Goal: Check status: Check status

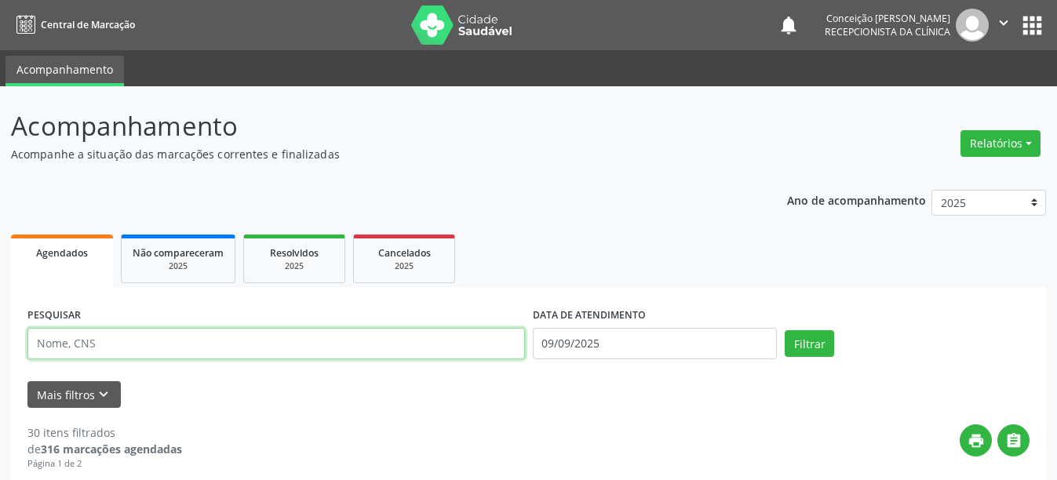
click at [100, 341] on input "text" at bounding box center [276, 343] width 498 height 31
type input "700004262620004"
click at [785, 330] on button "Filtrar" at bounding box center [809, 343] width 49 height 27
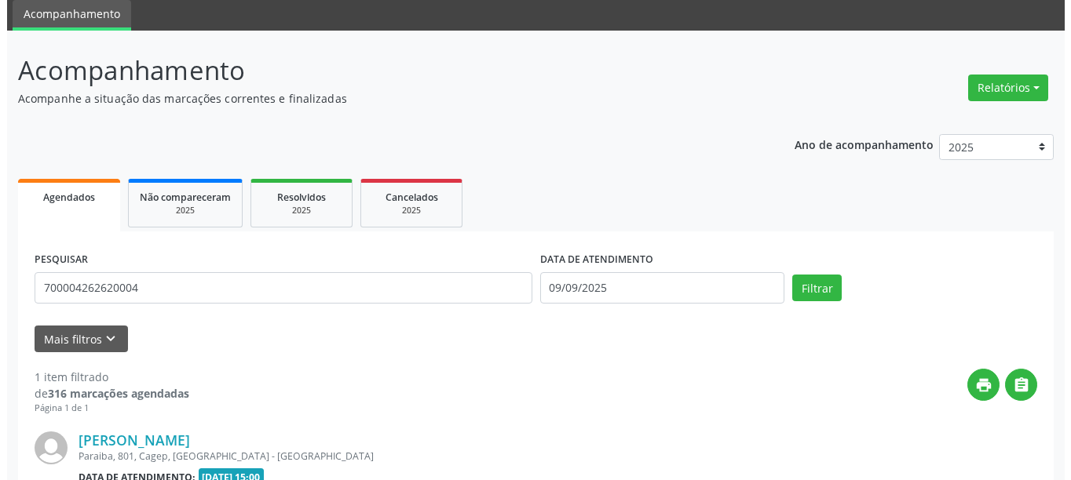
scroll to position [230, 0]
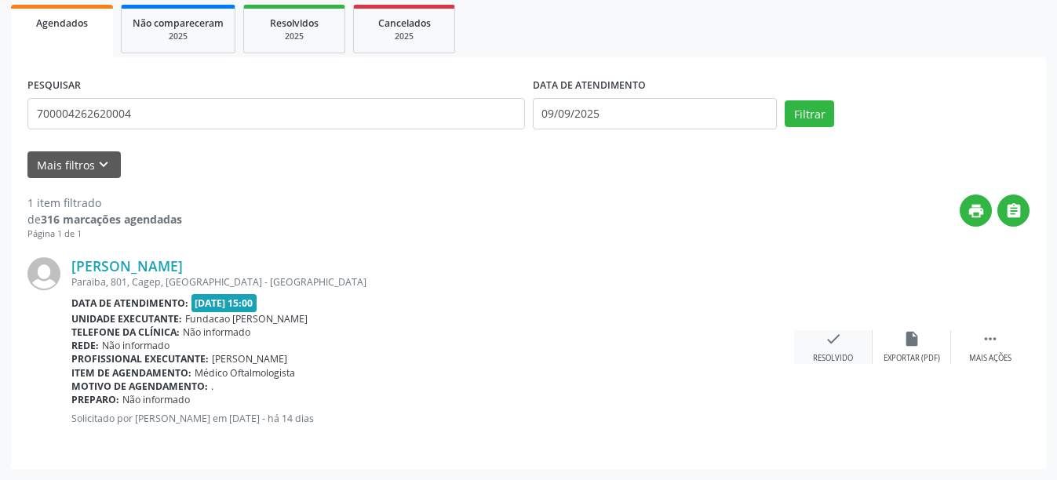
click at [827, 342] on icon "check" at bounding box center [833, 338] width 17 height 17
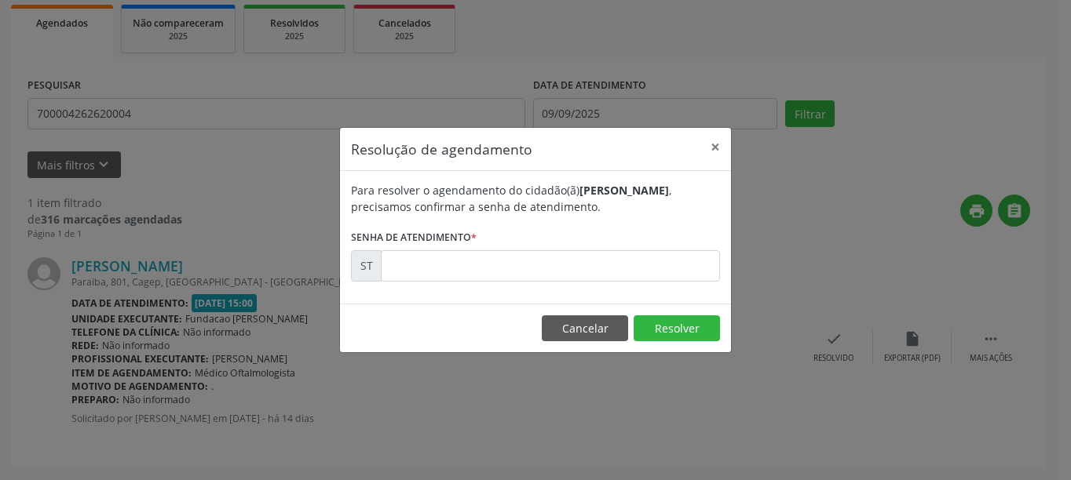
click at [406, 248] on label "Senha de atendimento *" at bounding box center [414, 238] width 126 height 24
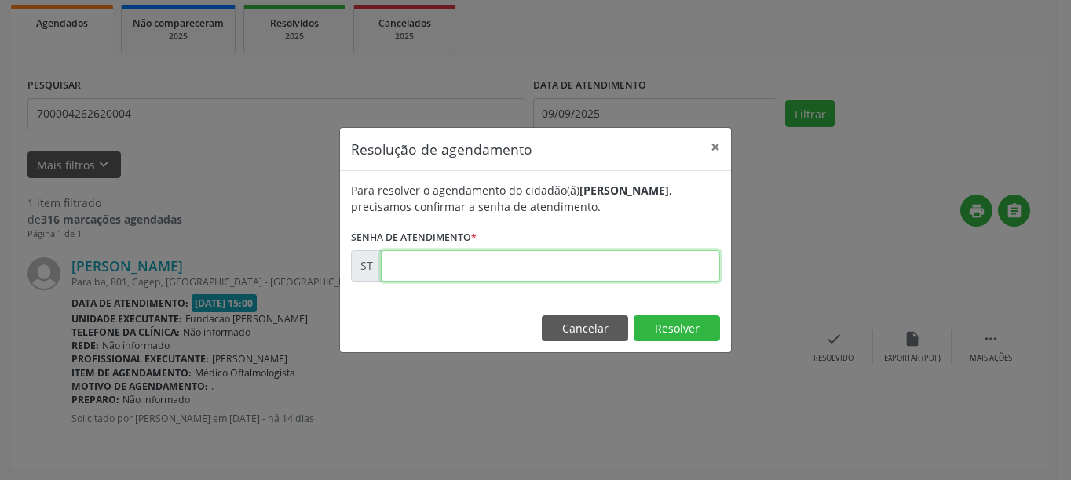
click at [411, 264] on input "text" at bounding box center [550, 265] width 339 height 31
type input "00018712"
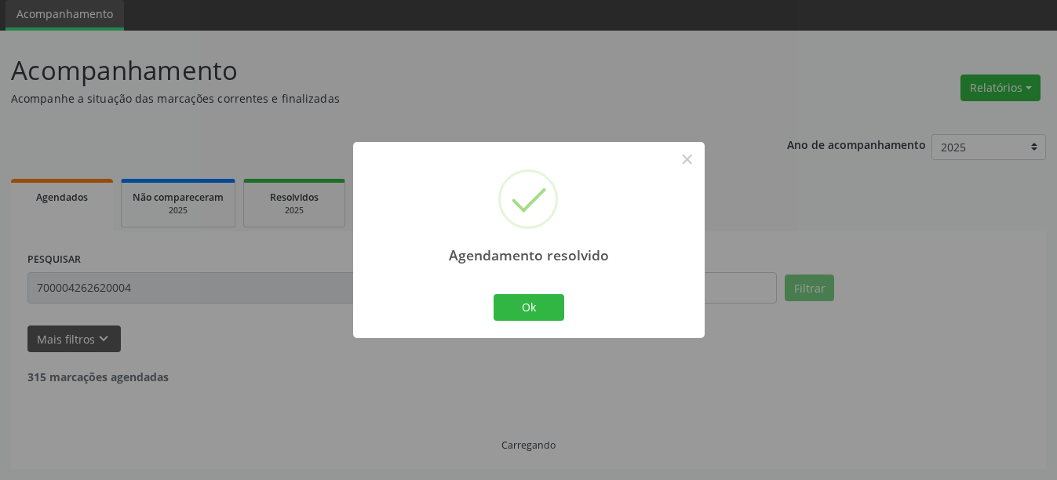
scroll to position [5, 0]
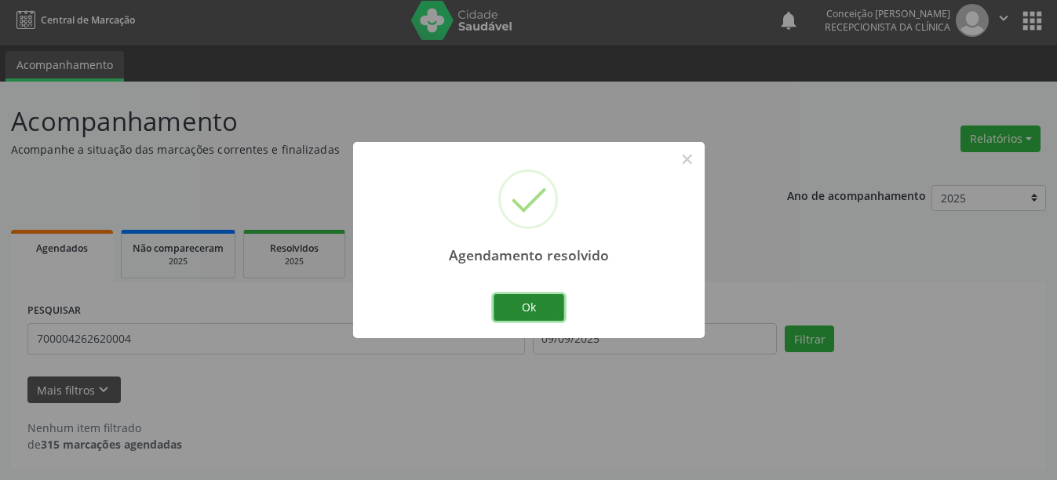
click at [528, 312] on button "Ok" at bounding box center [529, 307] width 71 height 27
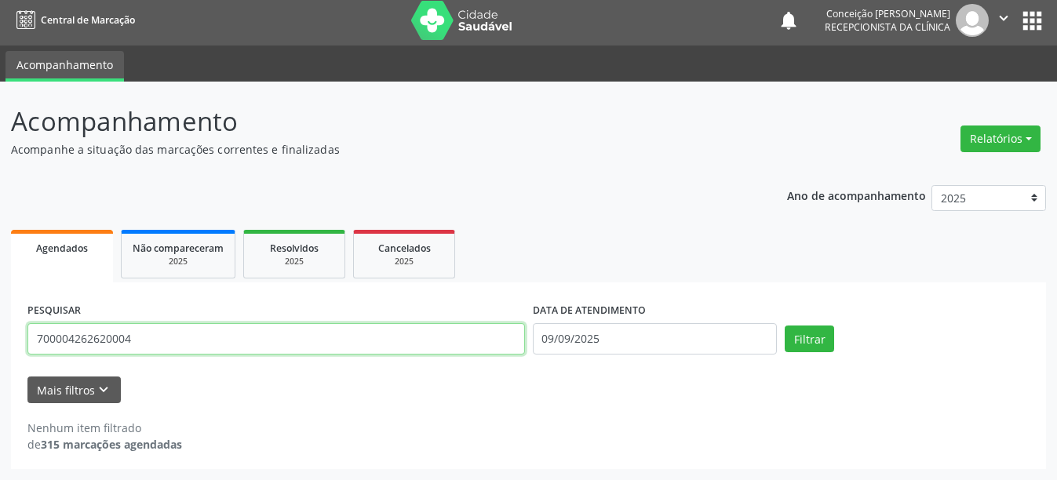
drag, startPoint x: 162, startPoint y: 338, endPoint x: 0, endPoint y: 382, distance: 168.5
click at [0, 382] on div "Acompanhamento Acompanhe a situação das marcações correntes e finalizadas Relat…" at bounding box center [528, 281] width 1057 height 399
type input "704204249501189"
click at [785, 326] on button "Filtrar" at bounding box center [809, 339] width 49 height 27
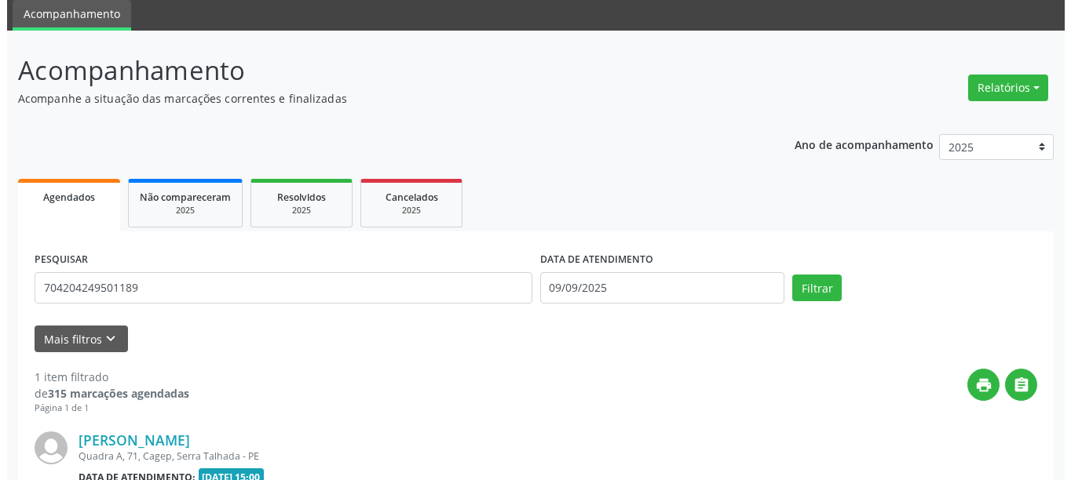
scroll to position [230, 0]
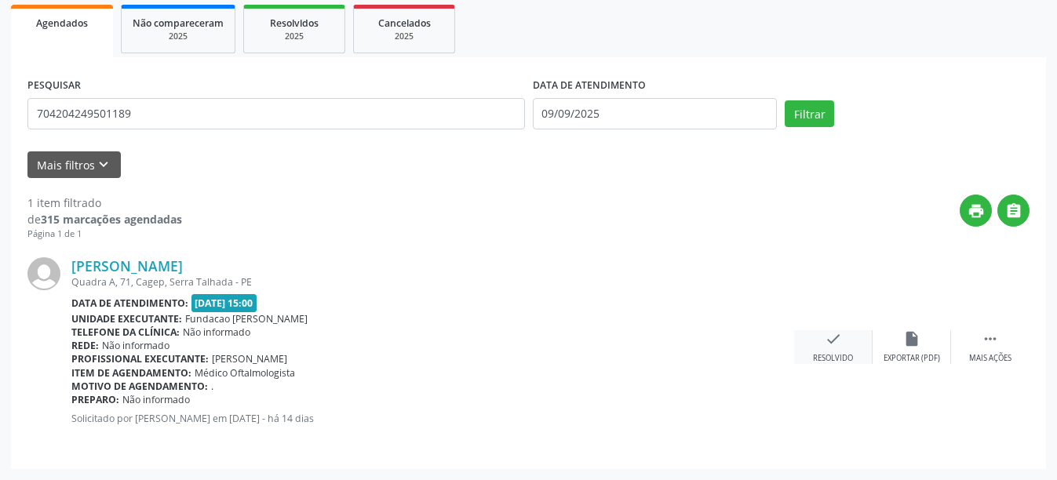
click at [827, 343] on icon "check" at bounding box center [833, 338] width 17 height 17
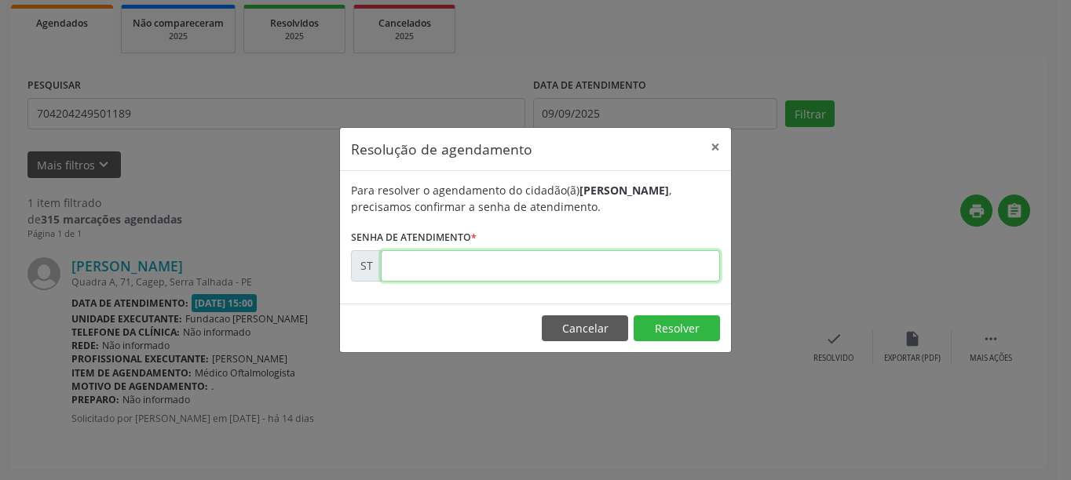
click at [462, 277] on input "text" at bounding box center [550, 265] width 339 height 31
type input "00018710"
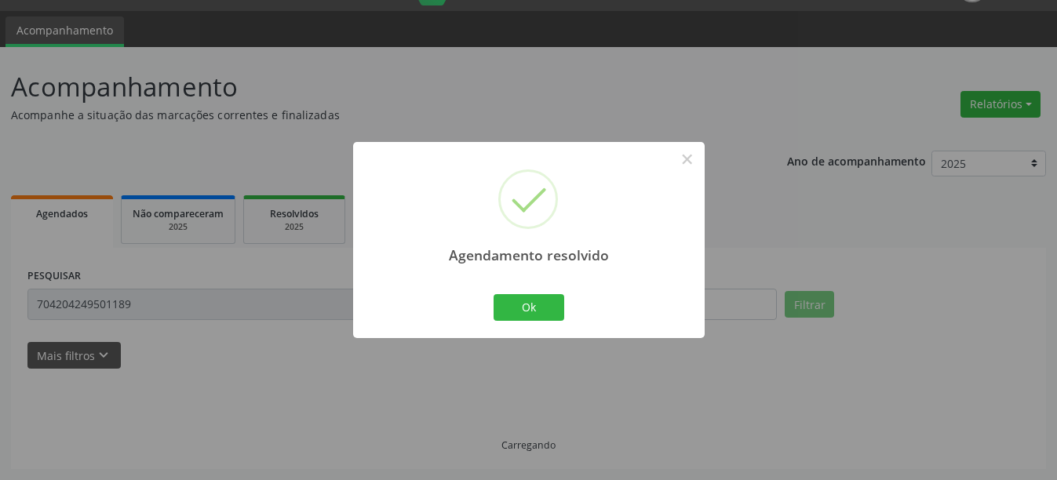
scroll to position [5, 0]
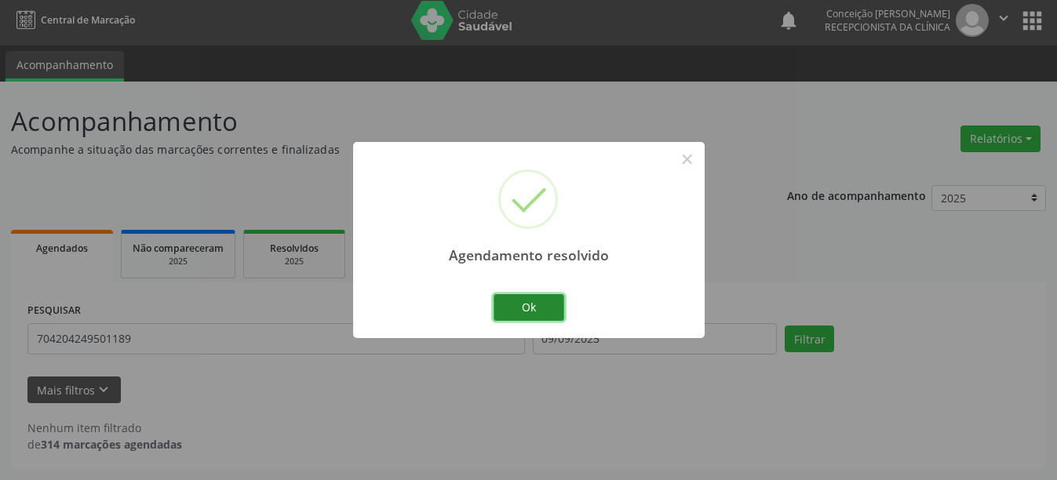
click at [527, 313] on button "Ok" at bounding box center [529, 307] width 71 height 27
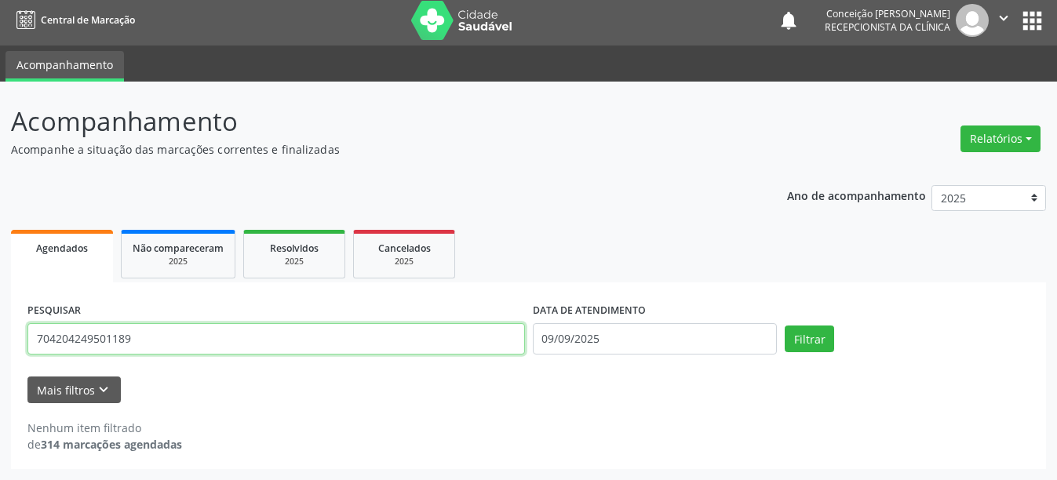
drag, startPoint x: 145, startPoint y: 349, endPoint x: 16, endPoint y: 367, distance: 129.9
click at [16, 367] on div "PESQUISAR 704204249501189 DATA DE ATENDIMENTO [DATE] Filtrar UNIDADE DE REFERÊN…" at bounding box center [528, 376] width 1035 height 187
type input "700907965243896"
click at [785, 326] on button "Filtrar" at bounding box center [809, 339] width 49 height 27
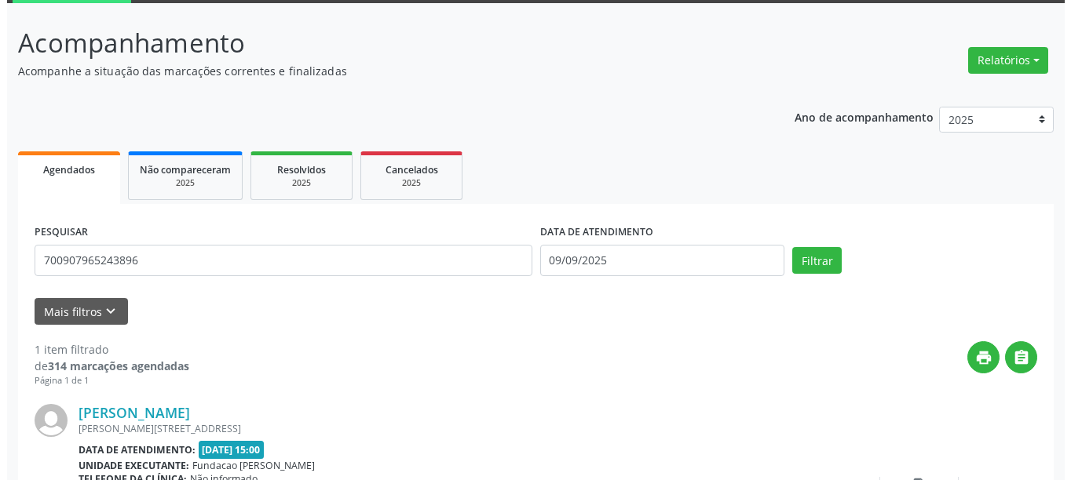
scroll to position [230, 0]
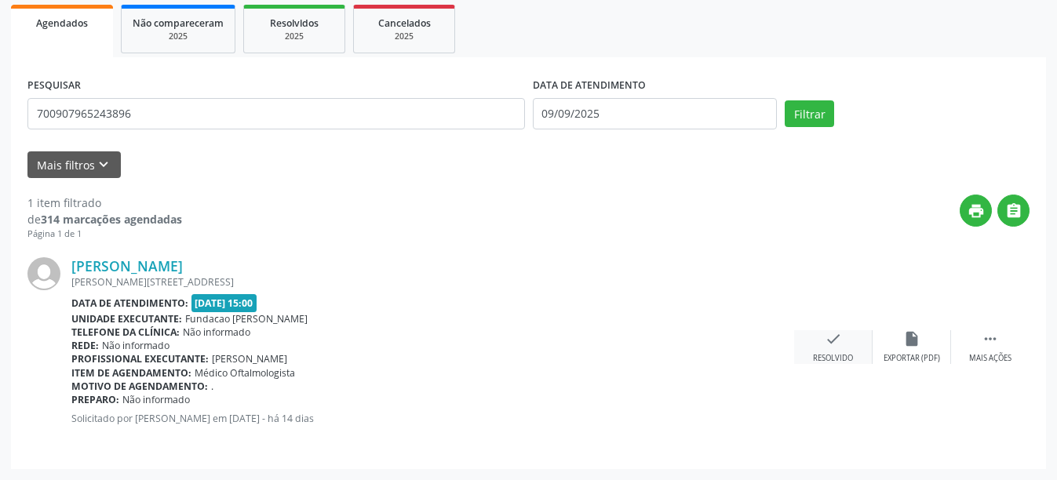
click at [830, 356] on div "Resolvido" at bounding box center [833, 358] width 40 height 11
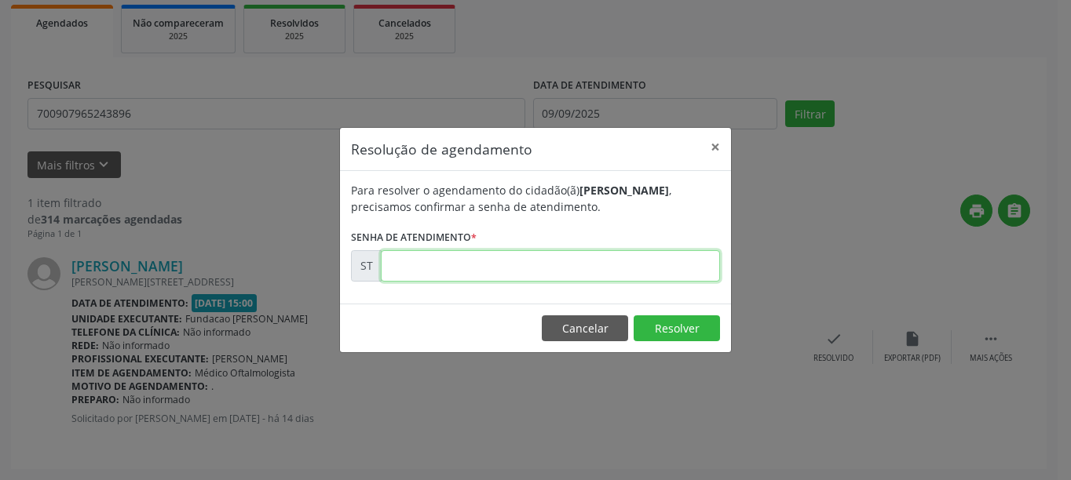
click at [414, 267] on input "text" at bounding box center [550, 265] width 339 height 31
type input "00018715"
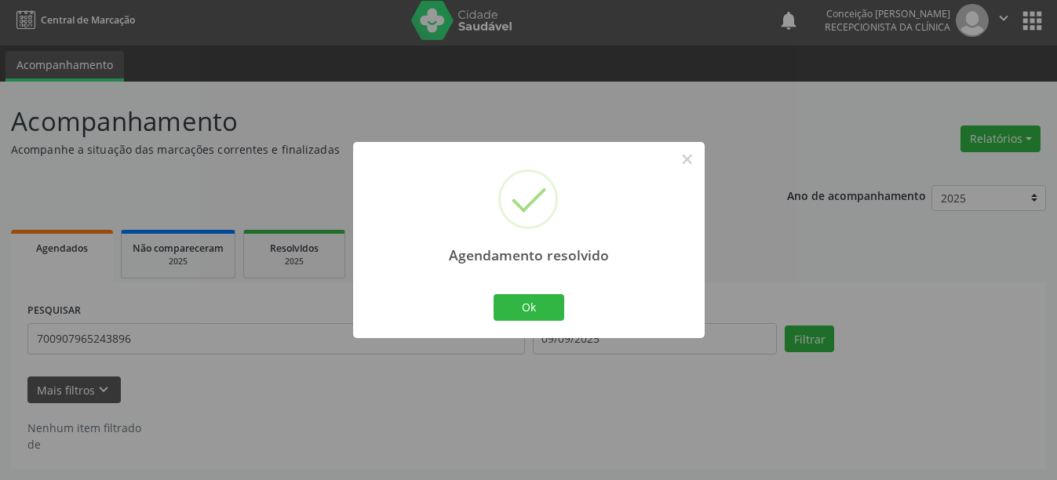
scroll to position [5, 0]
click at [557, 321] on div "Ok Cancel" at bounding box center [529, 307] width 78 height 33
click at [529, 303] on button "Ok" at bounding box center [529, 307] width 71 height 27
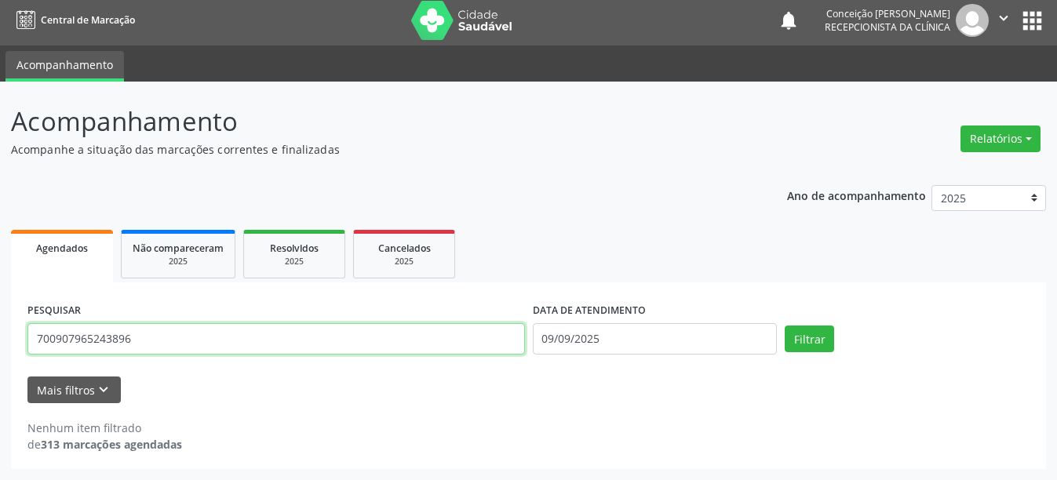
drag, startPoint x: 135, startPoint y: 342, endPoint x: 0, endPoint y: 346, distance: 135.1
click at [0, 346] on div "Acompanhamento Acompanhe a situação das marcações correntes e finalizadas Relat…" at bounding box center [528, 281] width 1057 height 399
click at [138, 330] on input "text" at bounding box center [276, 338] width 498 height 31
paste input "706301606578880"
type input "706301606578880"
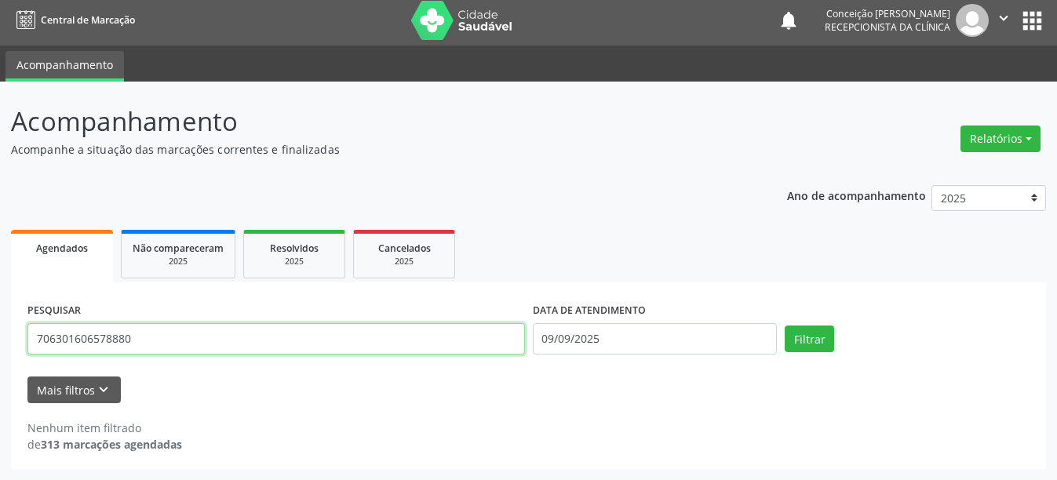
click at [785, 326] on button "Filtrar" at bounding box center [809, 339] width 49 height 27
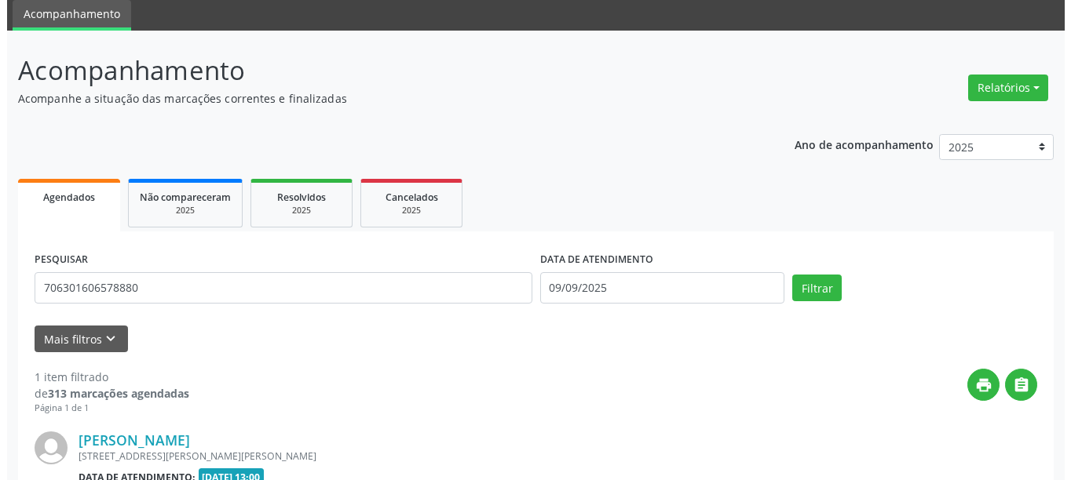
scroll to position [230, 0]
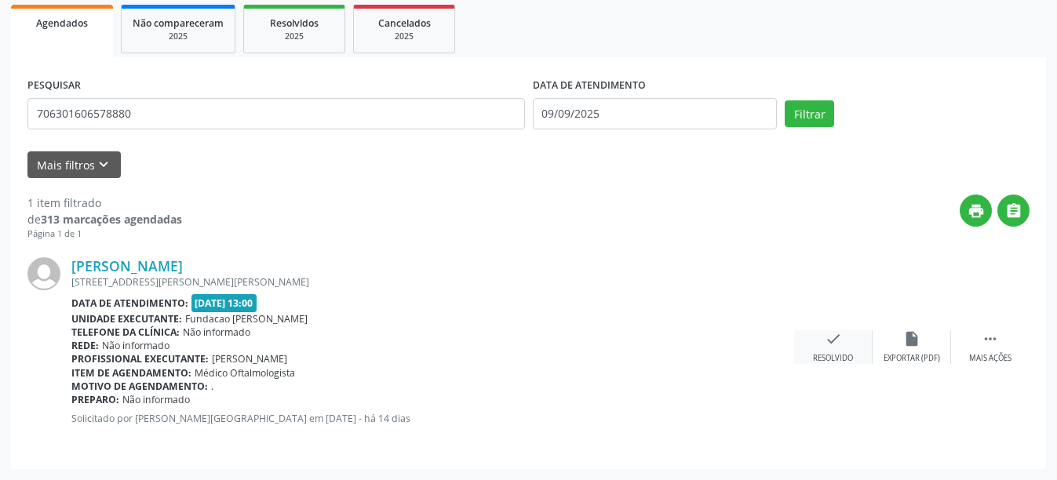
click at [825, 347] on icon "check" at bounding box center [833, 338] width 17 height 17
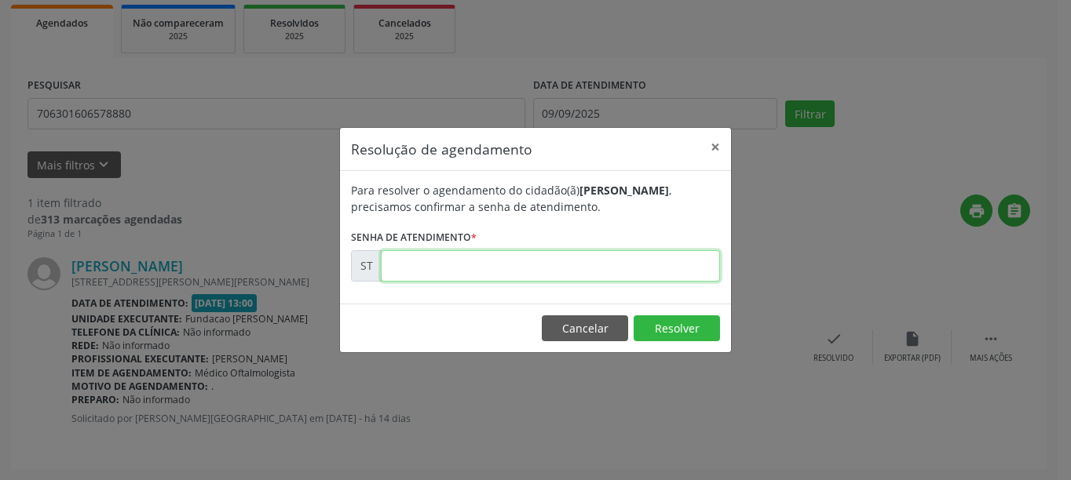
click at [497, 279] on input "text" at bounding box center [550, 265] width 339 height 31
type input "00018390"
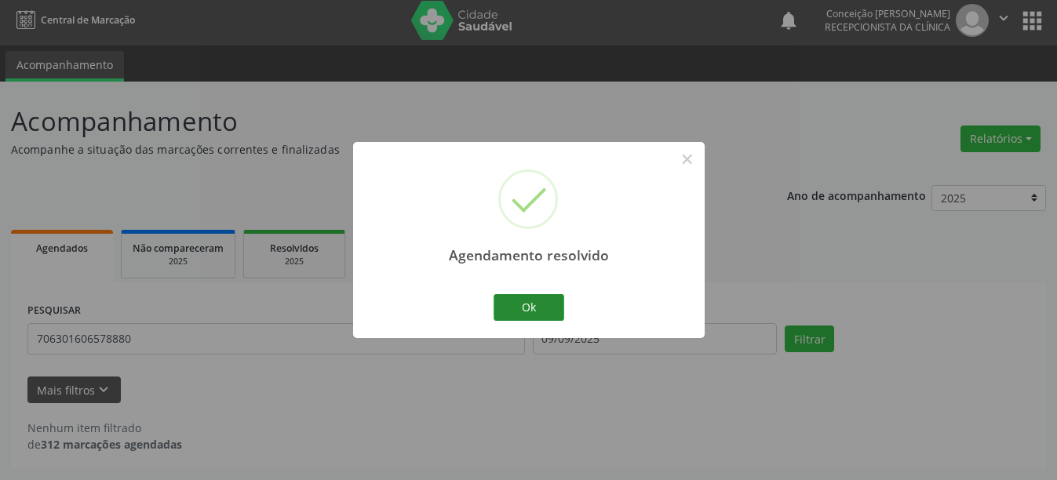
scroll to position [5, 0]
click at [549, 306] on button "Ok" at bounding box center [529, 307] width 71 height 27
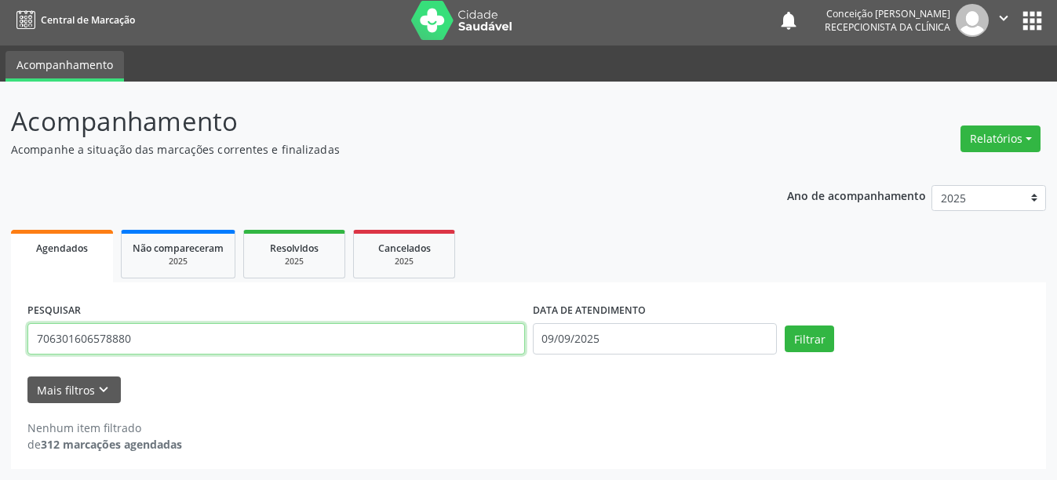
click at [206, 332] on input "706301606578880" at bounding box center [276, 338] width 498 height 31
type input "7"
type input "898003718592004"
click at [785, 326] on button "Filtrar" at bounding box center [809, 339] width 49 height 27
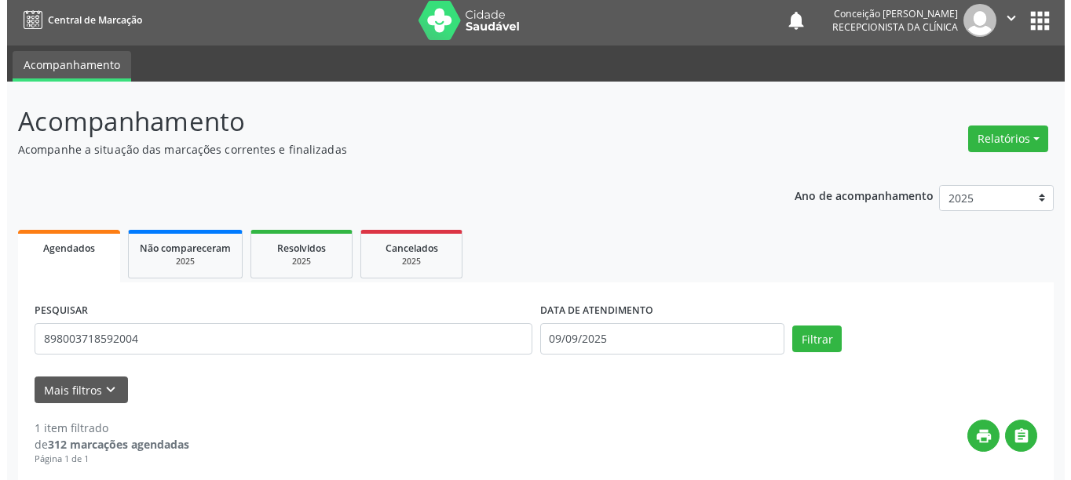
scroll to position [162, 0]
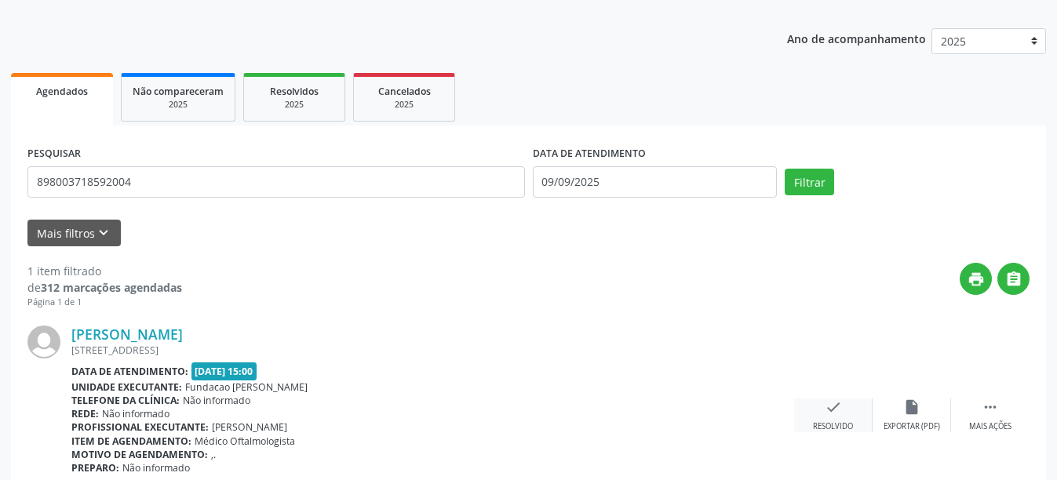
click at [845, 415] on div "check Resolvido" at bounding box center [833, 416] width 78 height 34
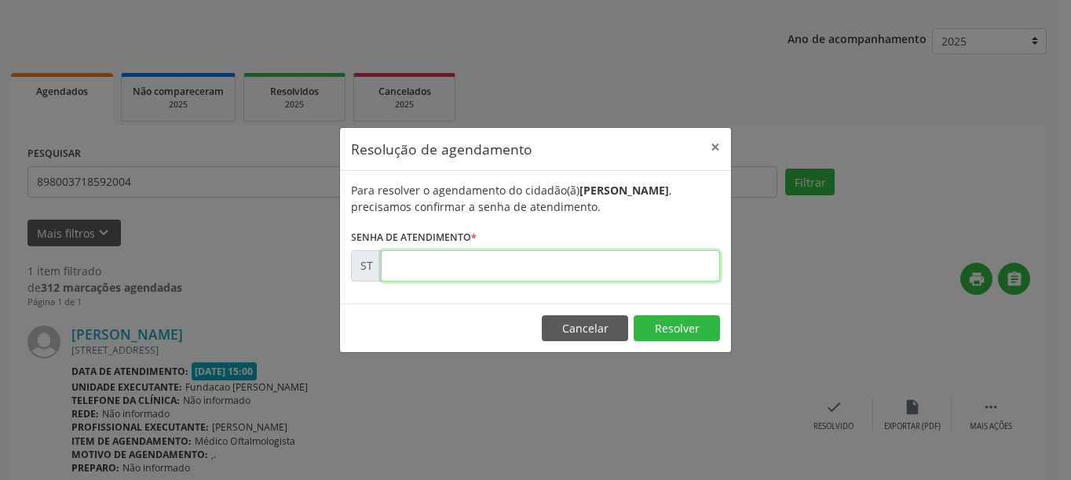
click at [422, 262] on input "text" at bounding box center [550, 265] width 339 height 31
type input "00018711"
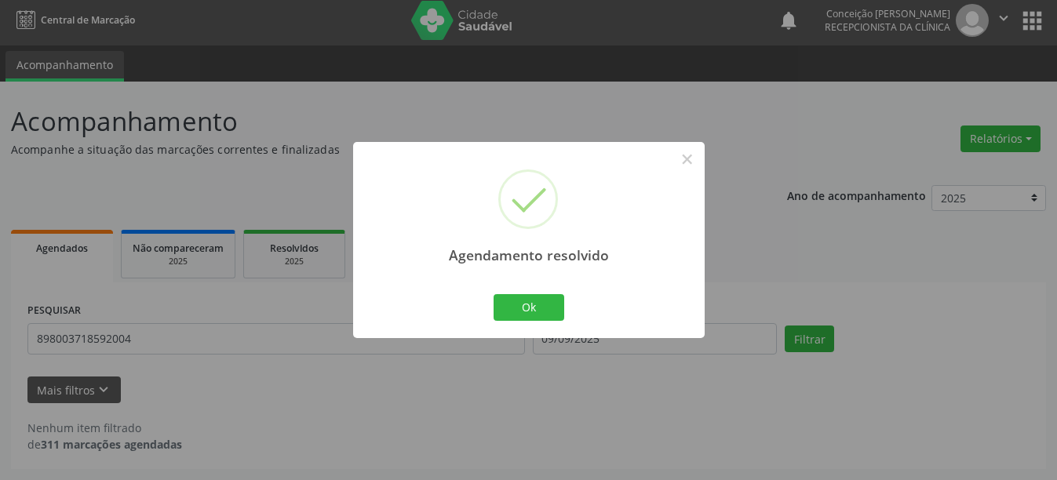
scroll to position [5, 0]
click at [525, 297] on button "Ok" at bounding box center [529, 307] width 71 height 27
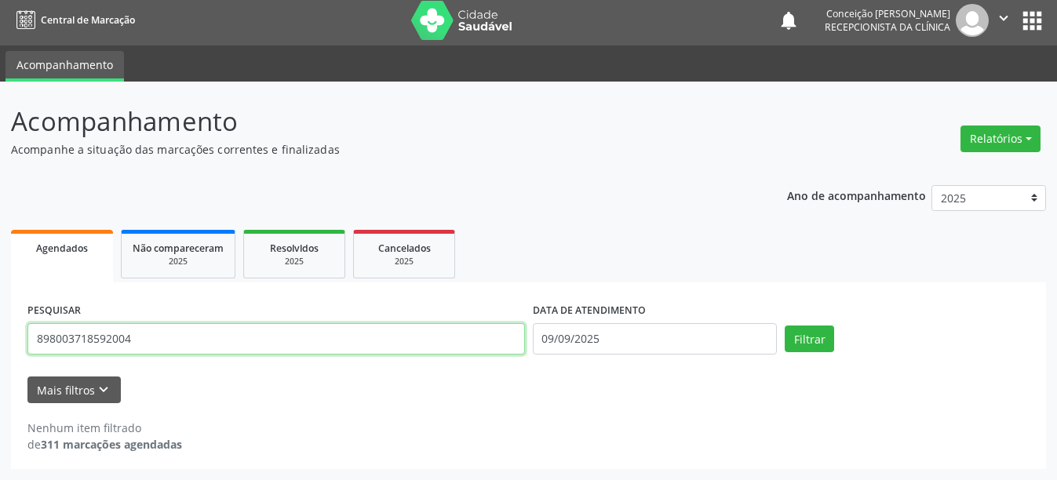
drag, startPoint x: 164, startPoint y: 350, endPoint x: 0, endPoint y: 336, distance: 164.7
click at [0, 336] on div "Acompanhamento Acompanhe a situação das marcações correntes e finalizadas Relat…" at bounding box center [528, 281] width 1057 height 399
type input "163901217690006"
click at [785, 326] on button "Filtrar" at bounding box center [809, 339] width 49 height 27
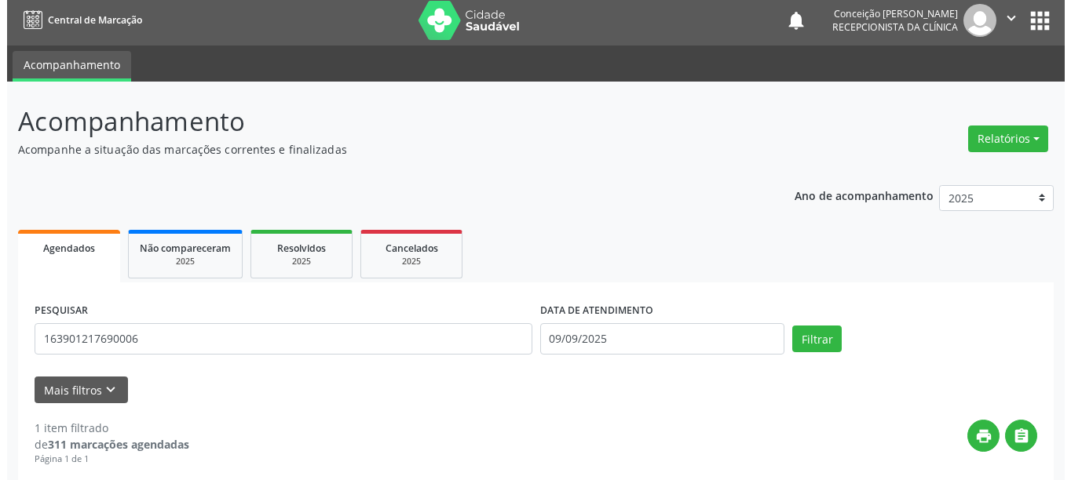
scroll to position [230, 0]
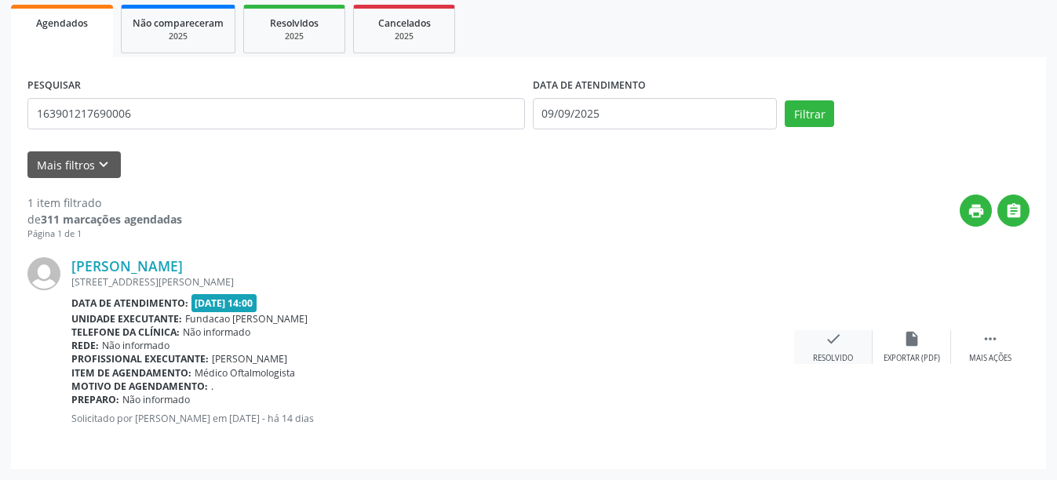
click at [819, 351] on div "check Resolvido" at bounding box center [833, 347] width 78 height 34
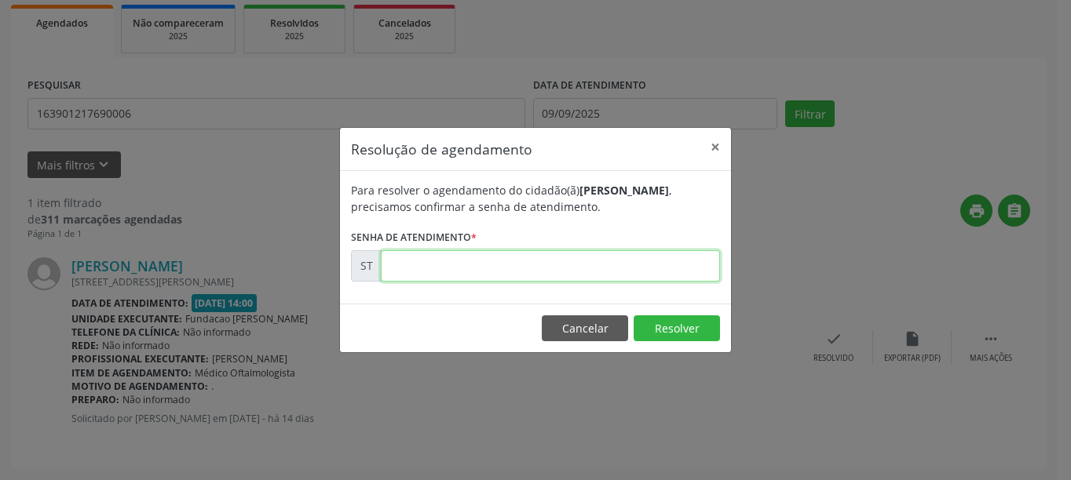
click at [547, 265] on input "text" at bounding box center [550, 265] width 339 height 31
type input "00018482"
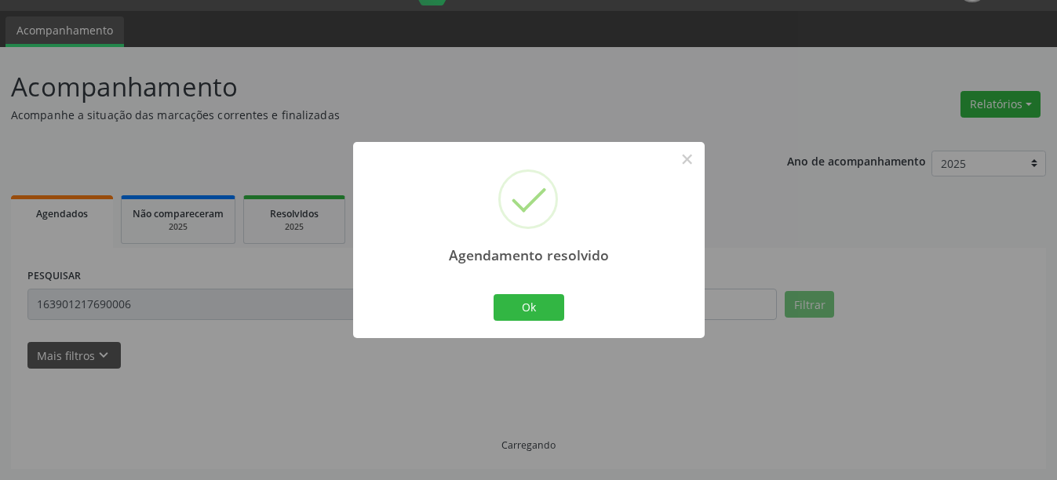
scroll to position [5, 0]
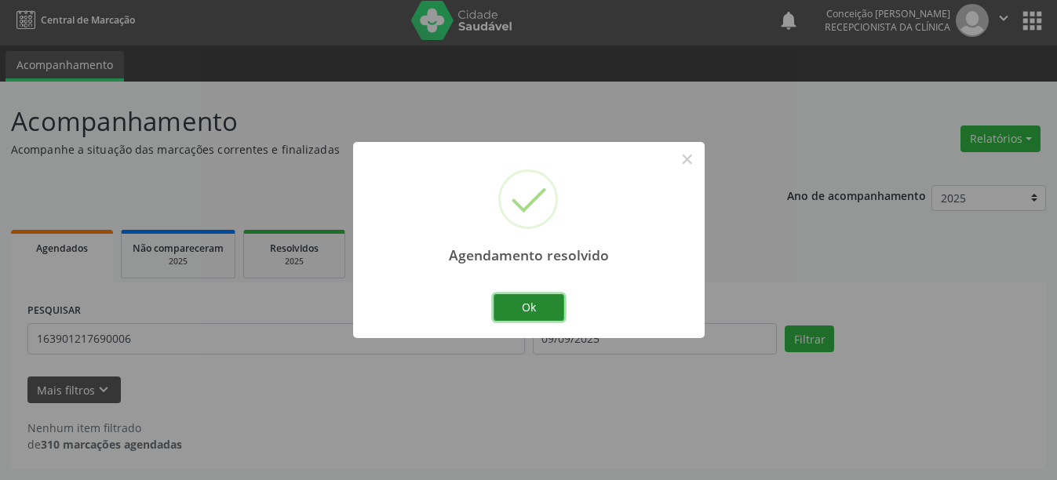
click at [504, 318] on button "Ok" at bounding box center [529, 307] width 71 height 27
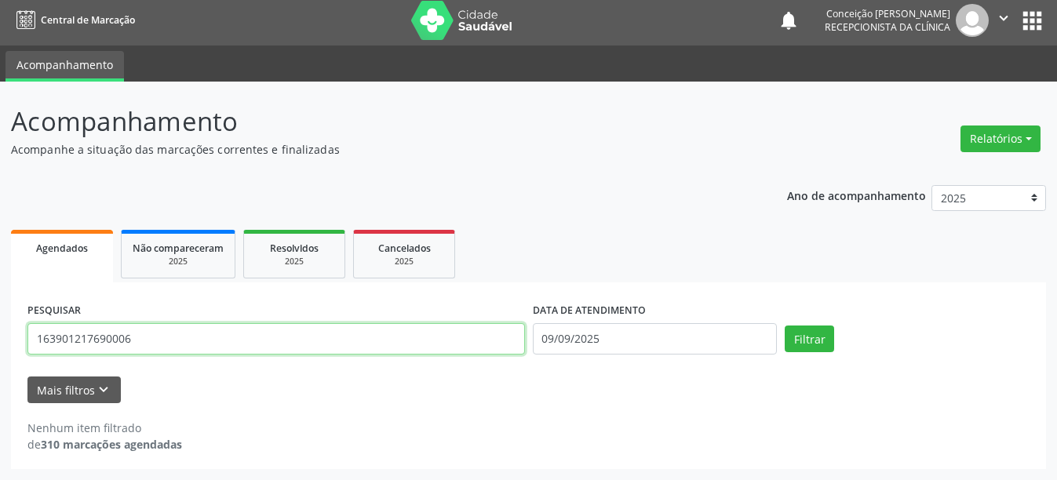
drag, startPoint x: 251, startPoint y: 348, endPoint x: 0, endPoint y: 316, distance: 253.2
click at [0, 316] on div "Acompanhamento Acompanhe a situação das marcações correntes e finalizadas Relat…" at bounding box center [528, 281] width 1057 height 399
type input "704303539973596"
click at [785, 326] on button "Filtrar" at bounding box center [809, 339] width 49 height 27
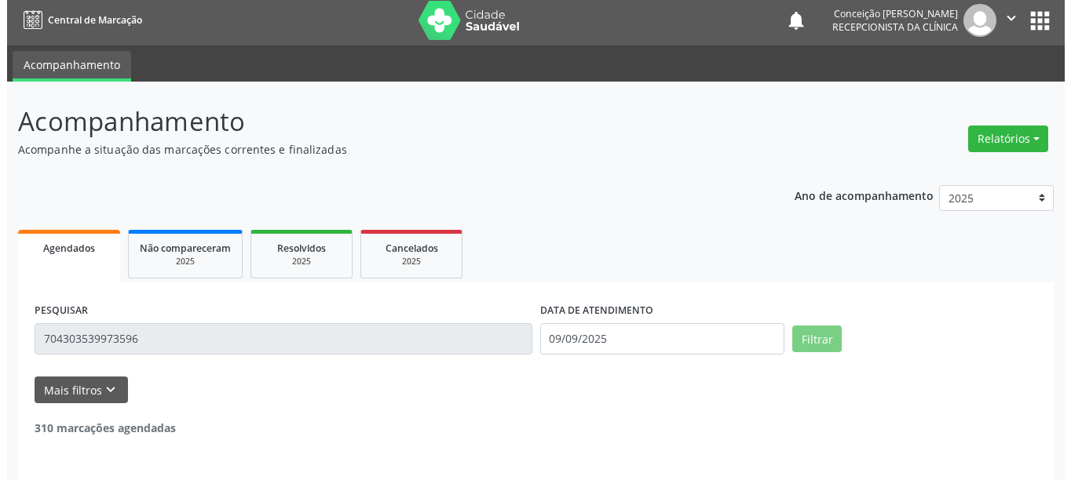
scroll to position [230, 0]
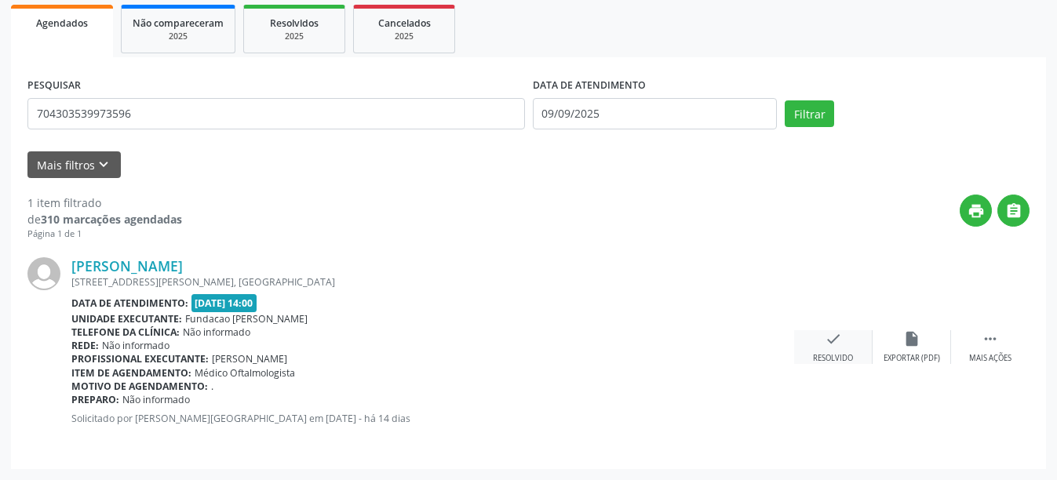
click at [827, 339] on icon "check" at bounding box center [833, 338] width 17 height 17
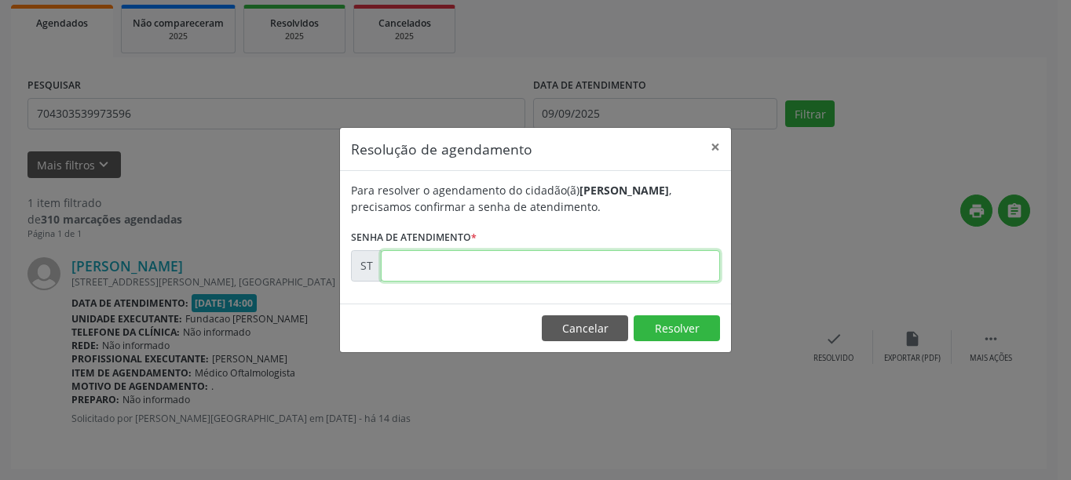
click at [648, 277] on input "text" at bounding box center [550, 265] width 339 height 31
type input "00018420"
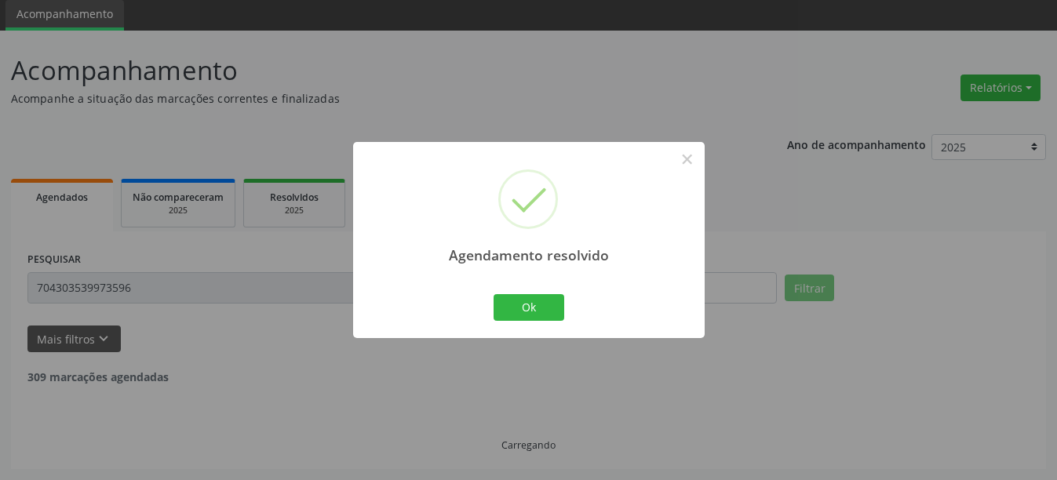
scroll to position [5, 0]
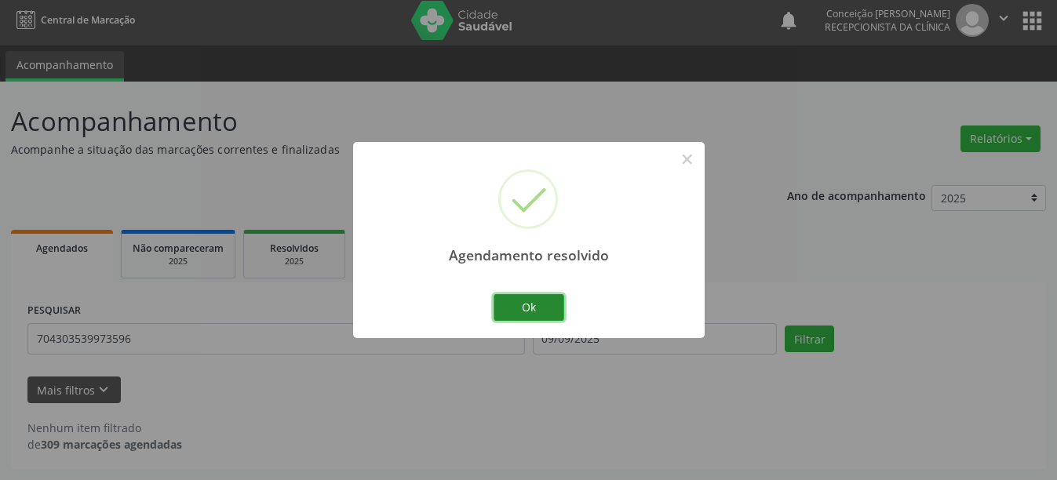
click at [524, 305] on button "Ok" at bounding box center [529, 307] width 71 height 27
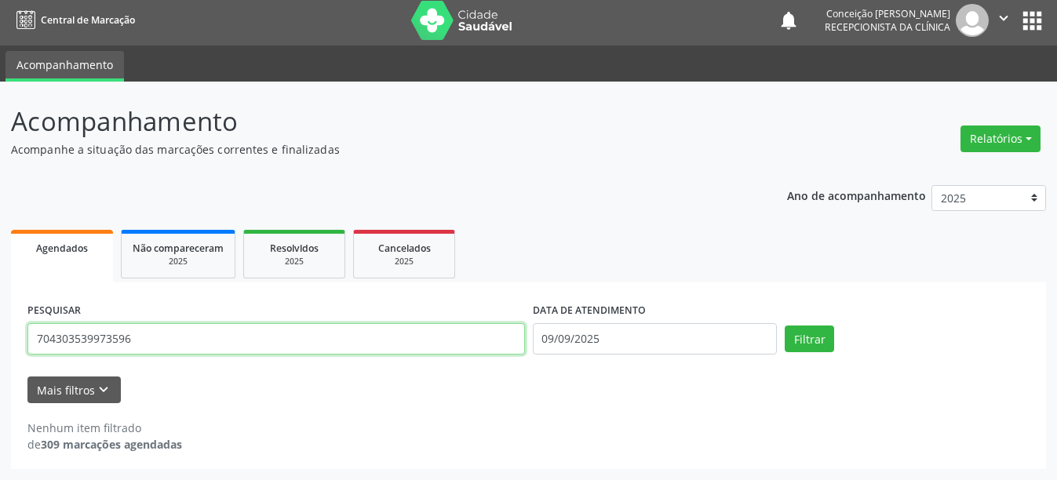
drag, startPoint x: 137, startPoint y: 346, endPoint x: 0, endPoint y: 346, distance: 137.4
click at [0, 346] on div "Acompanhamento Acompanhe a situação das marcações correntes e finalizadas Relat…" at bounding box center [528, 281] width 1057 height 399
type input "898003418656384"
click at [785, 326] on button "Filtrar" at bounding box center [809, 339] width 49 height 27
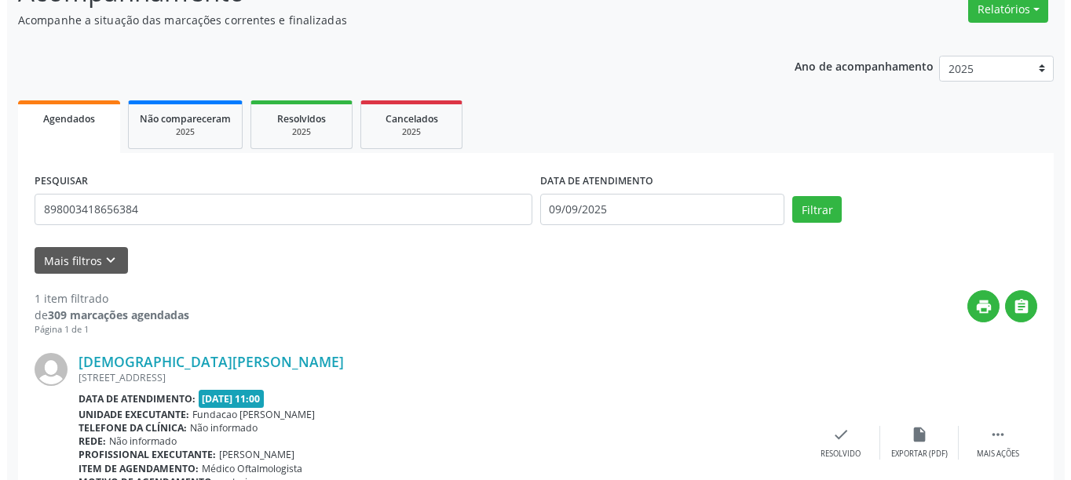
scroll to position [213, 0]
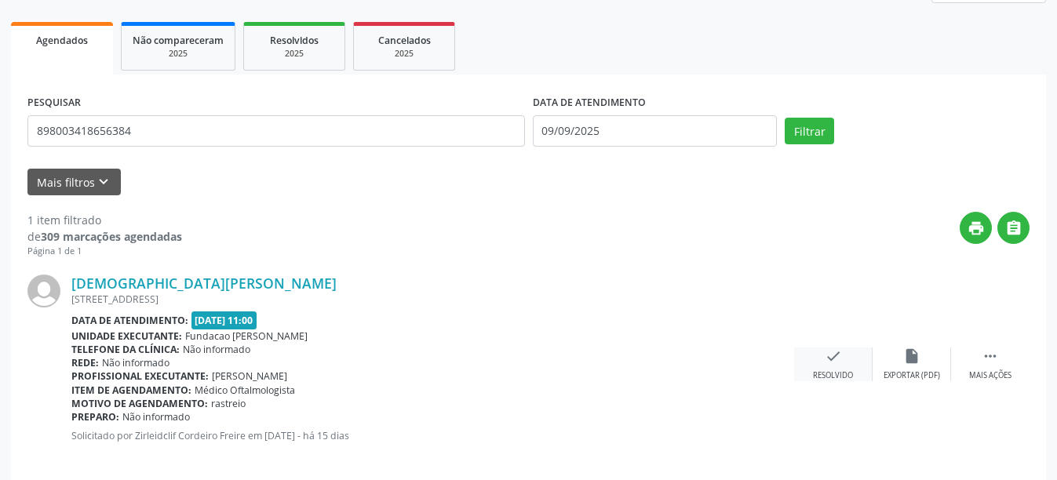
click at [838, 370] on div "Resolvido" at bounding box center [833, 375] width 40 height 11
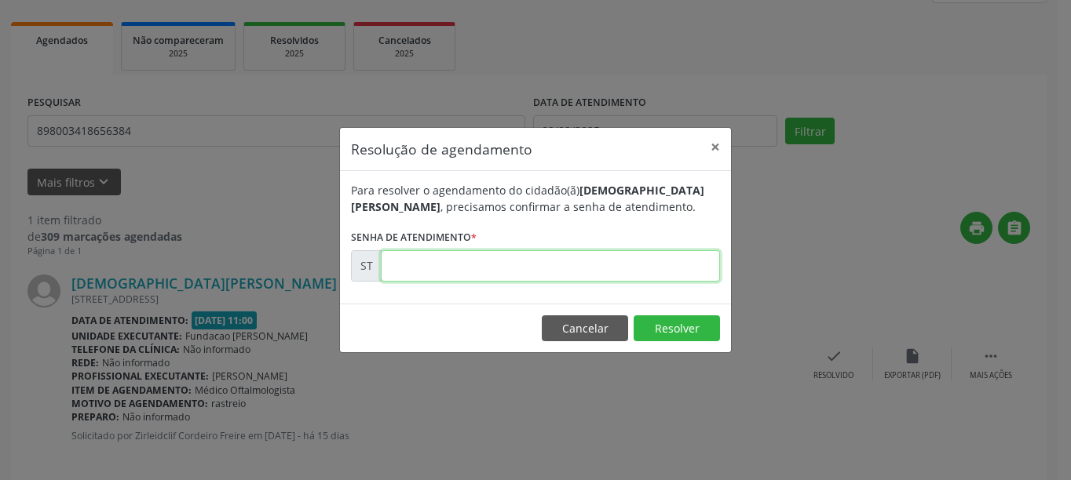
click at [531, 265] on input "text" at bounding box center [550, 265] width 339 height 31
type input "00017610"
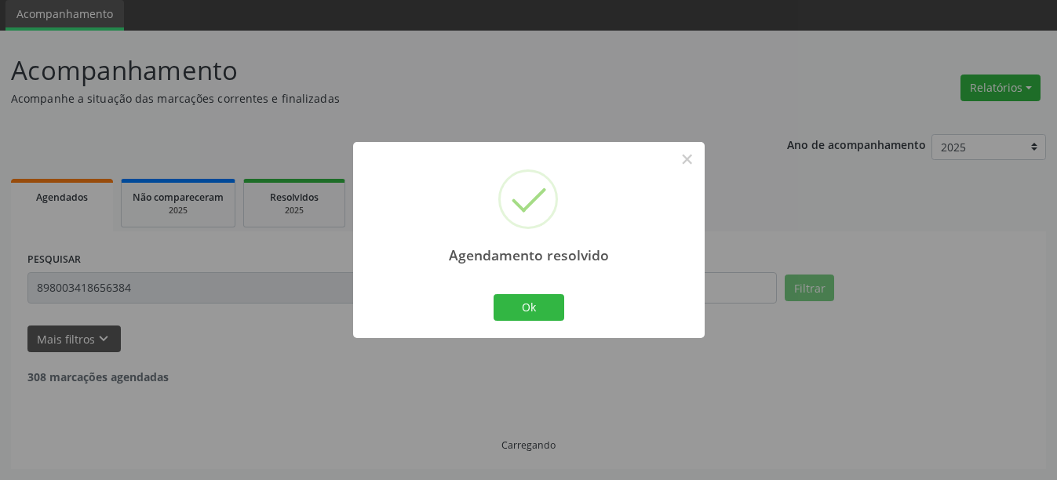
scroll to position [5, 0]
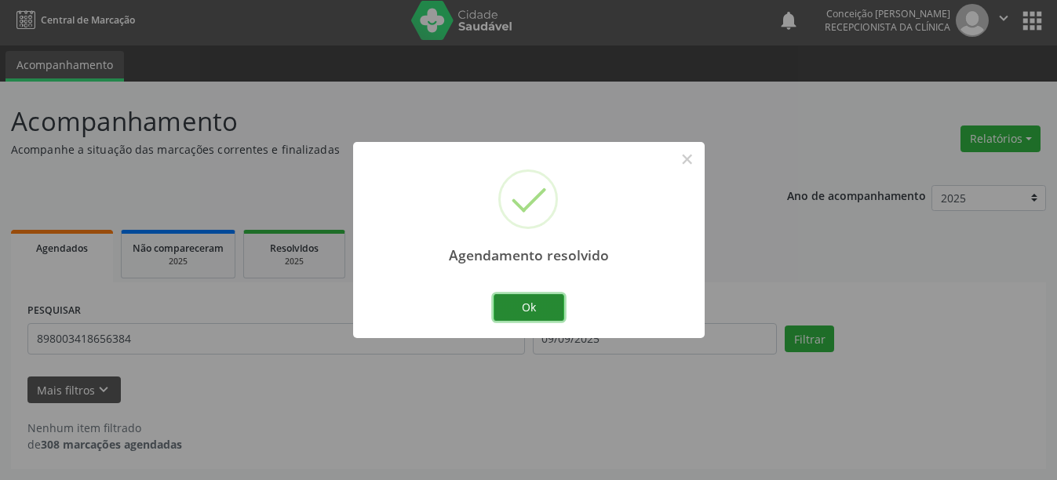
click at [536, 308] on button "Ok" at bounding box center [529, 307] width 71 height 27
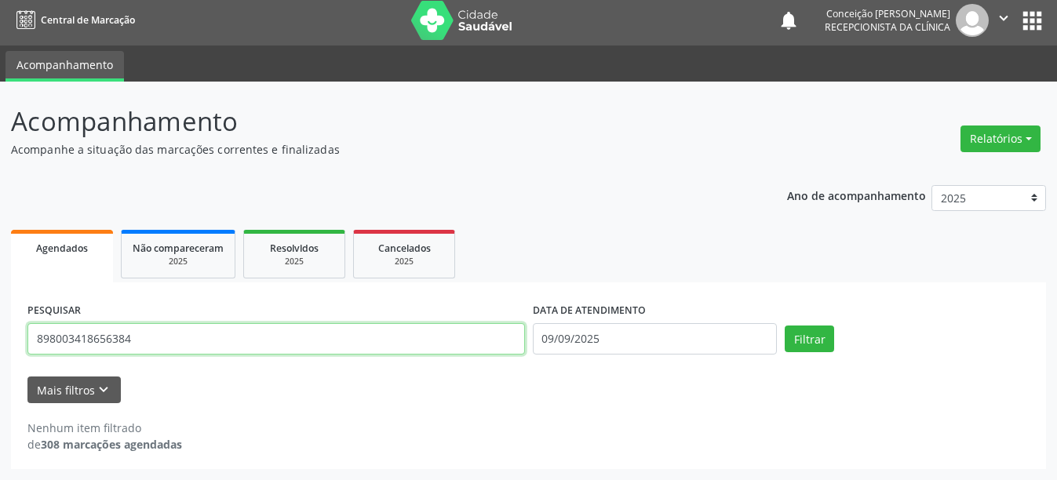
drag, startPoint x: 167, startPoint y: 344, endPoint x: 0, endPoint y: 346, distance: 167.2
click at [0, 346] on div "Acompanhamento Acompanhe a situação das marcações correntes e finalizadas Relat…" at bounding box center [528, 281] width 1057 height 399
type input "898004609432732"
click at [785, 326] on button "Filtrar" at bounding box center [809, 339] width 49 height 27
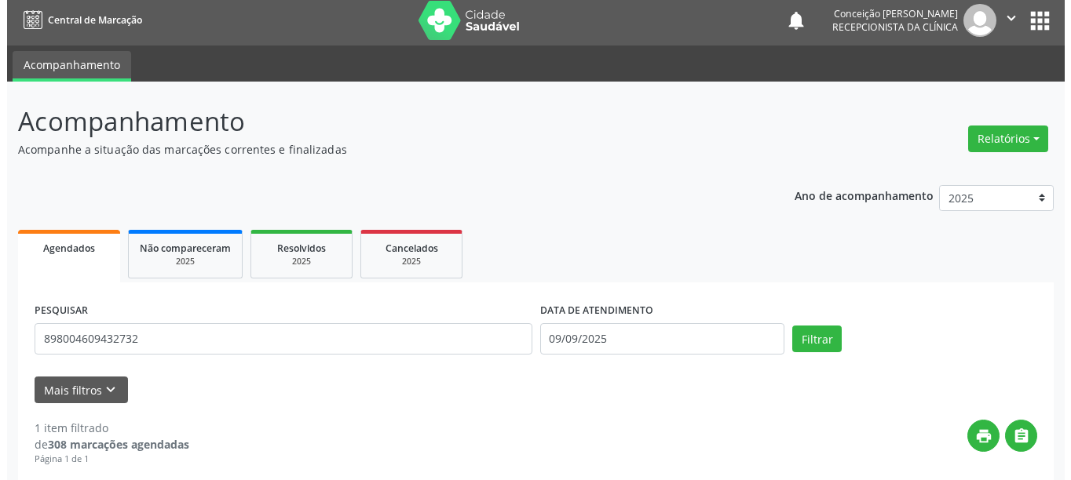
scroll to position [230, 0]
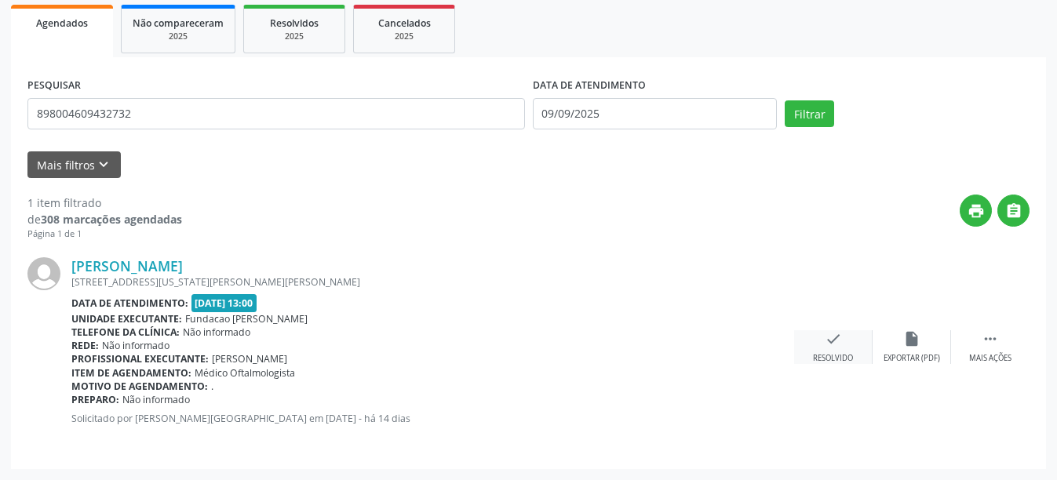
click at [832, 332] on icon "check" at bounding box center [833, 338] width 17 height 17
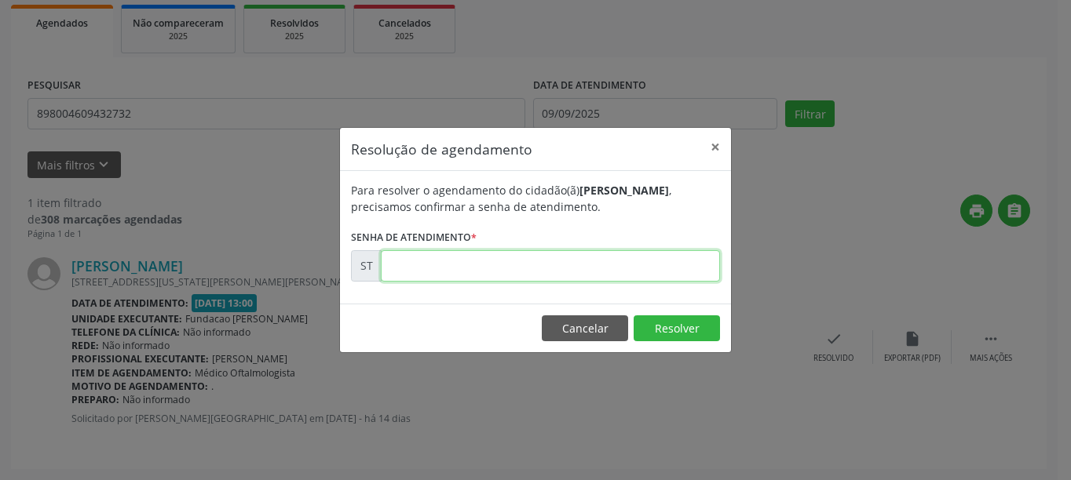
click at [511, 268] on input "text" at bounding box center [550, 265] width 339 height 31
type input "00018398"
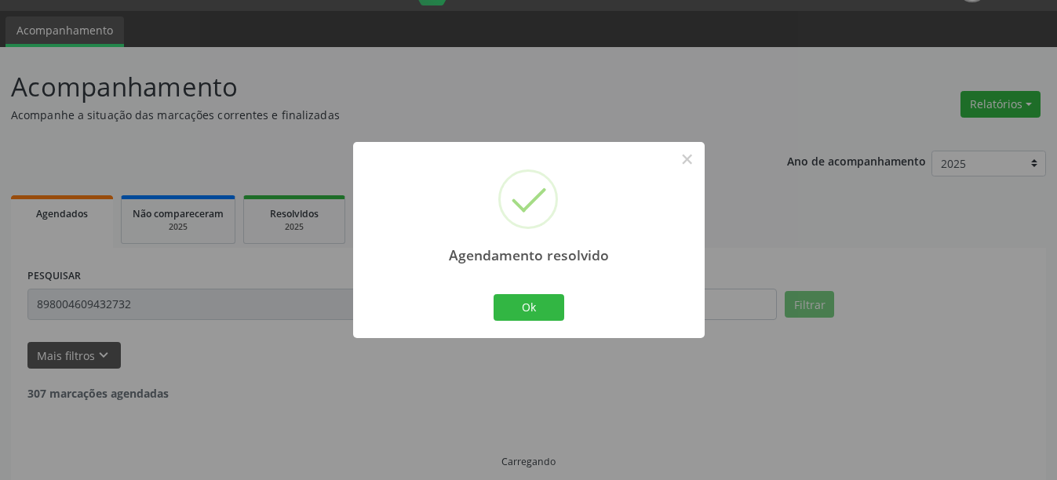
scroll to position [5, 0]
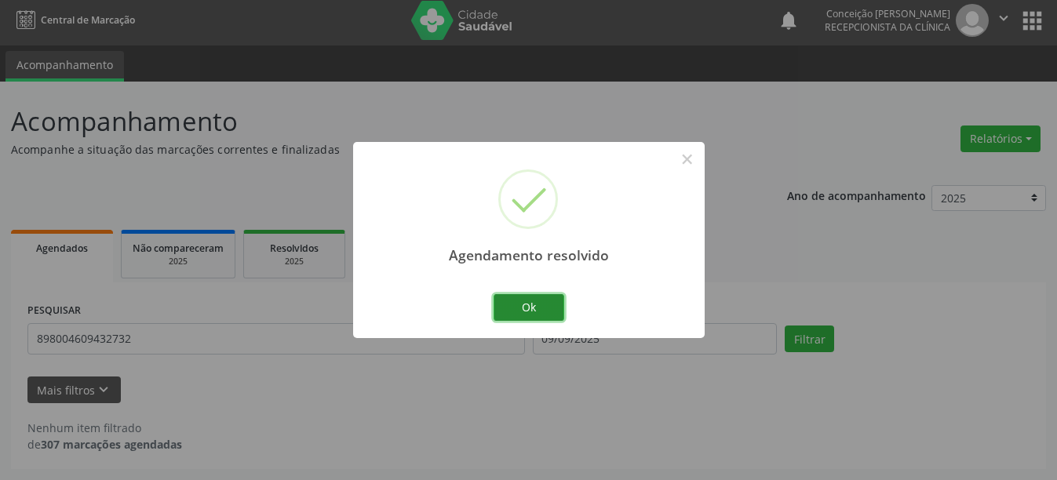
click at [528, 303] on button "Ok" at bounding box center [529, 307] width 71 height 27
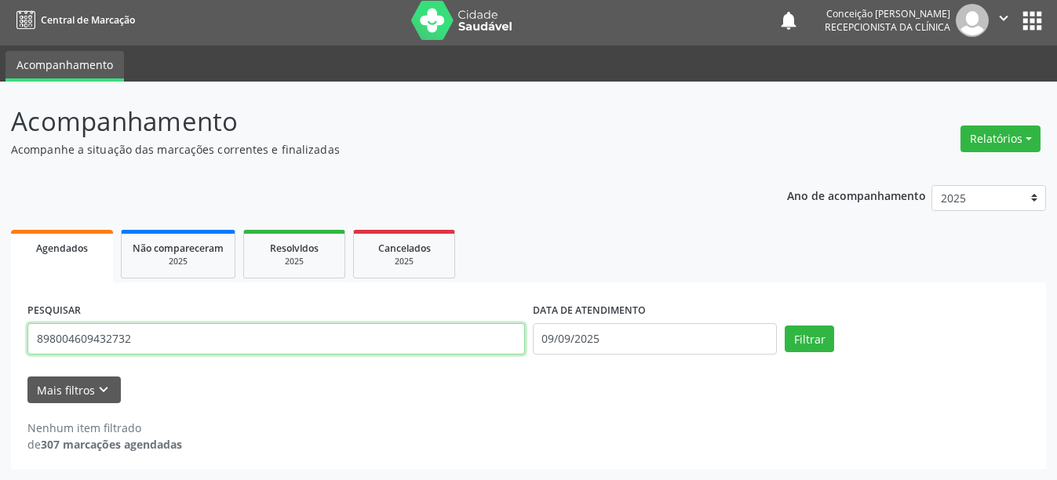
drag, startPoint x: 192, startPoint y: 338, endPoint x: 23, endPoint y: 363, distance: 170.5
click at [23, 363] on div "PESQUISAR 898004609432732 DATA DE ATENDIMENTO [DATE] Filtrar UNIDADE DE REFERÊN…" at bounding box center [528, 376] width 1035 height 187
type input "162111419130000"
click at [785, 326] on button "Filtrar" at bounding box center [809, 339] width 49 height 27
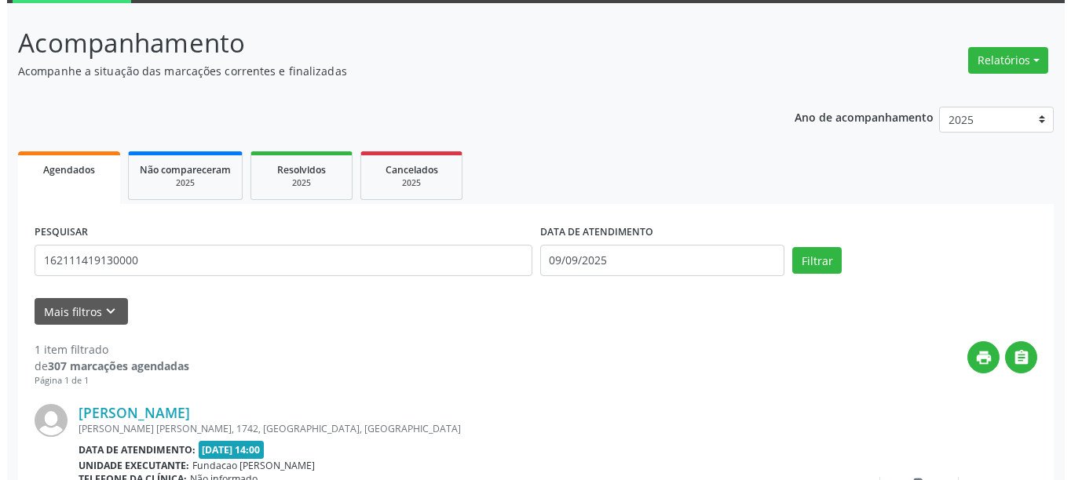
scroll to position [230, 0]
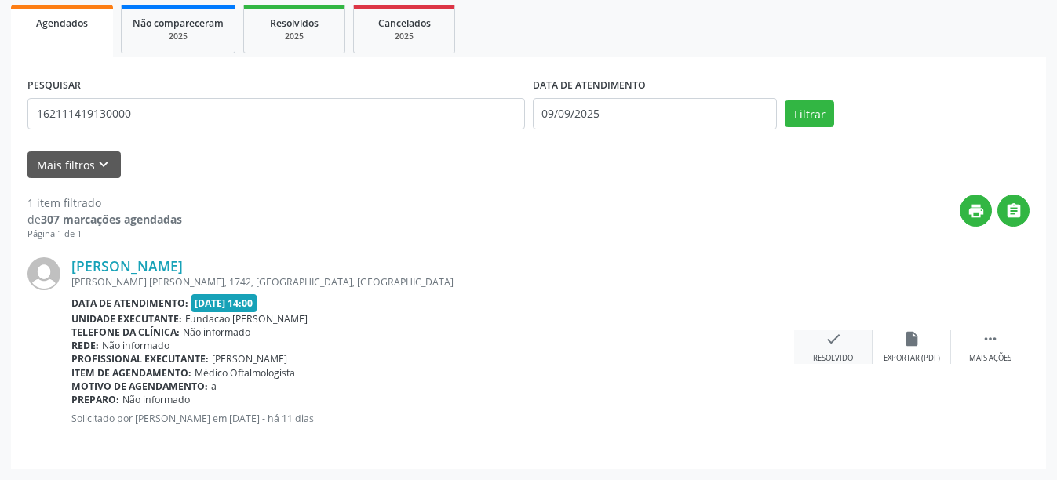
click at [819, 351] on div "check Resolvido" at bounding box center [833, 347] width 78 height 34
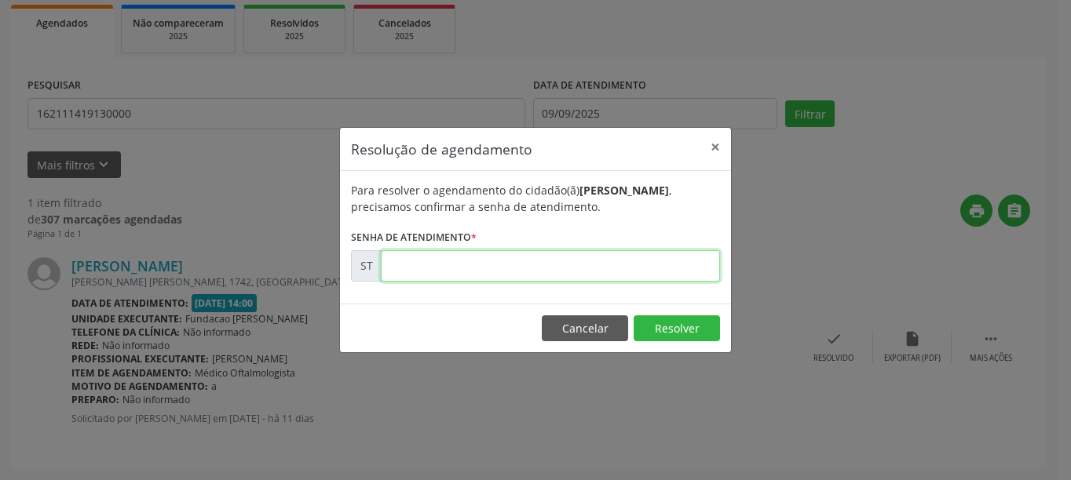
click at [430, 272] on input "text" at bounding box center [550, 265] width 339 height 31
type input "00020054"
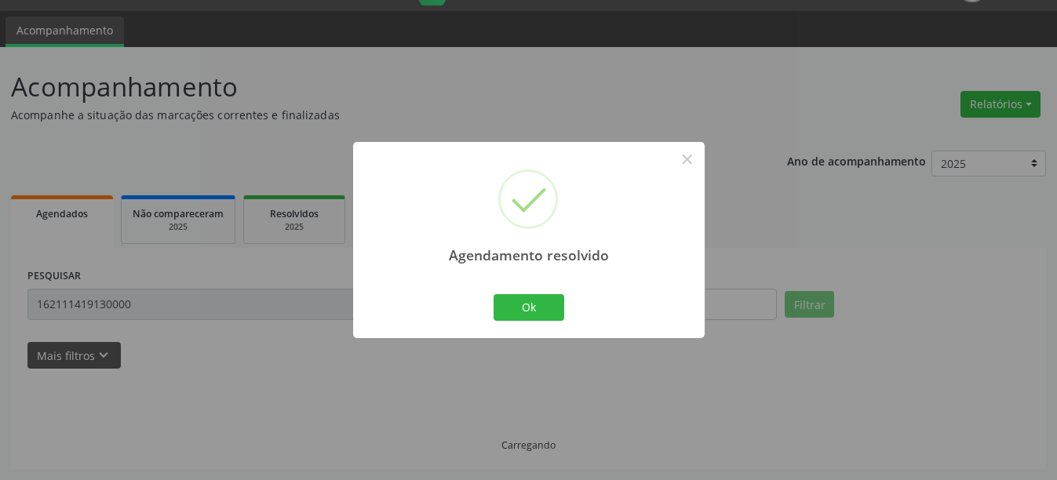
scroll to position [5, 0]
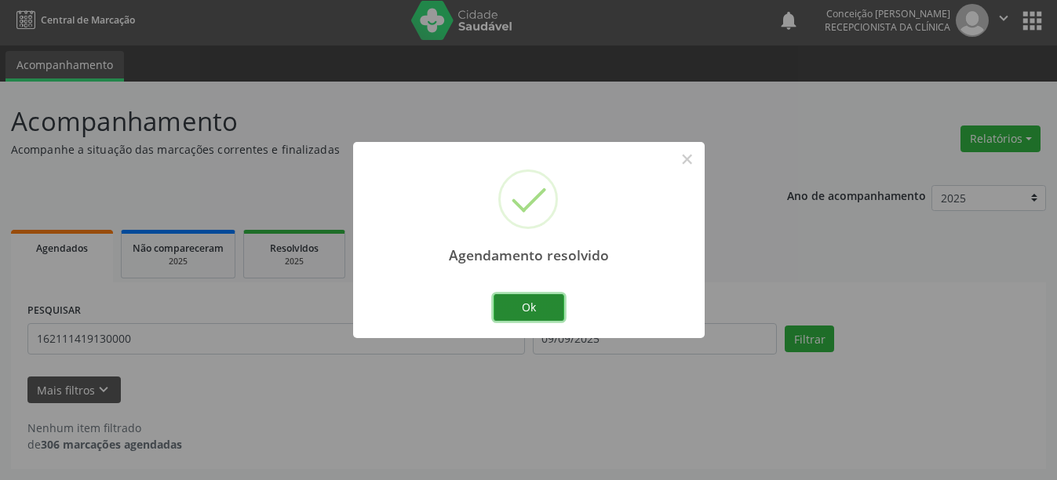
click at [540, 308] on button "Ok" at bounding box center [529, 307] width 71 height 27
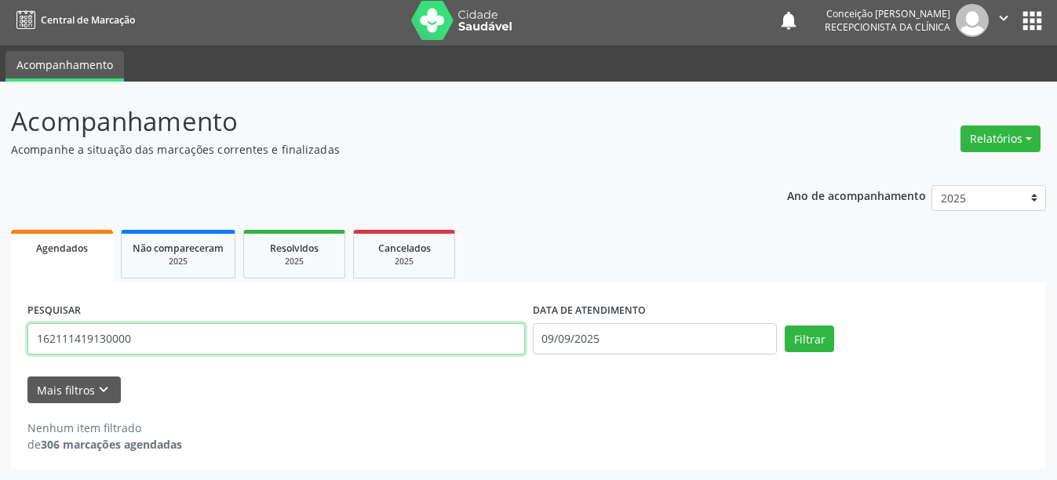
drag, startPoint x: 67, startPoint y: 364, endPoint x: 0, endPoint y: 340, distance: 71.0
click at [0, 340] on div "Acompanhamento Acompanhe a situação das marcações correntes e finalizadas Relat…" at bounding box center [528, 281] width 1057 height 399
type input "166019673870003"
click at [785, 326] on button "Filtrar" at bounding box center [809, 339] width 49 height 27
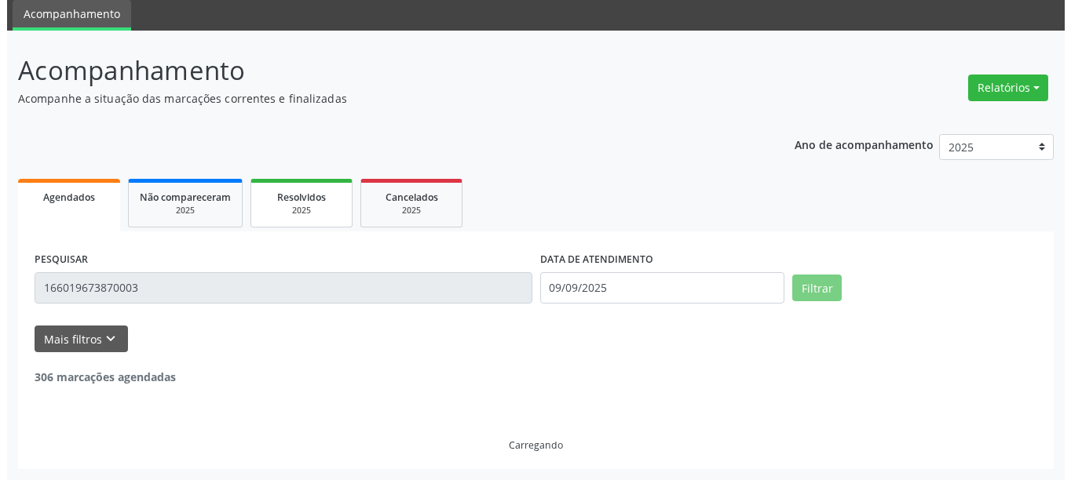
scroll to position [230, 0]
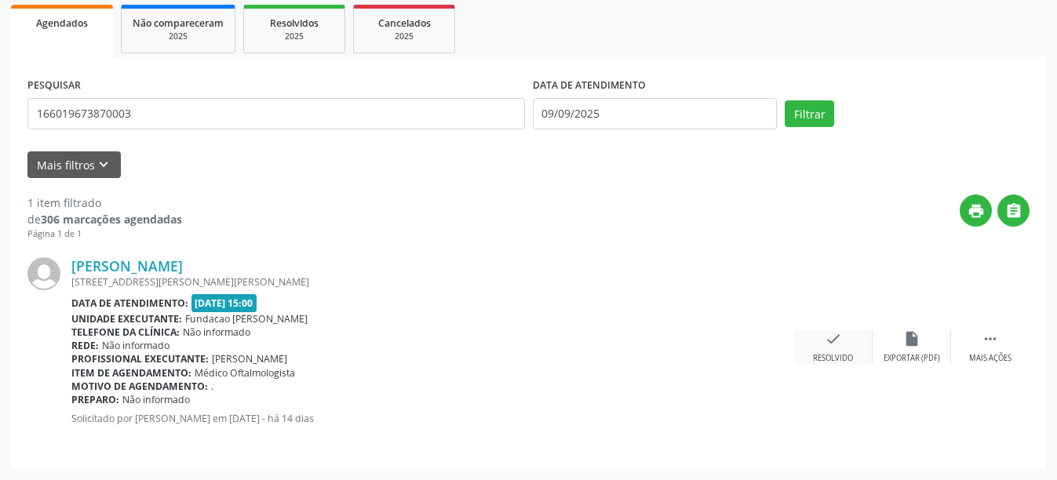
click at [844, 349] on div "check Resolvido" at bounding box center [833, 347] width 78 height 34
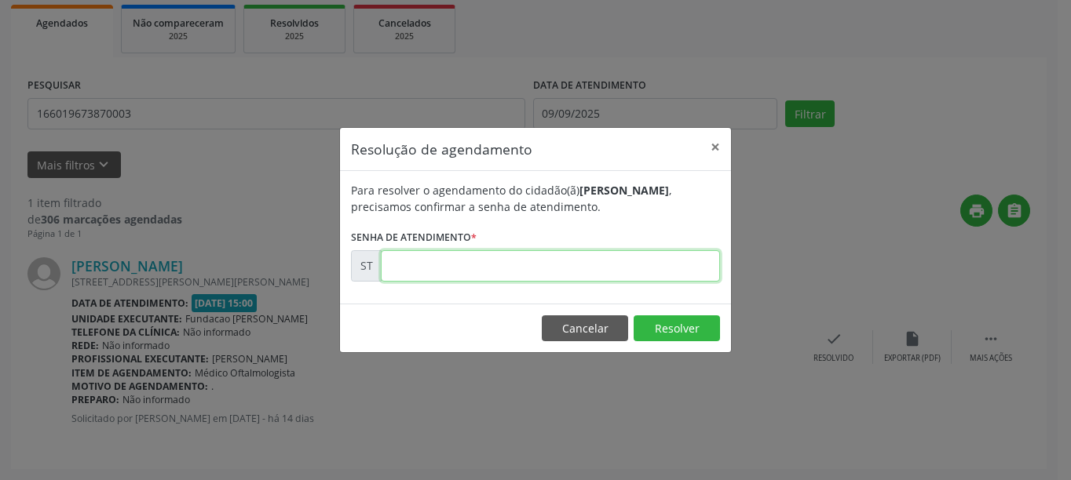
click at [473, 261] on input "text" at bounding box center [550, 265] width 339 height 31
type input "00018714"
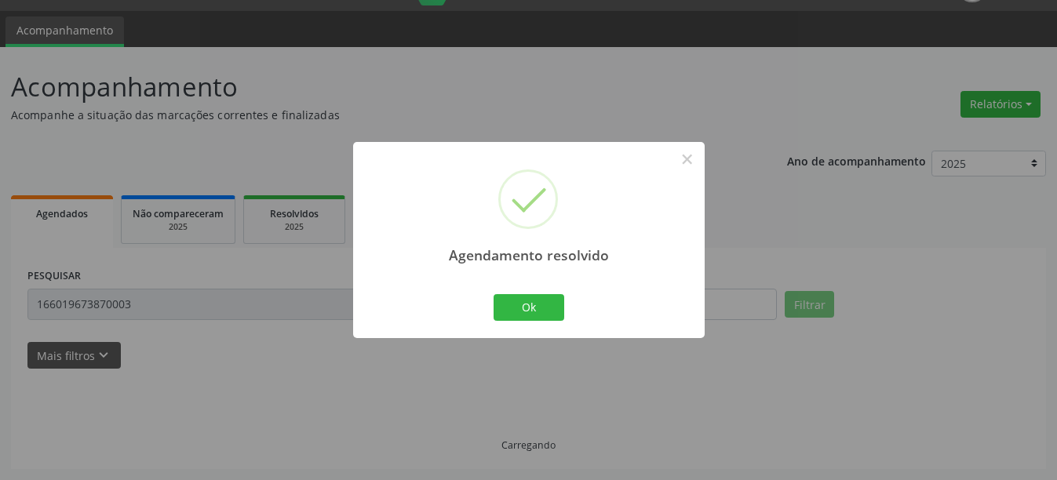
scroll to position [5, 0]
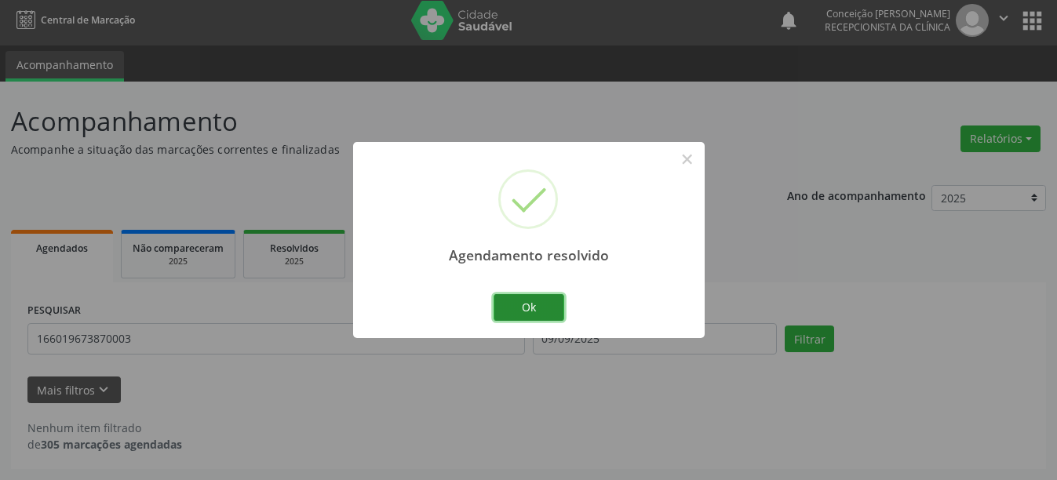
click at [546, 304] on button "Ok" at bounding box center [529, 307] width 71 height 27
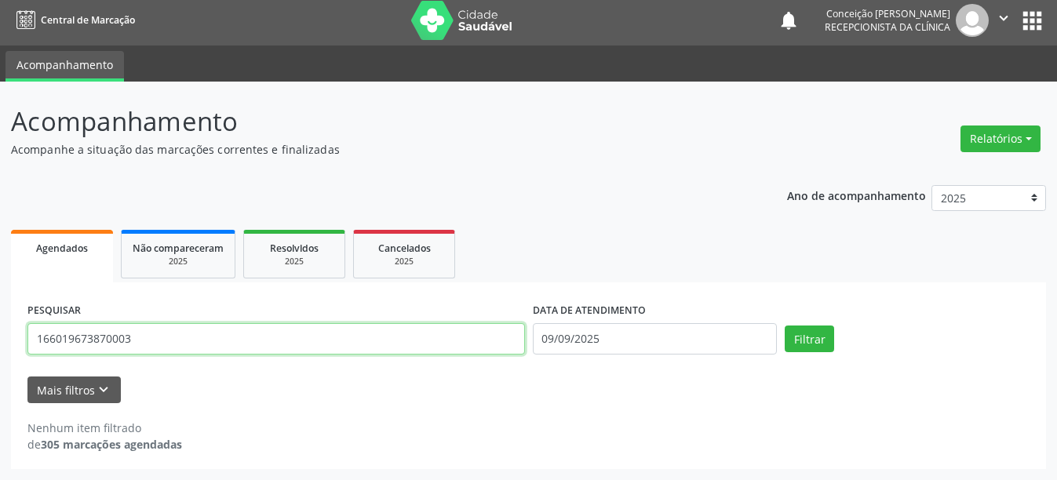
drag, startPoint x: 174, startPoint y: 334, endPoint x: 0, endPoint y: 345, distance: 174.6
click at [0, 345] on div "Acompanhamento Acompanhe a situação das marcações correntes e finalizadas Relat…" at bounding box center [528, 281] width 1057 height 399
type input "708001809428920"
click at [785, 326] on button "Filtrar" at bounding box center [809, 339] width 49 height 27
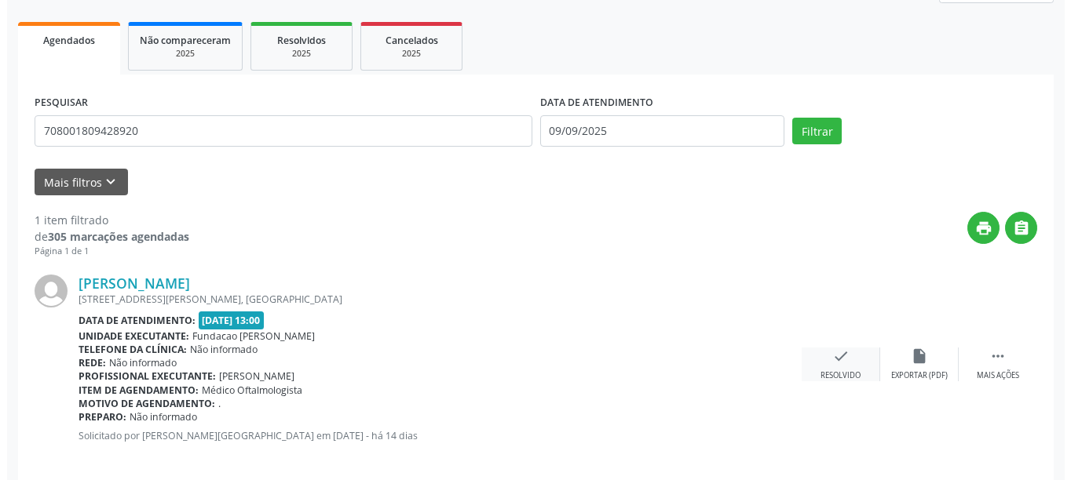
scroll to position [230, 0]
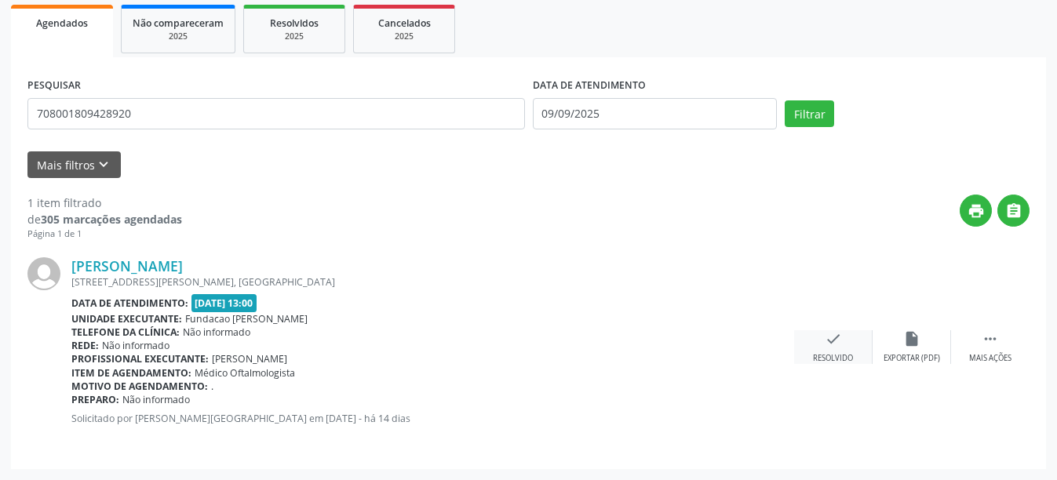
click at [812, 354] on div "check Resolvido" at bounding box center [833, 347] width 78 height 34
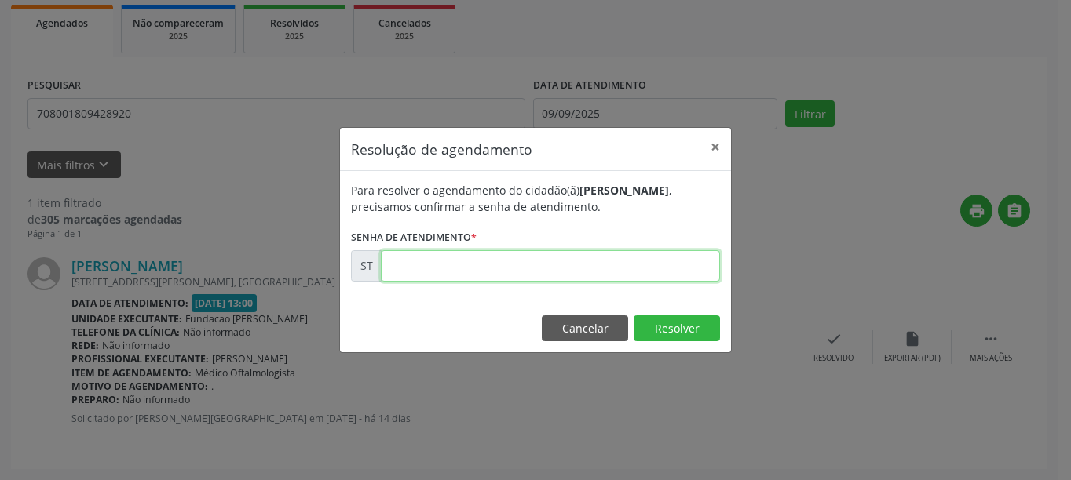
click at [478, 277] on input "text" at bounding box center [550, 265] width 339 height 31
type input "00018408"
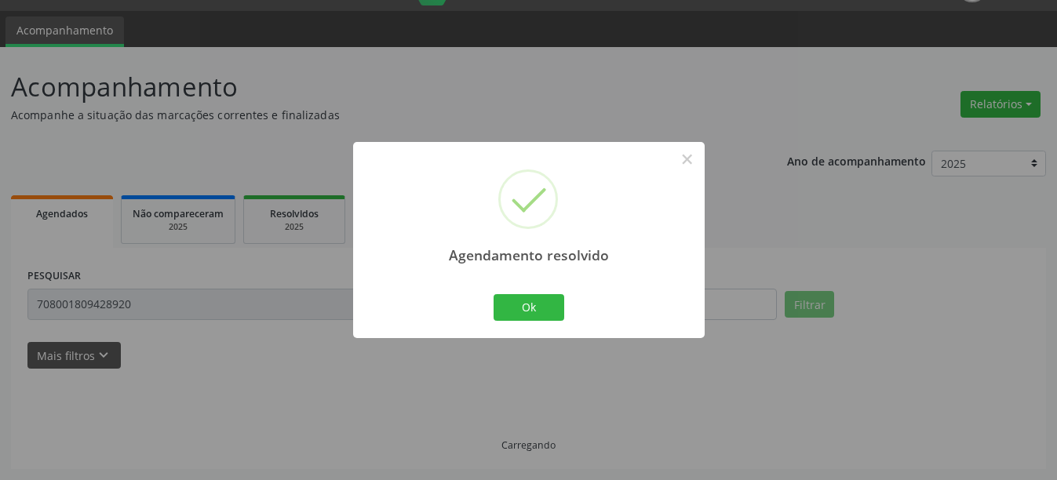
scroll to position [5, 0]
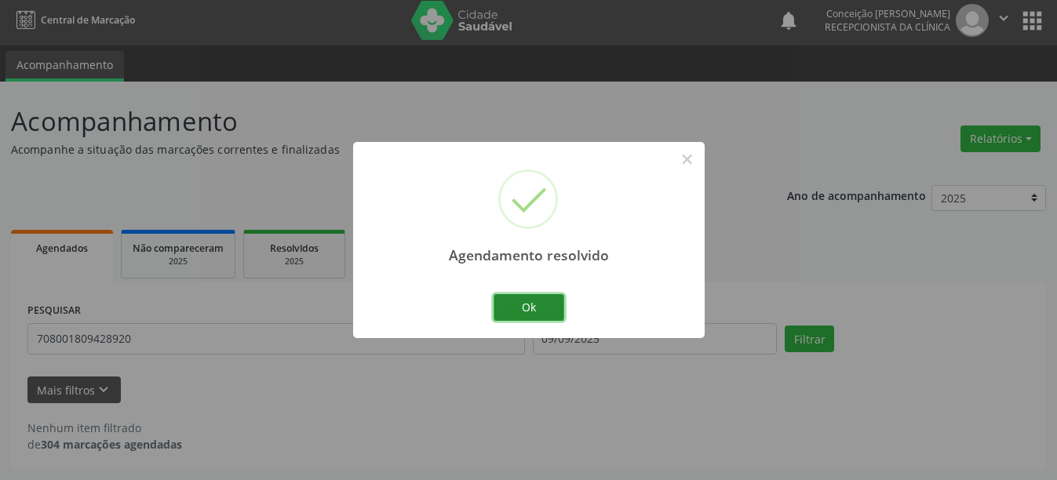
click at [534, 311] on button "Ok" at bounding box center [529, 307] width 71 height 27
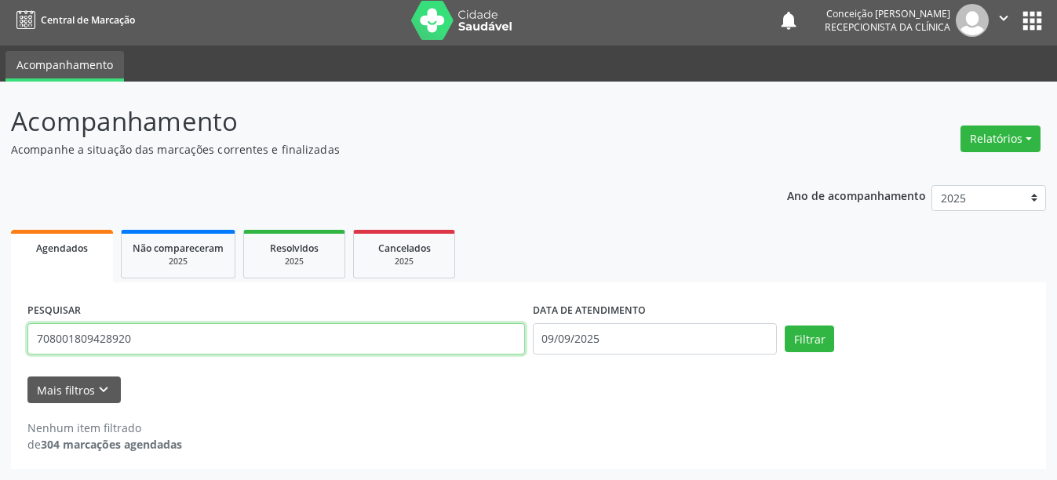
drag, startPoint x: 173, startPoint y: 343, endPoint x: 0, endPoint y: 334, distance: 172.9
click at [0, 334] on div "Acompanhamento Acompanhe a situação das marcações correntes e finalizadas Relat…" at bounding box center [528, 281] width 1057 height 399
type input "898004506924926"
click at [785, 326] on button "Filtrar" at bounding box center [809, 339] width 49 height 27
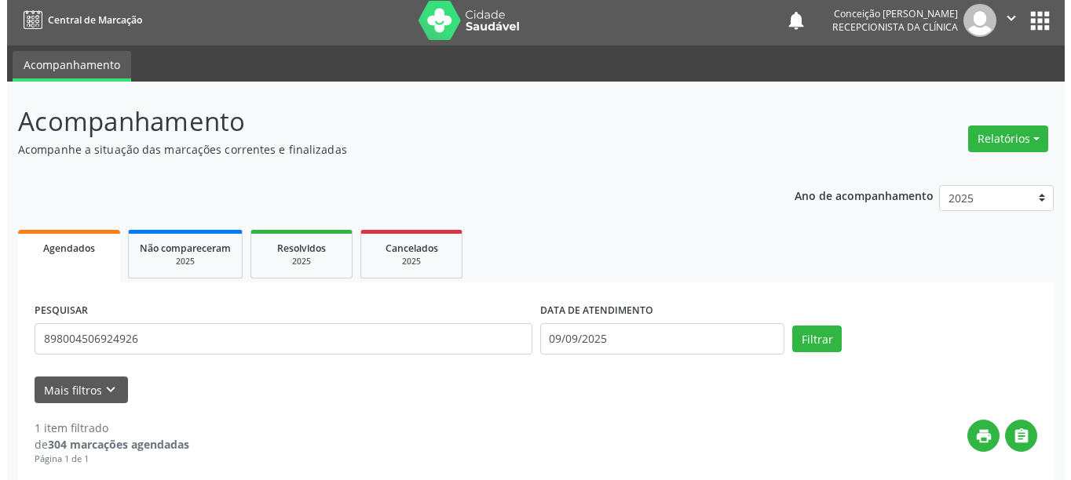
scroll to position [230, 0]
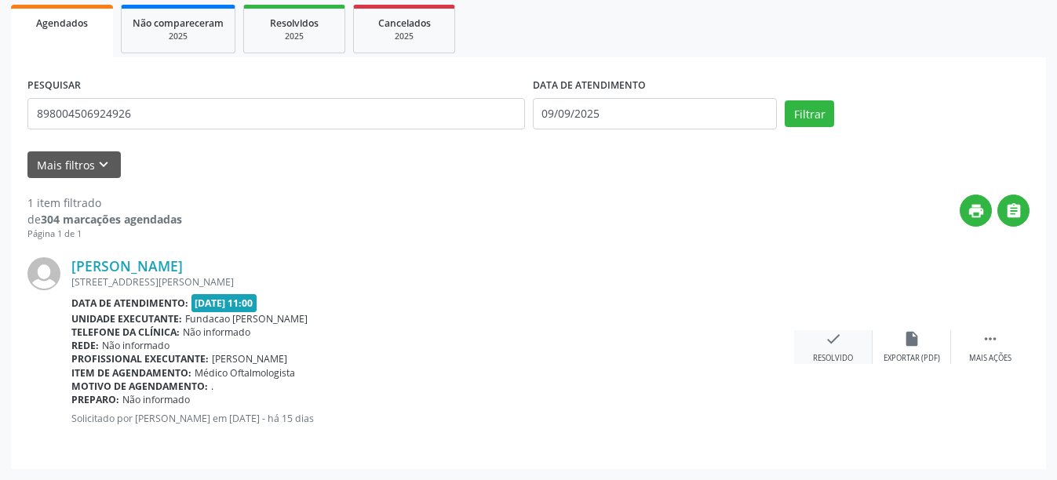
click at [828, 349] on div "check Resolvido" at bounding box center [833, 347] width 78 height 34
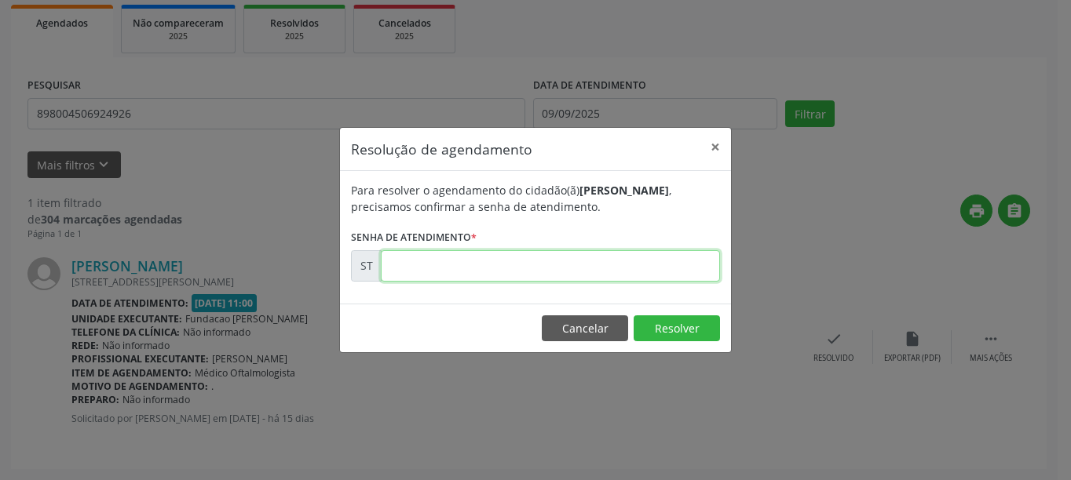
click at [546, 272] on input "text" at bounding box center [550, 265] width 339 height 31
type input "00017688"
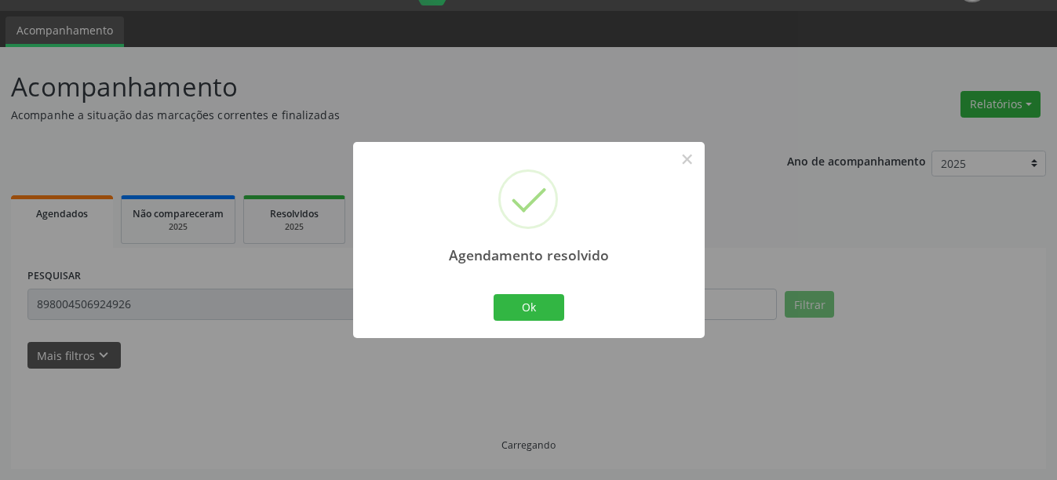
scroll to position [5, 0]
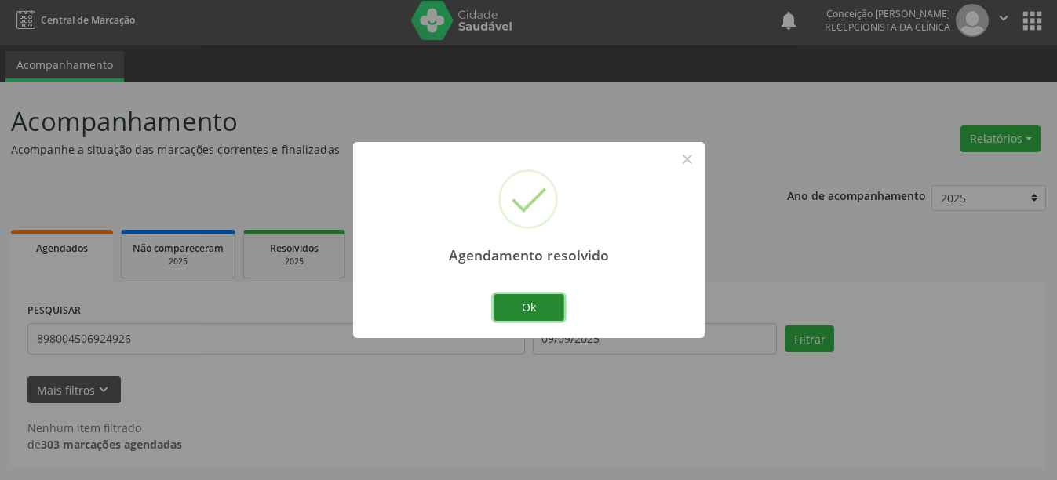
click at [537, 313] on button "Ok" at bounding box center [529, 307] width 71 height 27
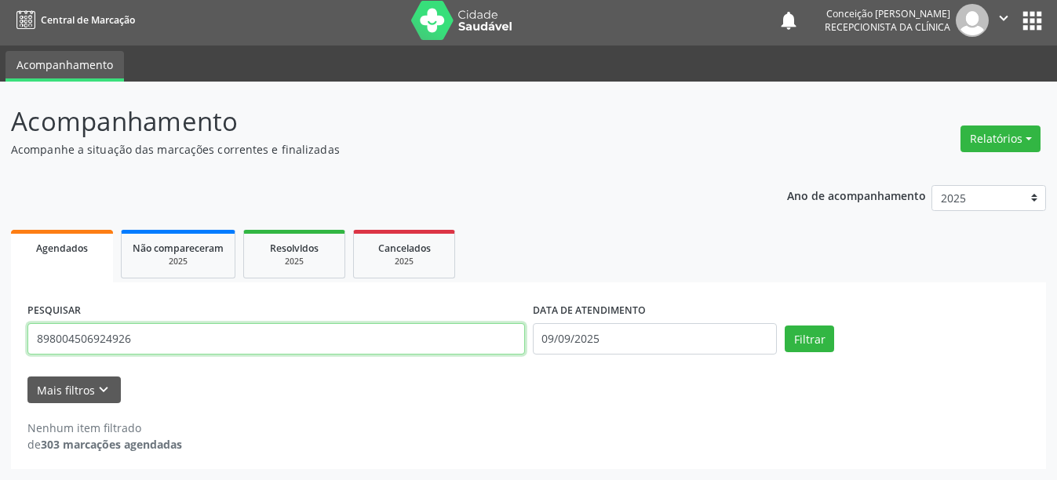
click at [203, 328] on input "898004506924926" at bounding box center [276, 338] width 498 height 31
type input "8"
type input "898004885381373"
click at [785, 326] on button "Filtrar" at bounding box center [809, 339] width 49 height 27
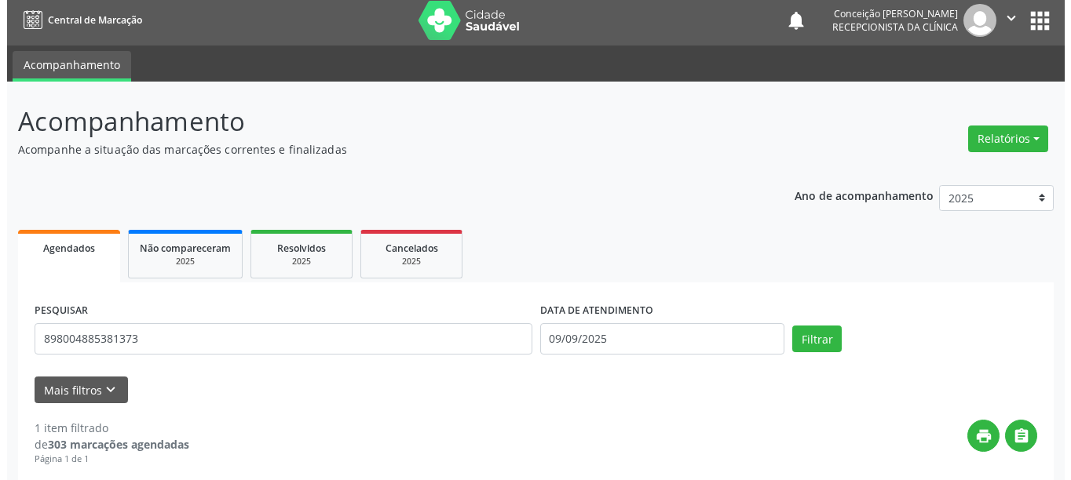
scroll to position [230, 0]
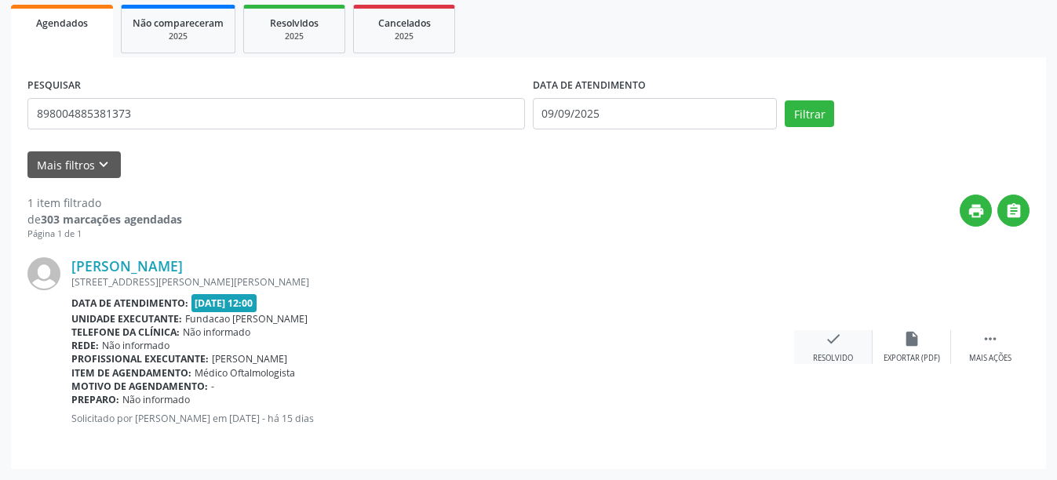
click at [850, 346] on div "check Resolvido" at bounding box center [833, 347] width 78 height 34
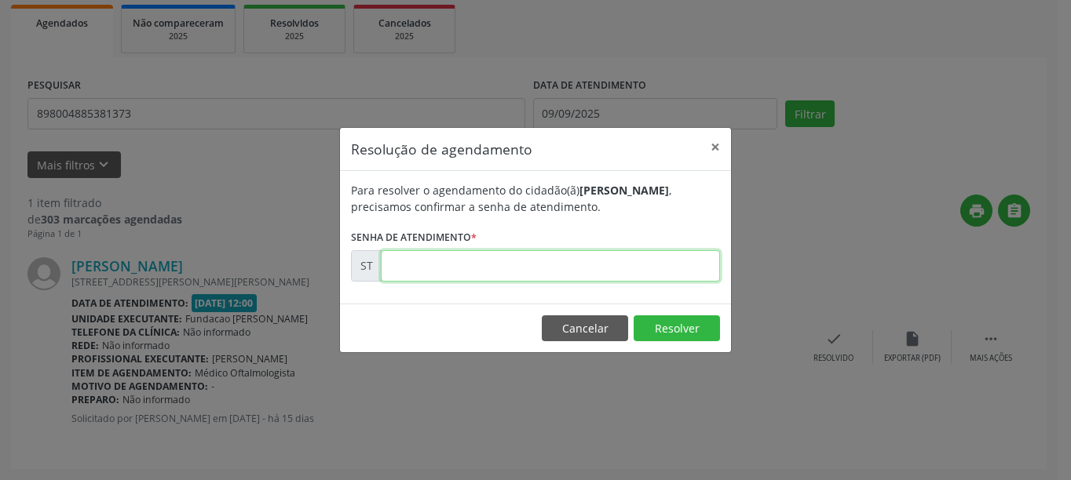
click at [524, 260] on input "text" at bounding box center [550, 265] width 339 height 31
type input "00018137"
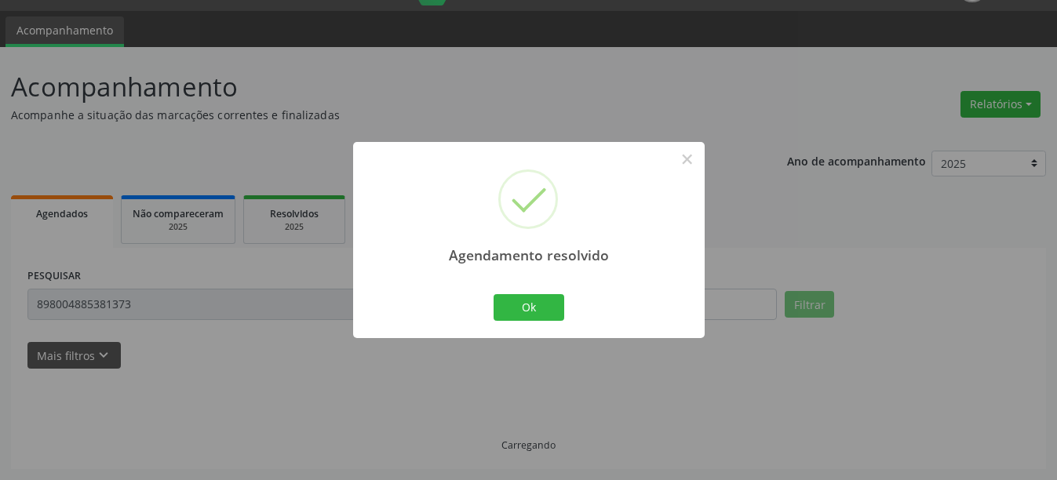
scroll to position [5, 0]
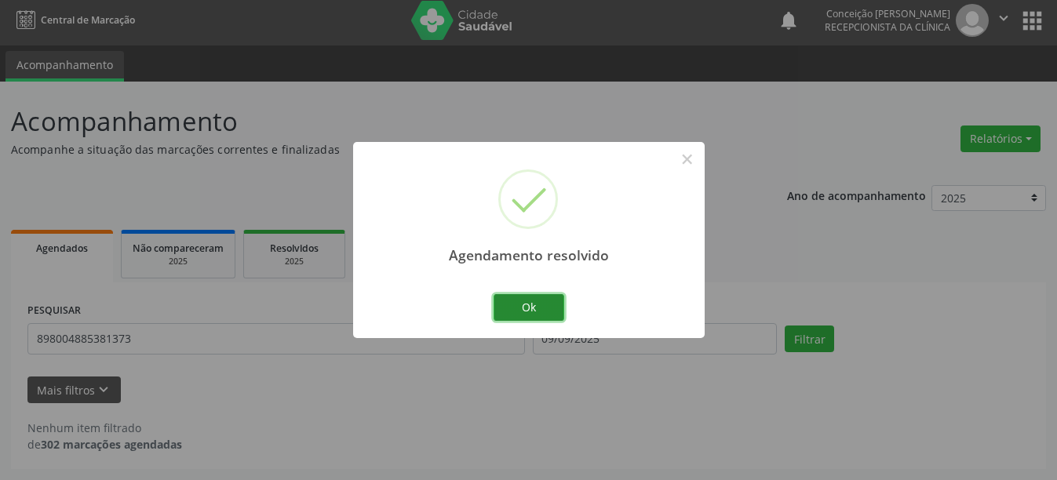
click at [547, 317] on button "Ok" at bounding box center [529, 307] width 71 height 27
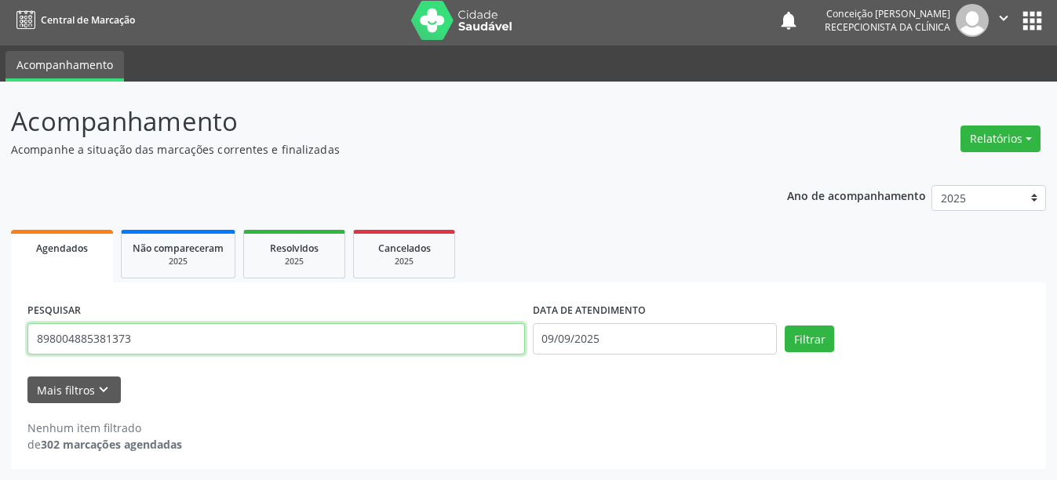
drag, startPoint x: 154, startPoint y: 335, endPoint x: 0, endPoint y: 329, distance: 154.0
click at [0, 329] on div "Acompanhamento Acompanhe a situação das marcações correntes e finalizadas Relat…" at bounding box center [528, 281] width 1057 height 399
type input "700808968944587"
click at [785, 326] on button "Filtrar" at bounding box center [809, 339] width 49 height 27
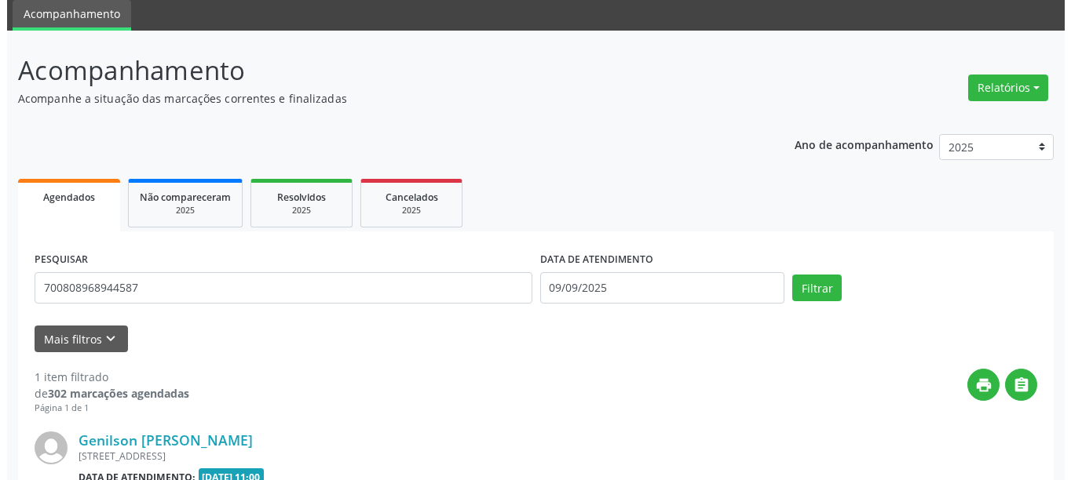
scroll to position [213, 0]
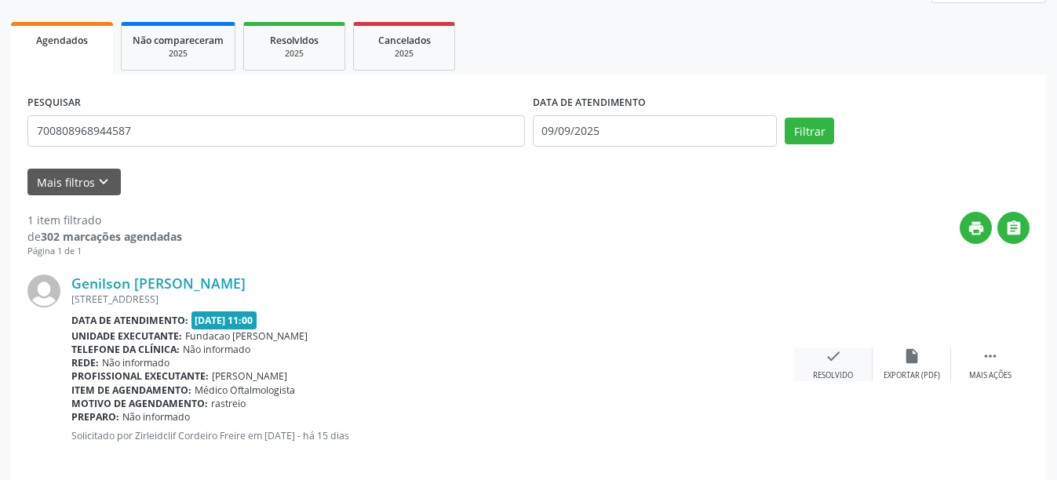
click at [849, 355] on div "check Resolvido" at bounding box center [833, 365] width 78 height 34
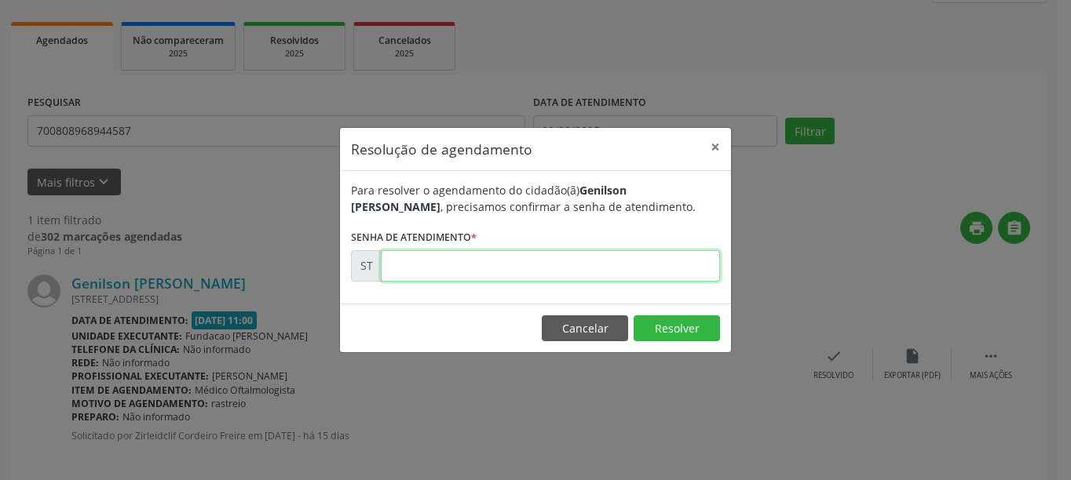
click at [509, 264] on input "text" at bounding box center [550, 265] width 339 height 31
type input "00017616"
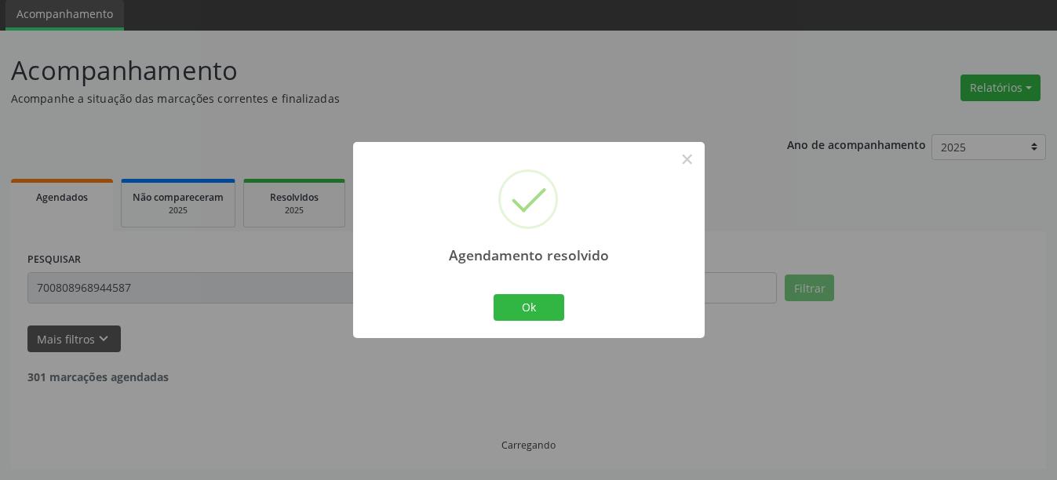
scroll to position [5, 0]
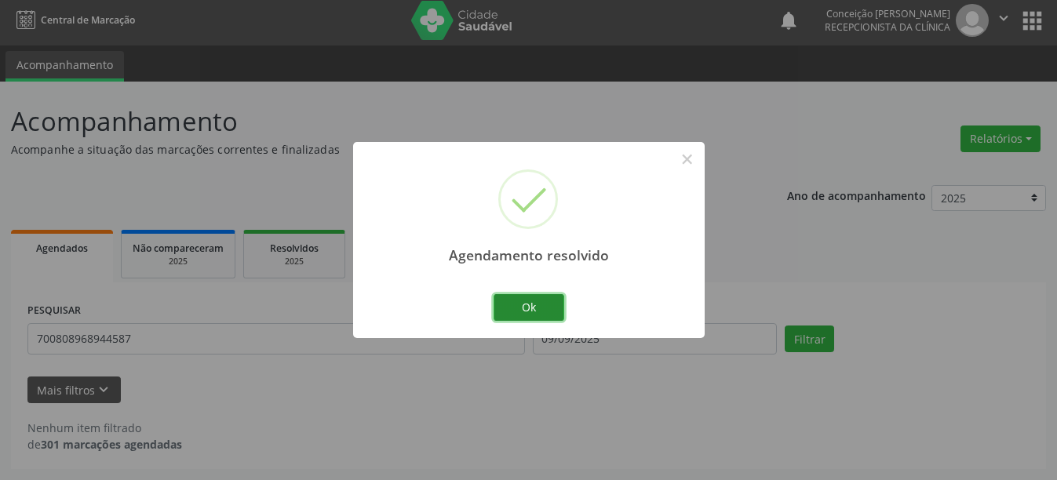
click at [535, 315] on button "Ok" at bounding box center [529, 307] width 71 height 27
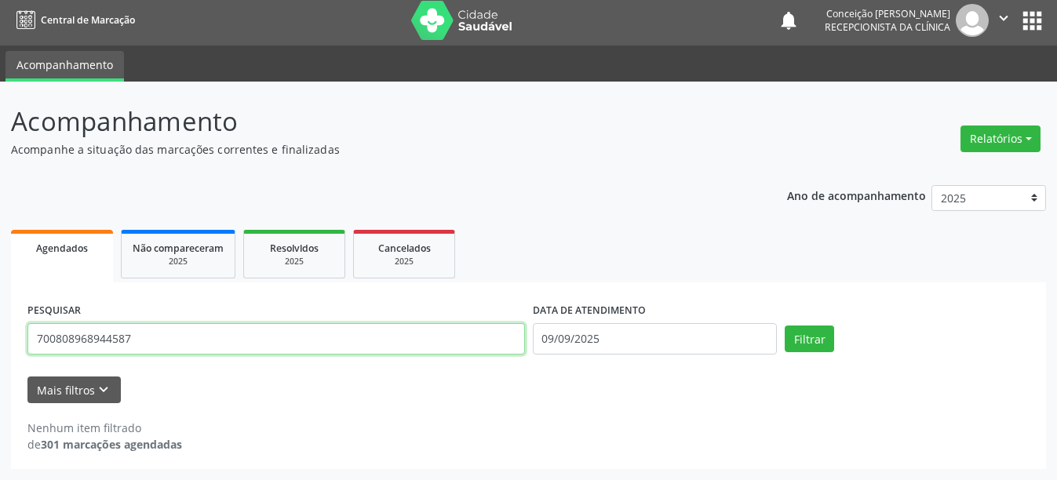
drag, startPoint x: 151, startPoint y: 335, endPoint x: 0, endPoint y: 363, distance: 154.0
click at [0, 363] on div "Acompanhamento Acompanhe a situação das marcações correntes e finalizadas Relat…" at bounding box center [528, 281] width 1057 height 399
type input "70600323501145"
click at [785, 326] on button "Filtrar" at bounding box center [809, 339] width 49 height 27
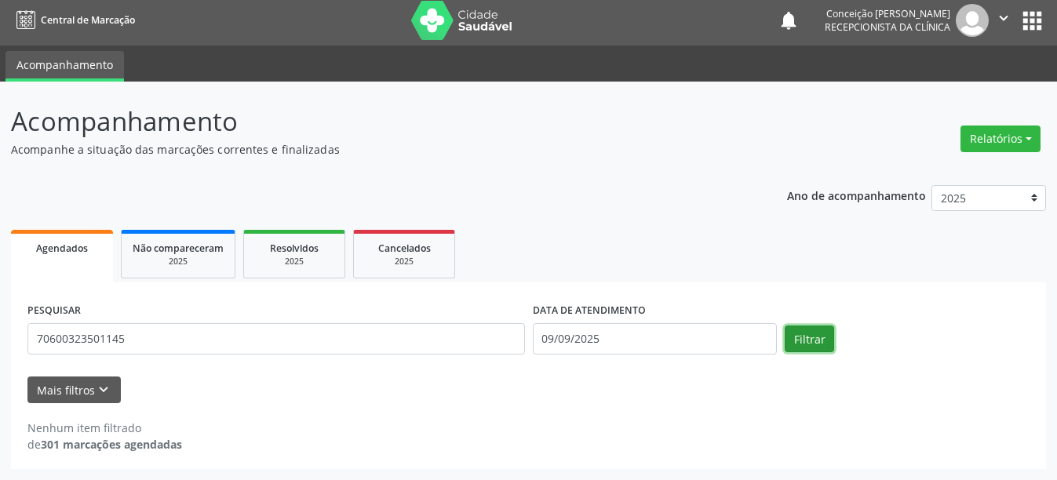
click at [809, 341] on button "Filtrar" at bounding box center [809, 339] width 49 height 27
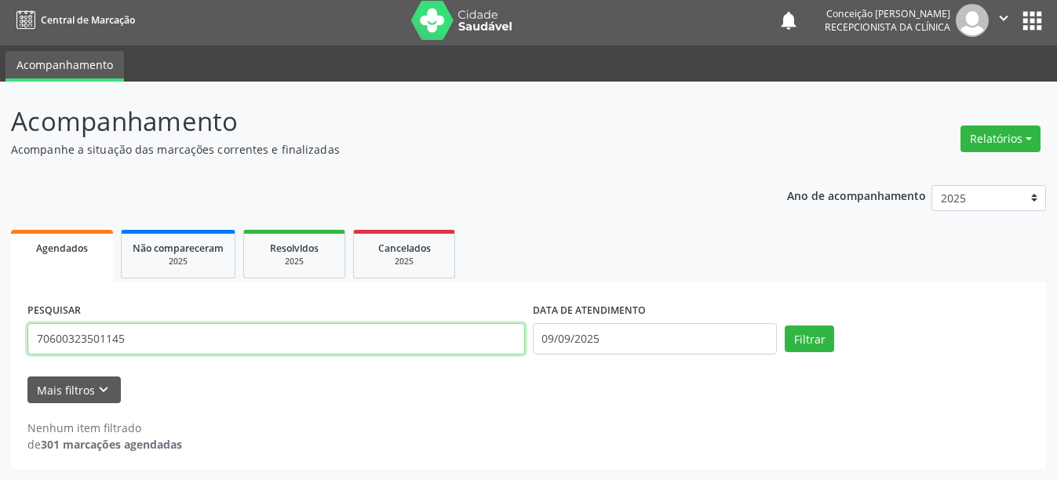
drag, startPoint x: 181, startPoint y: 335, endPoint x: 0, endPoint y: 327, distance: 181.5
click at [0, 327] on div "Acompanhamento Acompanhe a situação das marcações correntes e finalizadas Relat…" at bounding box center [528, 281] width 1057 height 399
type input "706000323501145"
click at [785, 326] on button "Filtrar" at bounding box center [809, 339] width 49 height 27
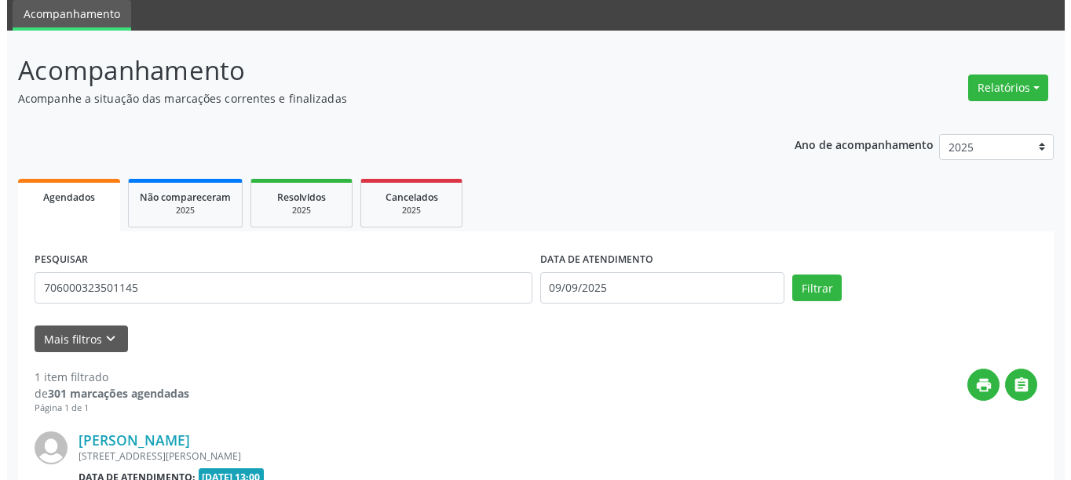
scroll to position [213, 0]
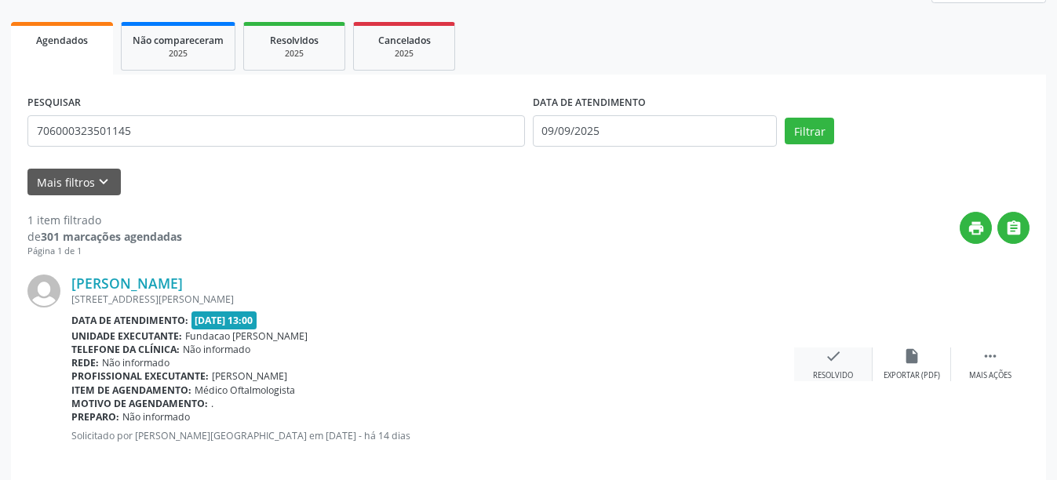
click at [801, 379] on div "check Resolvido" at bounding box center [833, 365] width 78 height 34
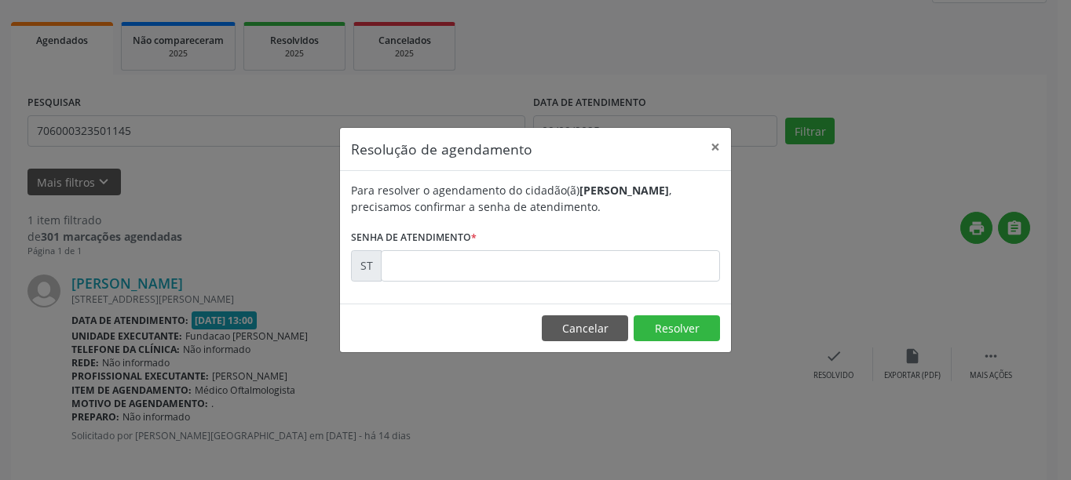
click at [813, 370] on div "Resolução de agendamento × Para resolver o agendamento do cidadão(ã) [PERSON_NA…" at bounding box center [535, 240] width 1071 height 480
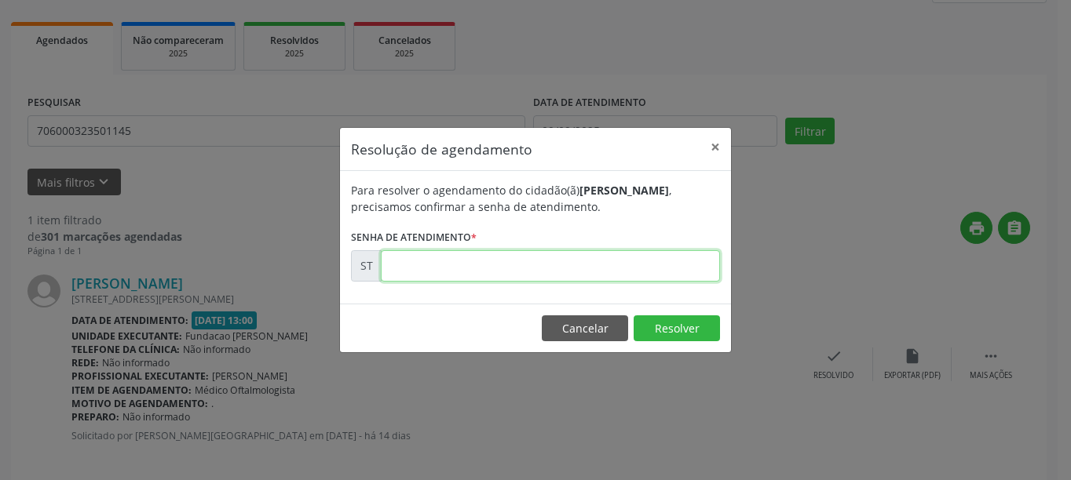
click at [588, 265] on input "text" at bounding box center [550, 265] width 339 height 31
type input "00018409"
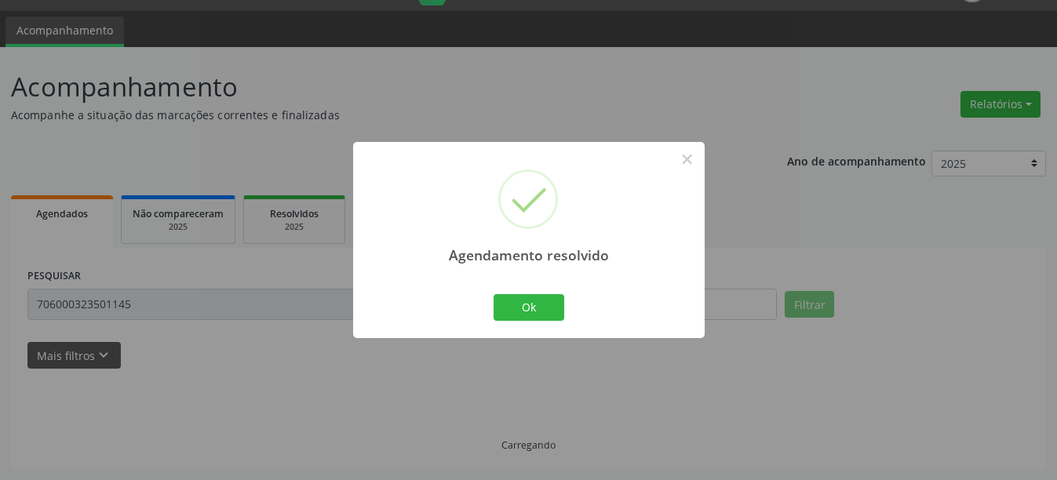
scroll to position [5, 0]
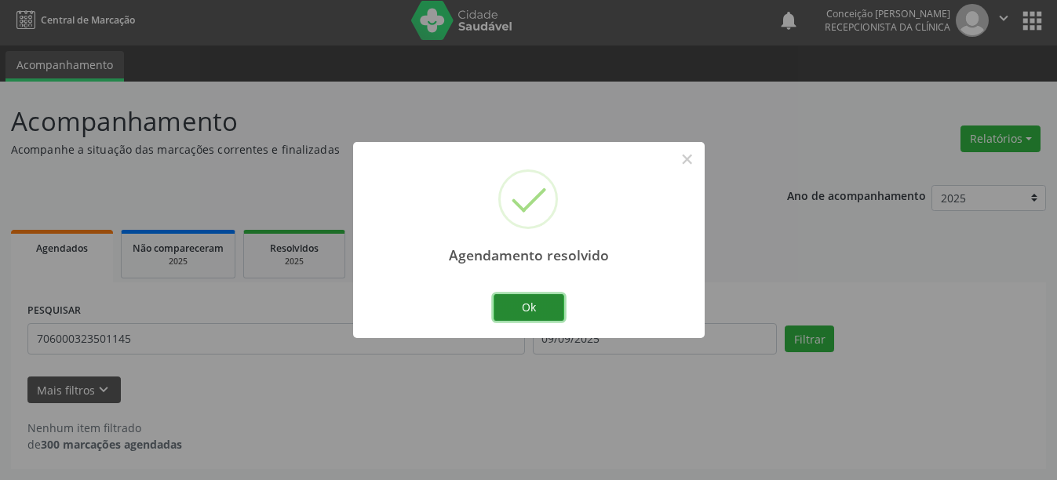
click at [554, 312] on button "Ok" at bounding box center [529, 307] width 71 height 27
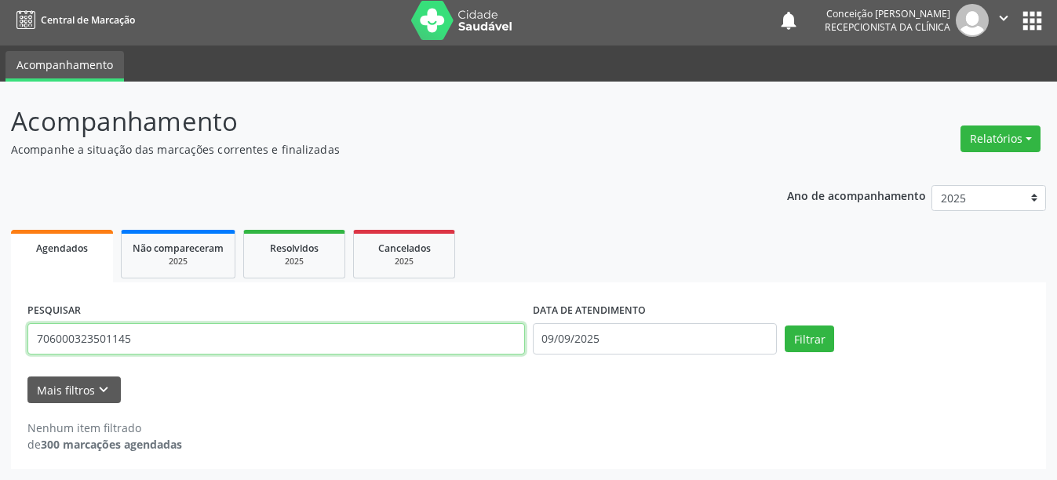
drag, startPoint x: 166, startPoint y: 337, endPoint x: 0, endPoint y: 337, distance: 166.4
click at [0, 337] on div "Acompanhamento Acompanhe a situação das marcações correntes e finalizadas Relat…" at bounding box center [528, 281] width 1057 height 399
type input "898004094271335"
click at [785, 326] on button "Filtrar" at bounding box center [809, 339] width 49 height 27
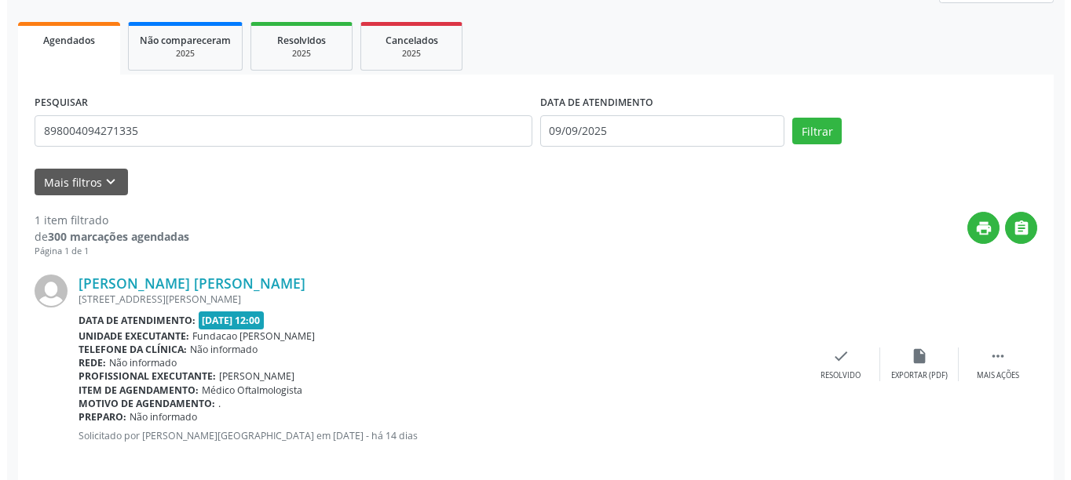
scroll to position [230, 0]
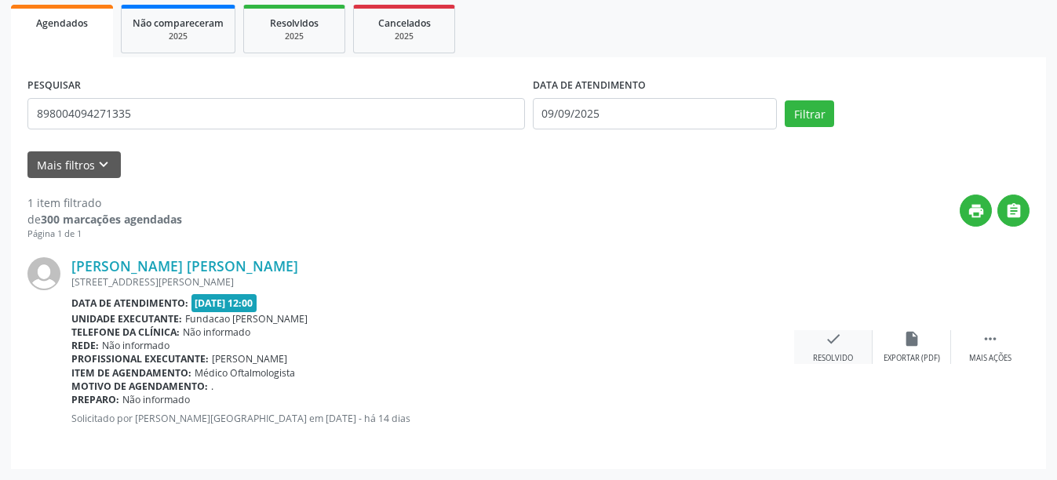
click at [819, 344] on div "check Resolvido" at bounding box center [833, 347] width 78 height 34
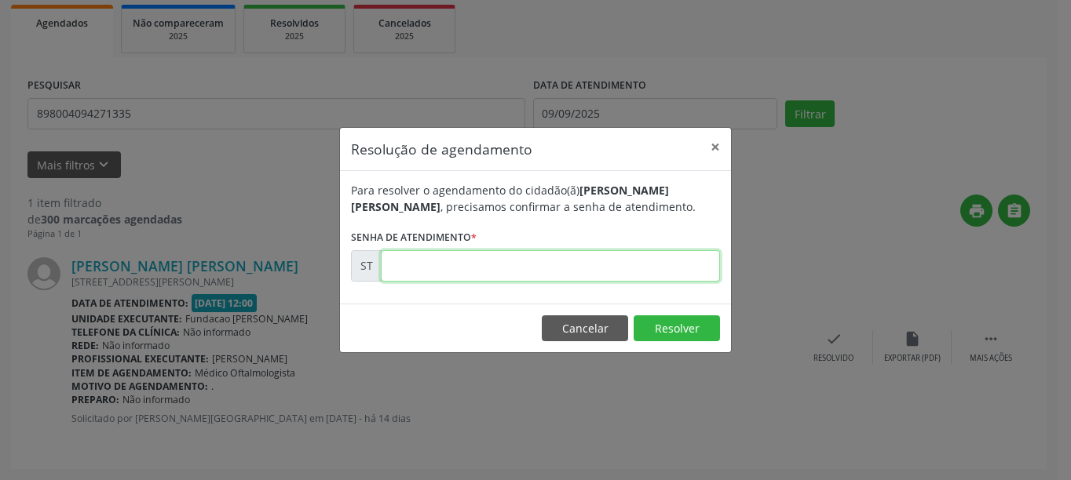
click at [462, 268] on input "text" at bounding box center [550, 265] width 339 height 31
type input "00018379"
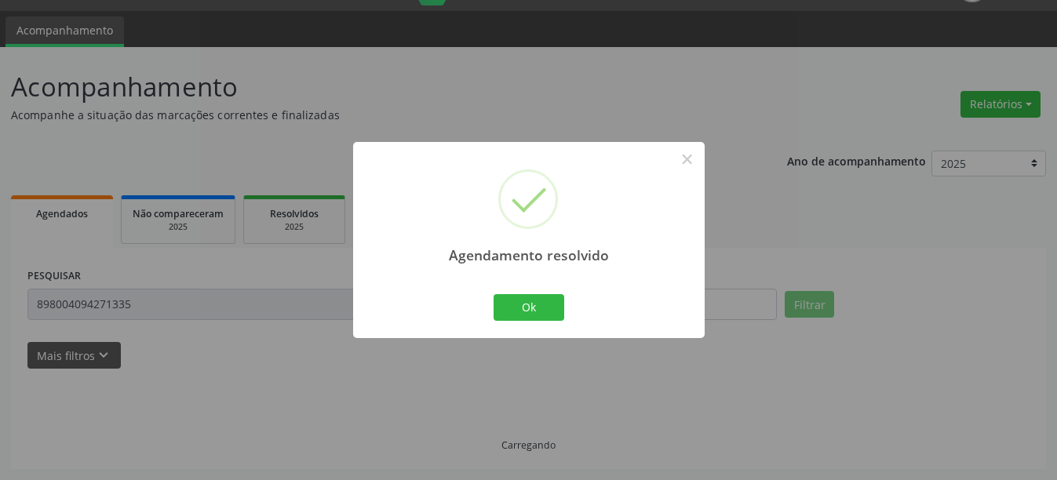
scroll to position [5, 0]
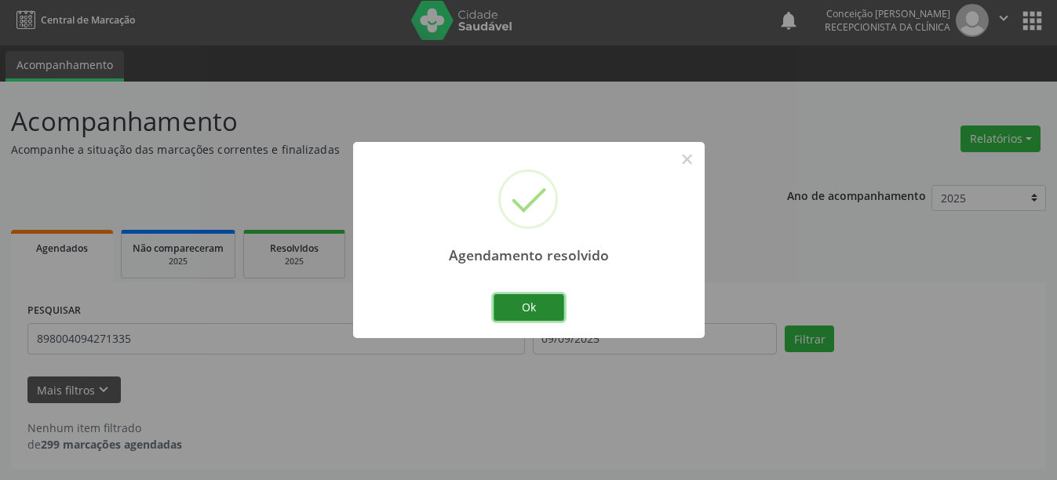
click at [520, 312] on button "Ok" at bounding box center [529, 307] width 71 height 27
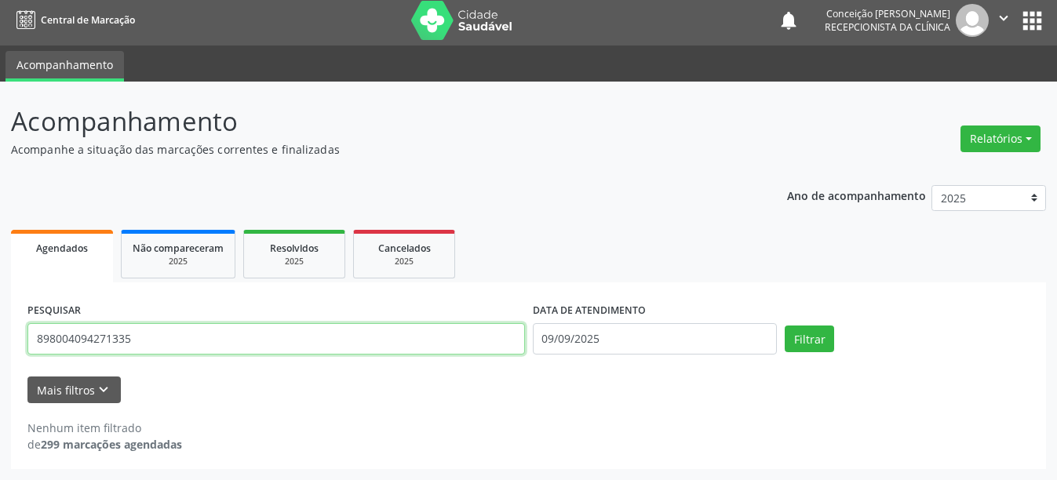
drag, startPoint x: 146, startPoint y: 338, endPoint x: 0, endPoint y: 311, distance: 148.6
click at [0, 311] on div "Acompanhamento Acompanhe a situação das marcações correntes e finalizadas Relat…" at bounding box center [528, 281] width 1057 height 399
type input "898004941230983"
click at [785, 326] on button "Filtrar" at bounding box center [809, 339] width 49 height 27
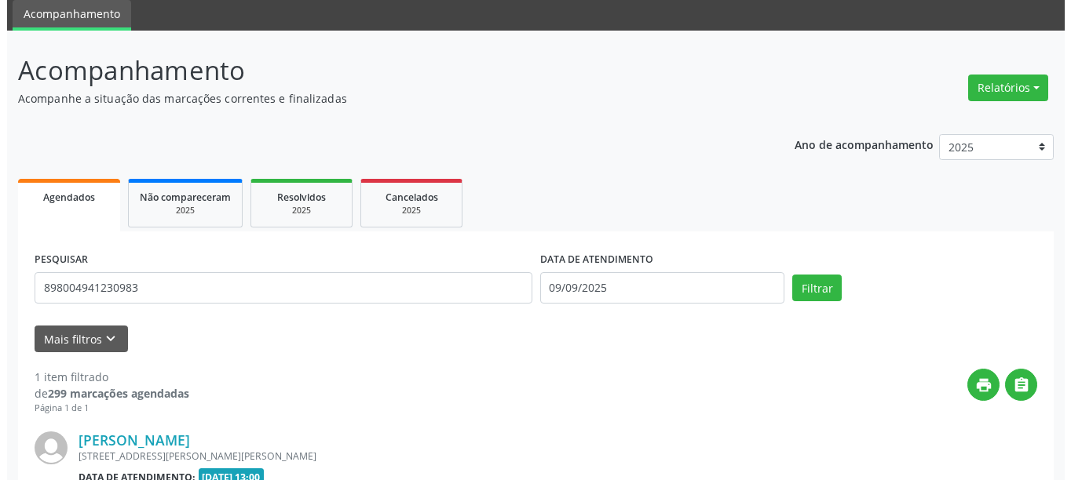
scroll to position [230, 0]
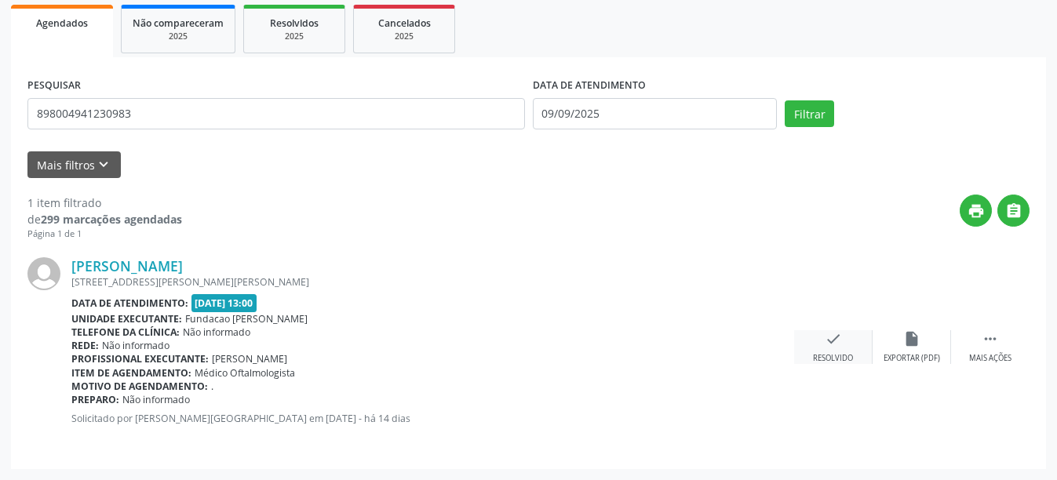
click at [843, 350] on div "check Resolvido" at bounding box center [833, 347] width 78 height 34
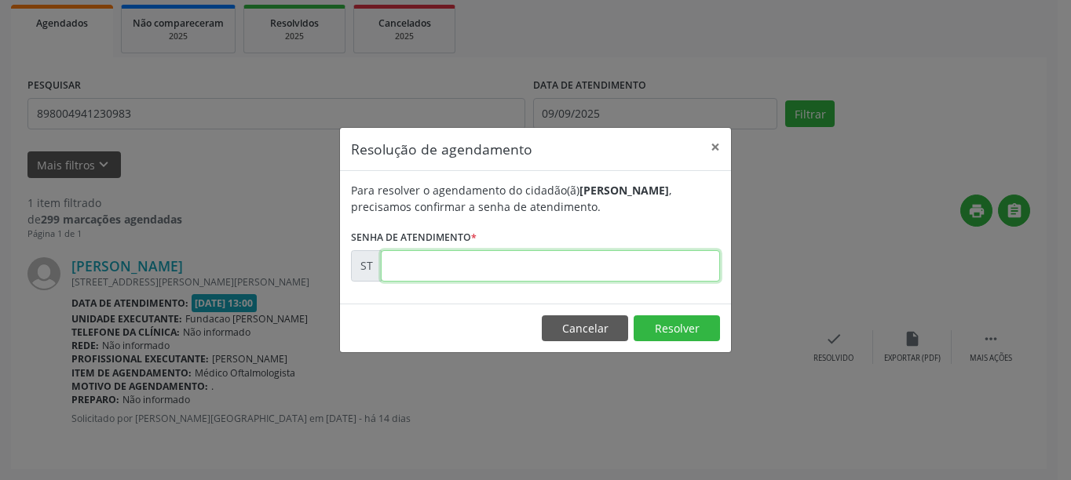
click at [425, 265] on input "text" at bounding box center [550, 265] width 339 height 31
type input "00018403"
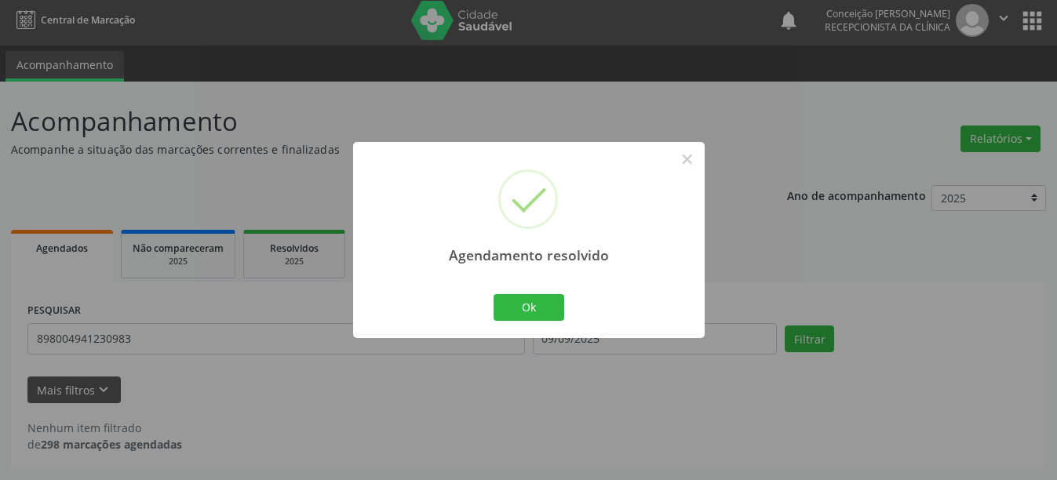
scroll to position [5, 0]
click at [527, 308] on button "Ok" at bounding box center [529, 307] width 71 height 27
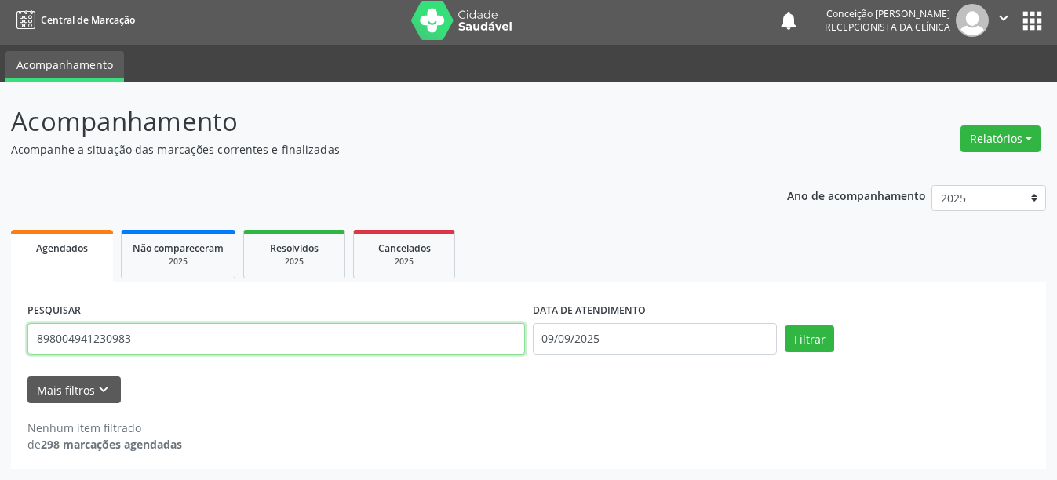
drag, startPoint x: 140, startPoint y: 345, endPoint x: 0, endPoint y: 340, distance: 139.8
click at [0, 340] on div "Acompanhamento Acompanhe a situação das marcações correntes e finalizadas Relat…" at bounding box center [528, 281] width 1057 height 399
type input "898003438812063"
click at [785, 326] on button "Filtrar" at bounding box center [809, 339] width 49 height 27
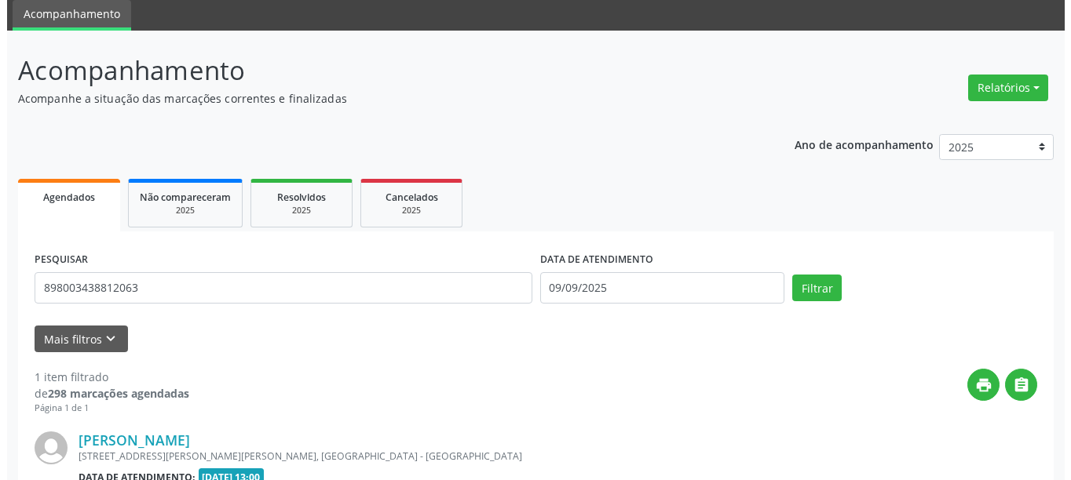
scroll to position [230, 0]
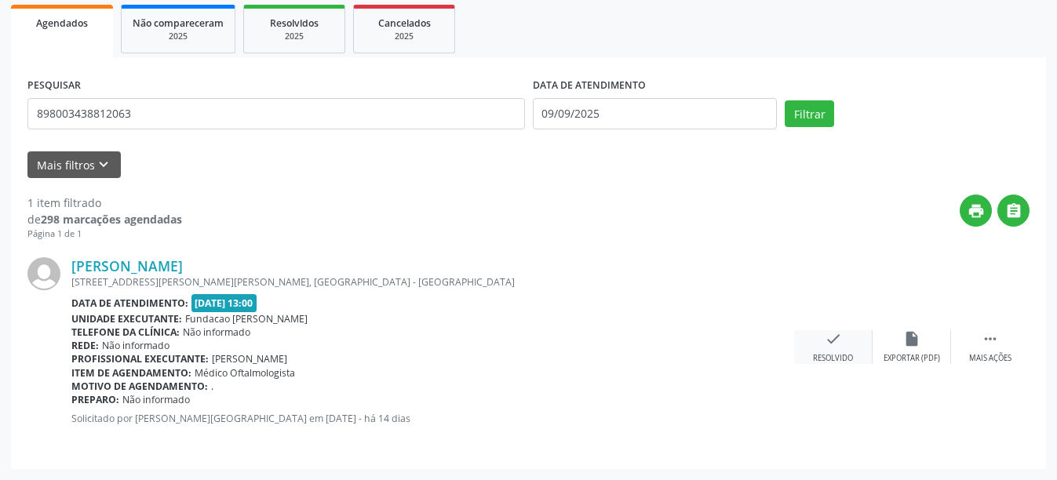
click at [823, 351] on div "check Resolvido" at bounding box center [833, 347] width 78 height 34
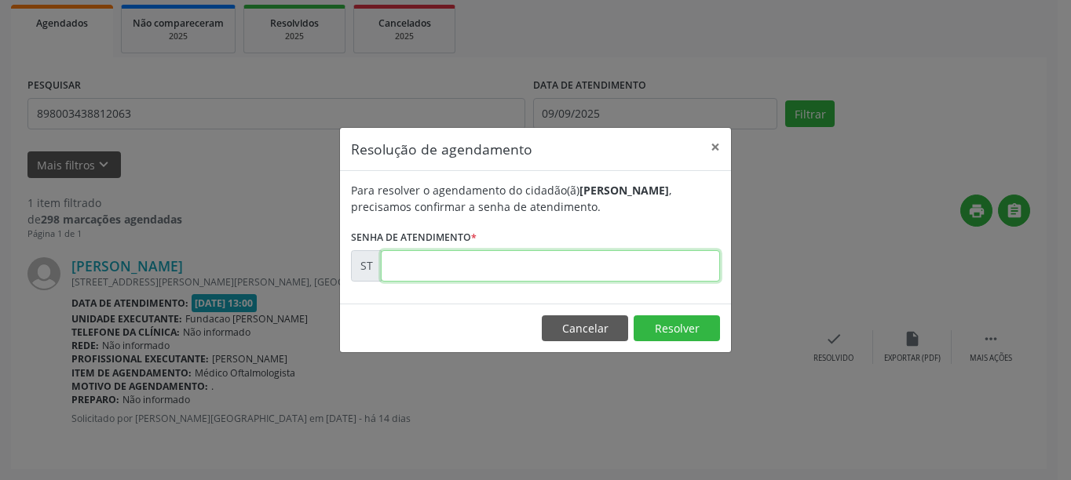
click at [420, 260] on input "text" at bounding box center [550, 265] width 339 height 31
type input "00018404"
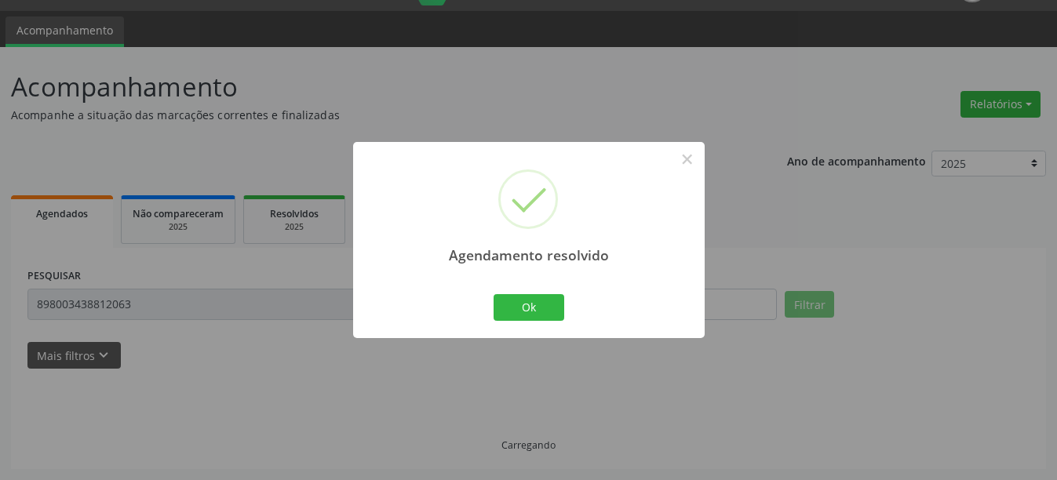
scroll to position [5, 0]
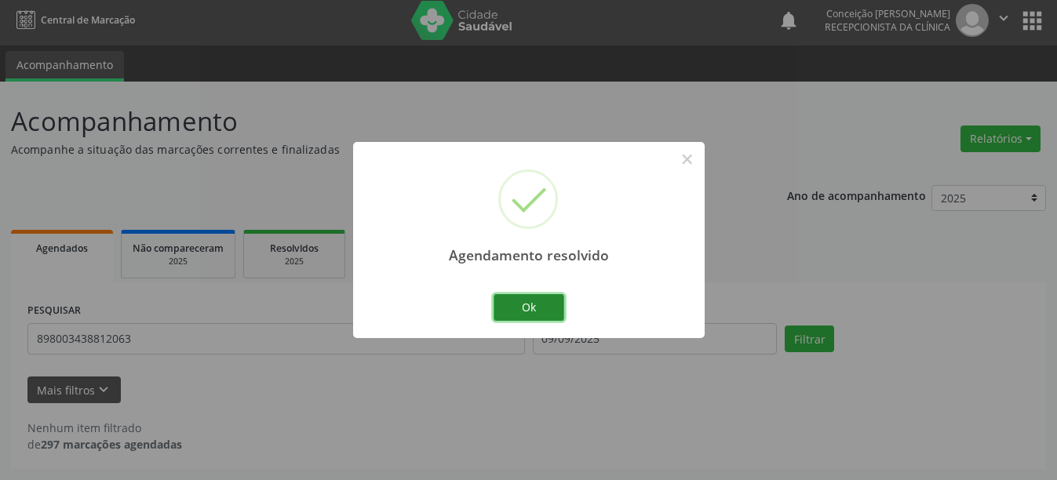
click at [535, 316] on button "Ok" at bounding box center [529, 307] width 71 height 27
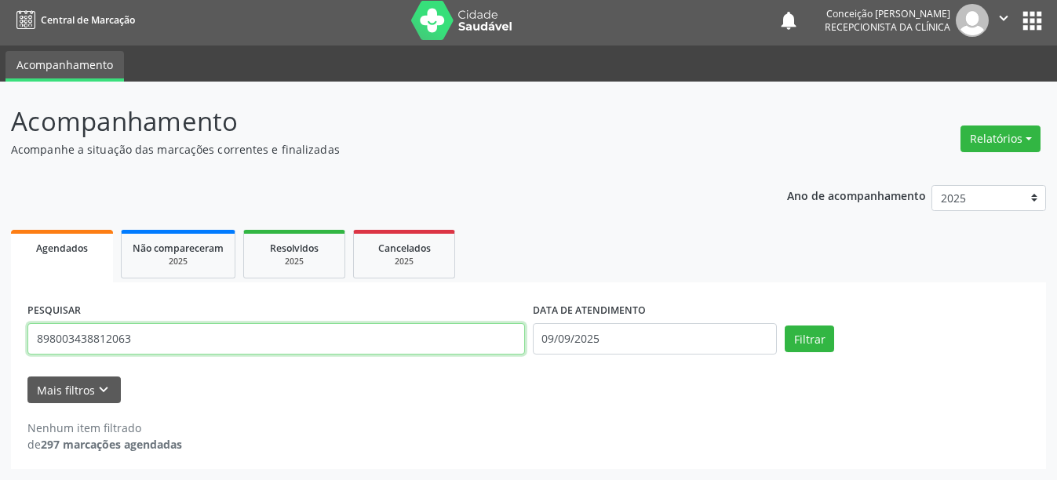
drag, startPoint x: 138, startPoint y: 340, endPoint x: 0, endPoint y: 350, distance: 138.5
click at [0, 350] on div "Acompanhamento Acompanhe a situação das marcações correntes e finalizadas Relat…" at bounding box center [528, 281] width 1057 height 399
type input "700505977807554"
click at [785, 326] on button "Filtrar" at bounding box center [809, 339] width 49 height 27
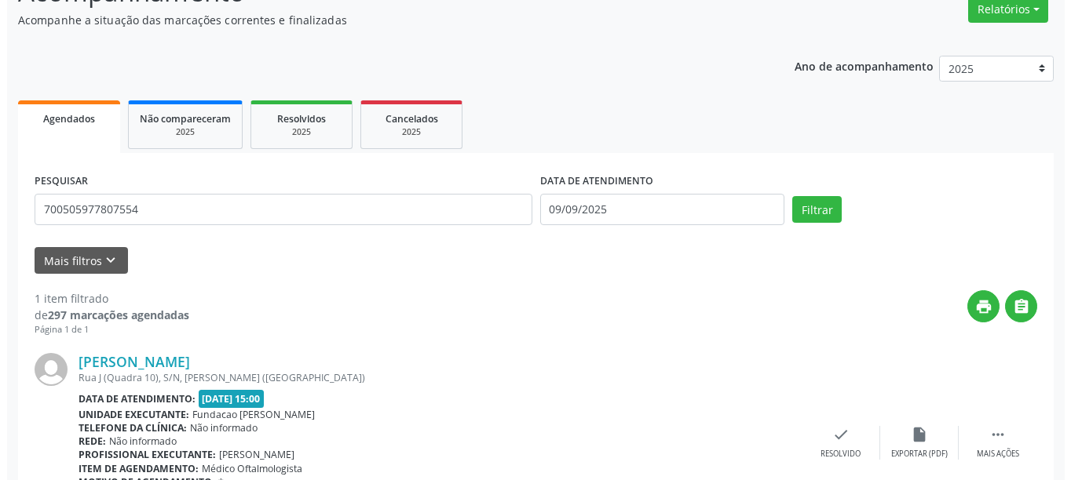
scroll to position [213, 0]
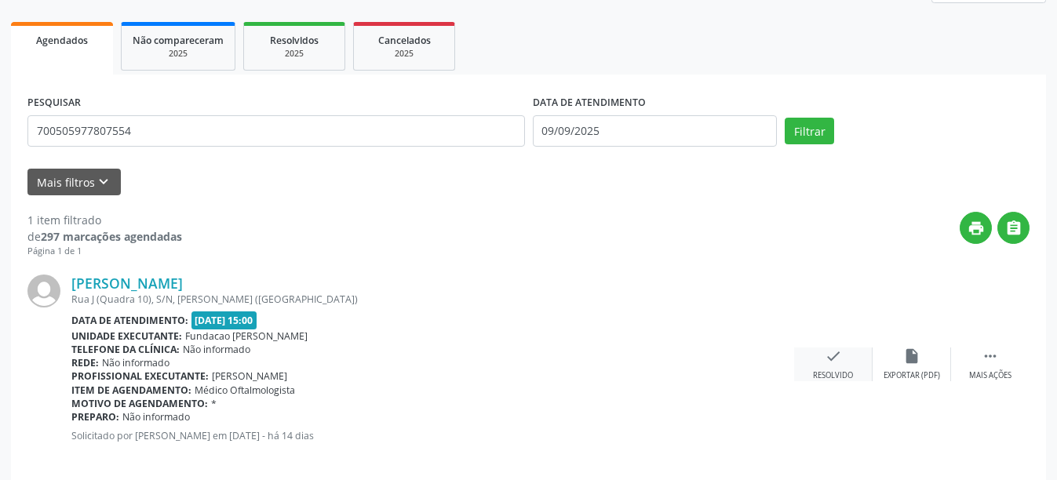
click at [842, 369] on div "check Resolvido" at bounding box center [833, 365] width 78 height 34
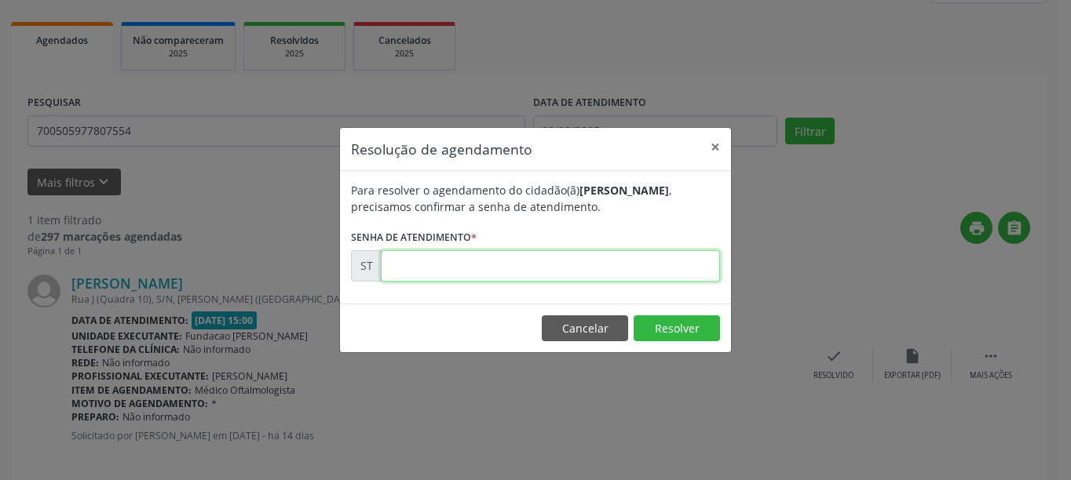
click at [471, 273] on input "text" at bounding box center [550, 265] width 339 height 31
type input "00018786"
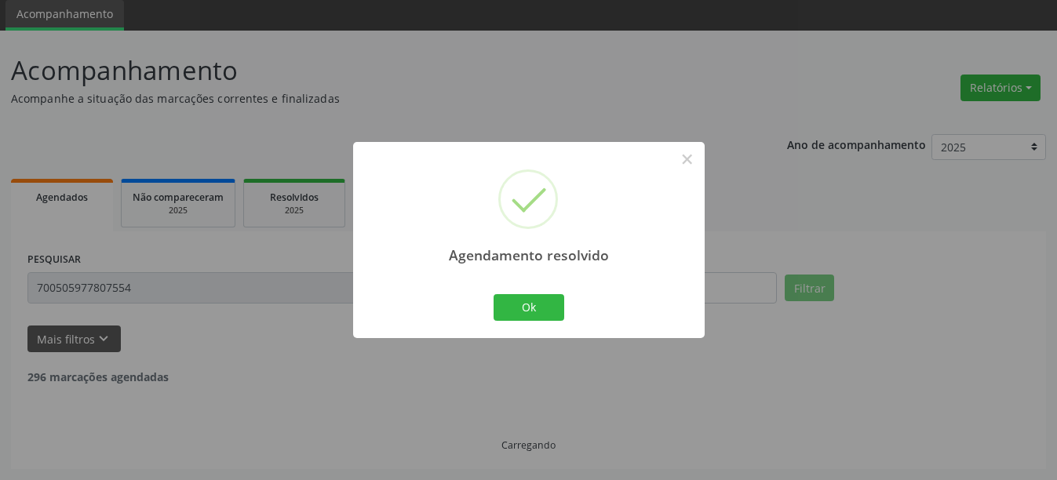
scroll to position [5, 0]
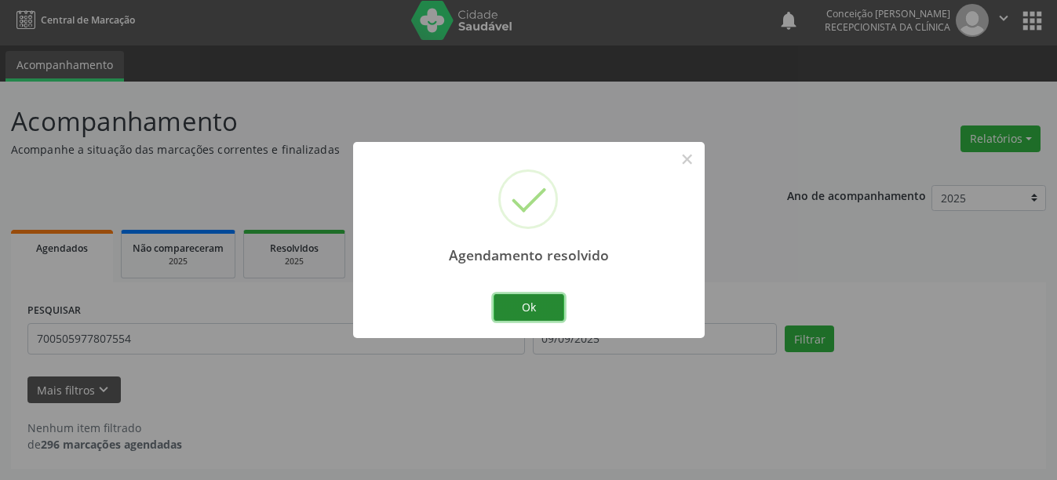
click at [537, 308] on button "Ok" at bounding box center [529, 307] width 71 height 27
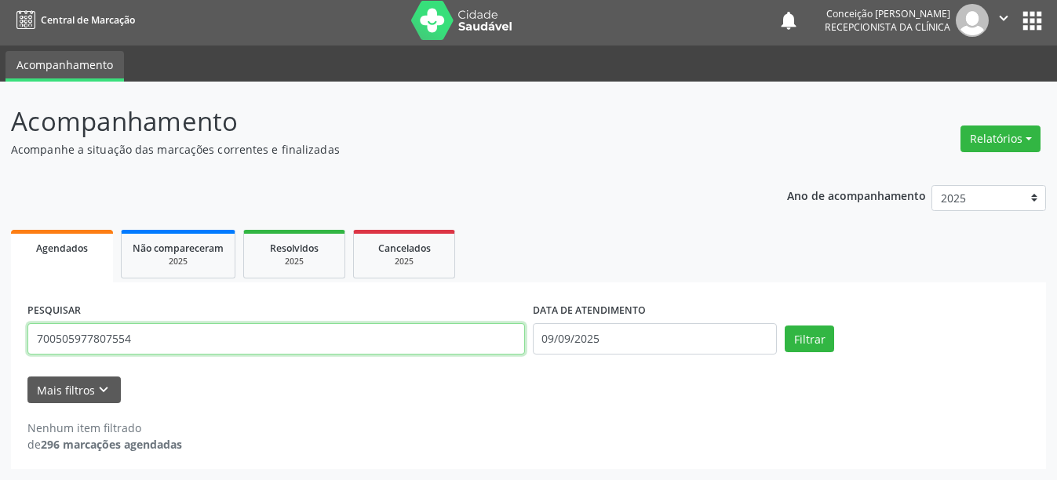
drag, startPoint x: 153, startPoint y: 345, endPoint x: 0, endPoint y: 313, distance: 156.3
click at [0, 313] on div "Acompanhamento Acompanhe a situação das marcações correntes e finalizadas Relat…" at bounding box center [528, 281] width 1057 height 399
type input "701209072994710"
click at [785, 326] on button "Filtrar" at bounding box center [809, 339] width 49 height 27
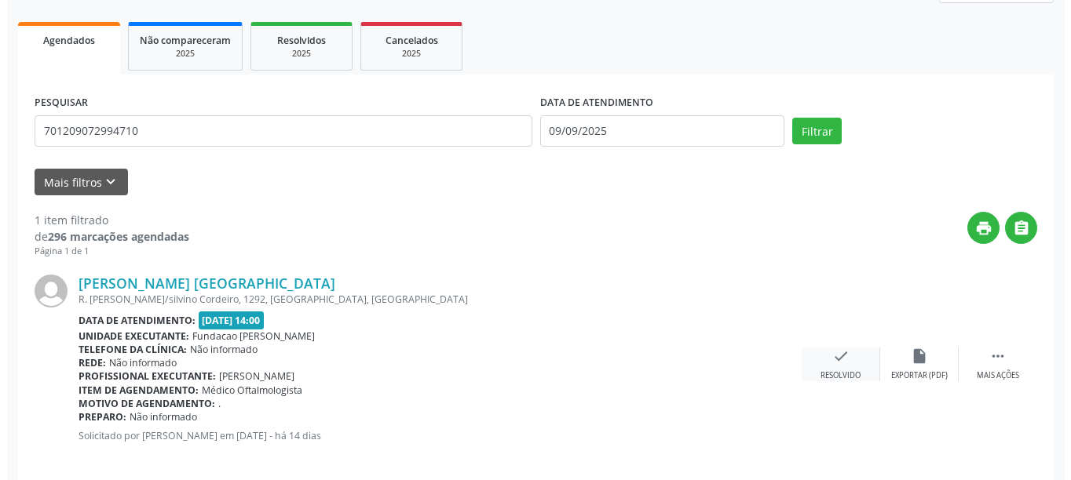
scroll to position [230, 0]
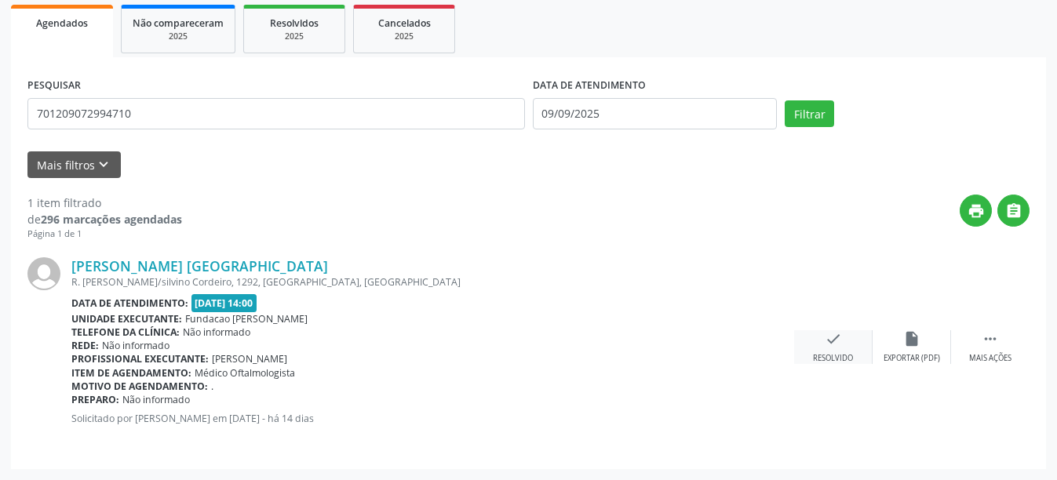
click at [825, 345] on icon "check" at bounding box center [833, 338] width 17 height 17
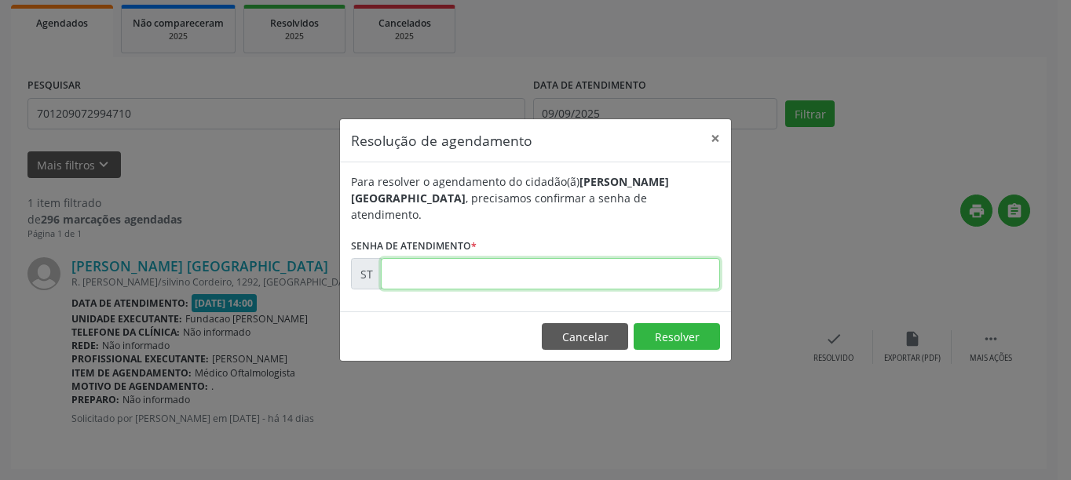
click at [458, 280] on input "text" at bounding box center [550, 273] width 339 height 31
type input "00018466"
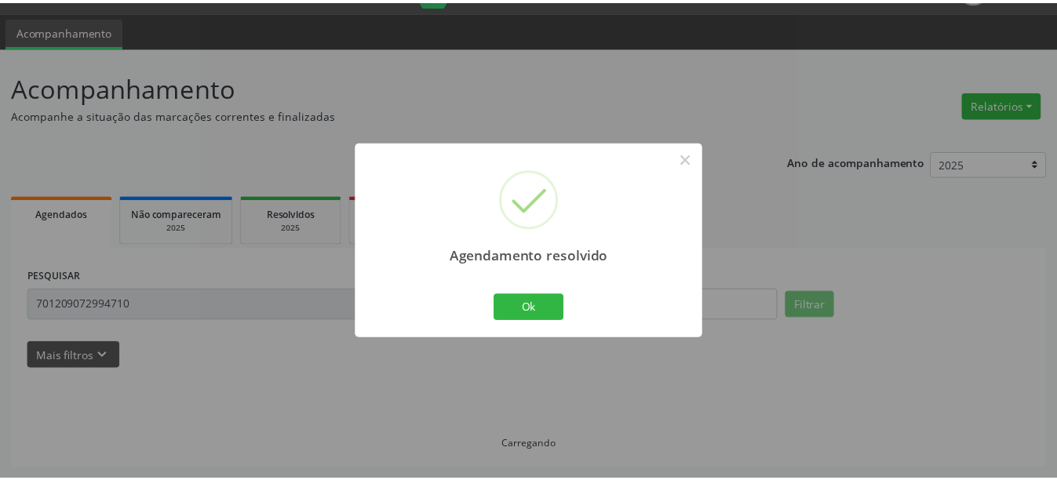
scroll to position [39, 0]
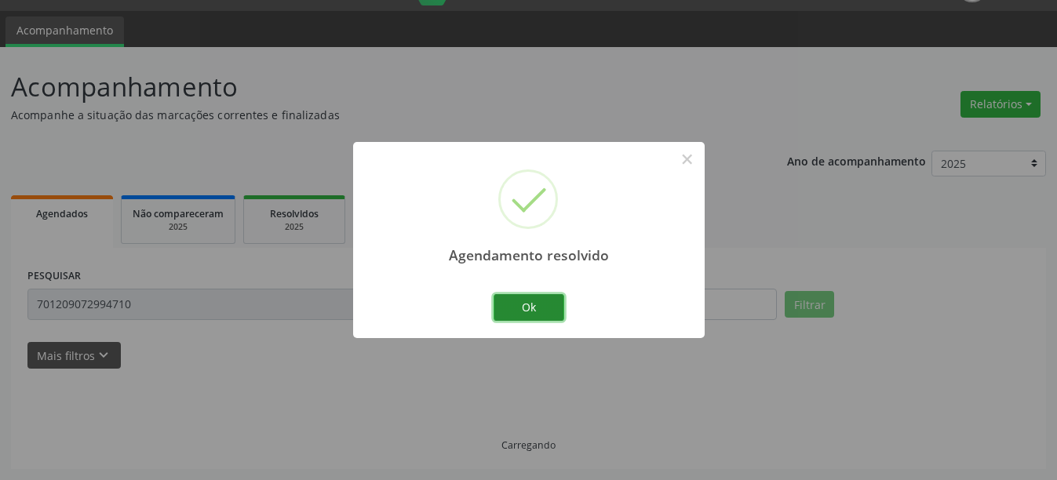
click at [551, 302] on button "Ok" at bounding box center [529, 307] width 71 height 27
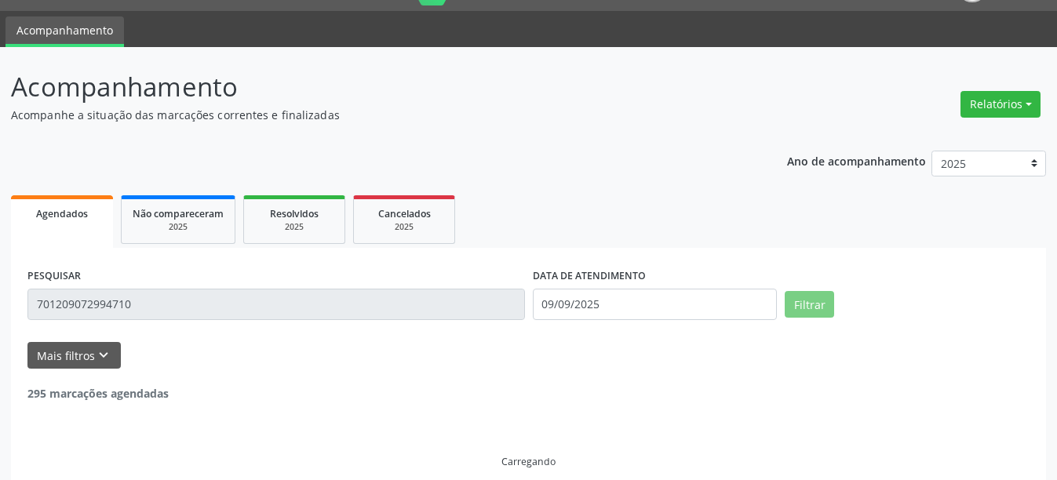
scroll to position [5, 0]
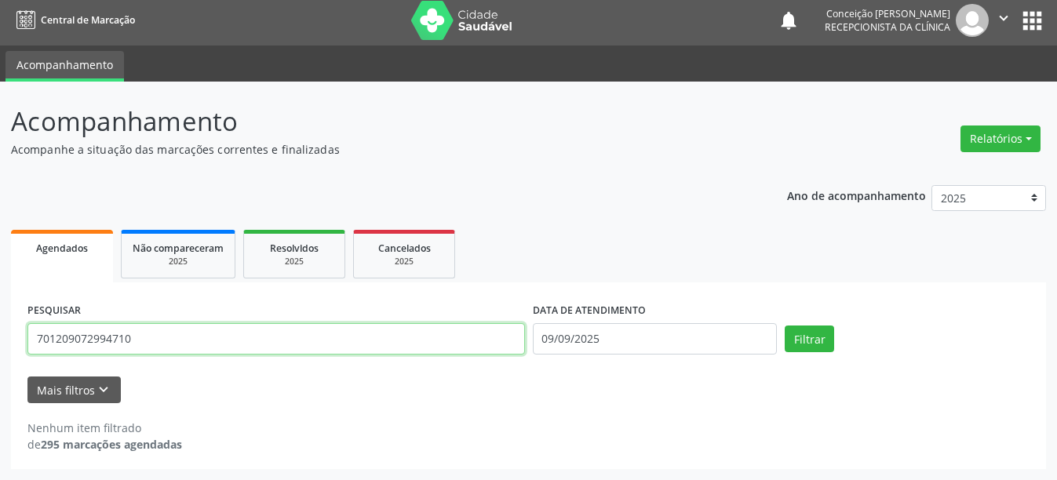
click at [110, 348] on input "701209072994710" at bounding box center [276, 338] width 498 height 31
drag, startPoint x: 141, startPoint y: 347, endPoint x: 0, endPoint y: 337, distance: 141.7
click at [0, 337] on div "Acompanhamento Acompanhe a situação das marcações correntes e finalizadas Relat…" at bounding box center [528, 281] width 1057 height 399
type input "705001023787356"
click at [785, 326] on button "Filtrar" at bounding box center [809, 339] width 49 height 27
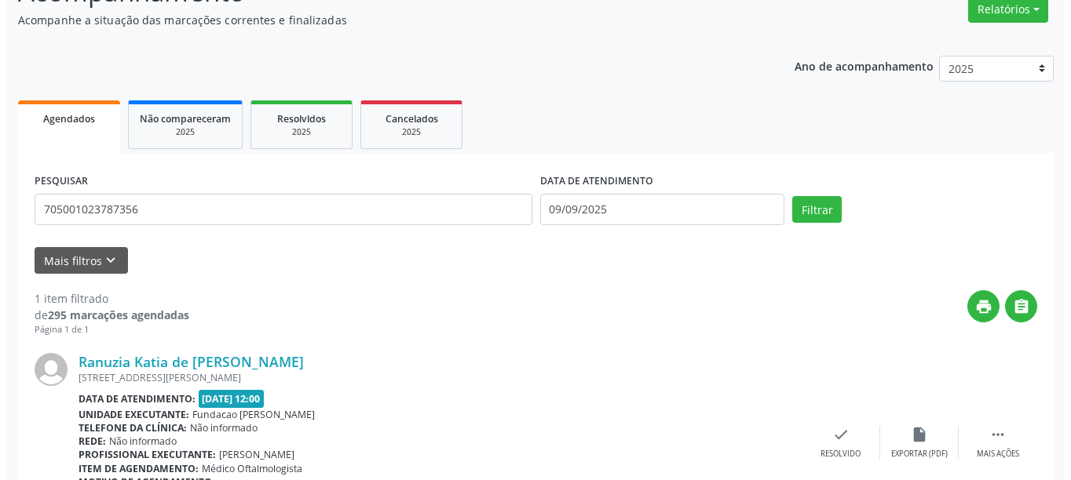
scroll to position [230, 0]
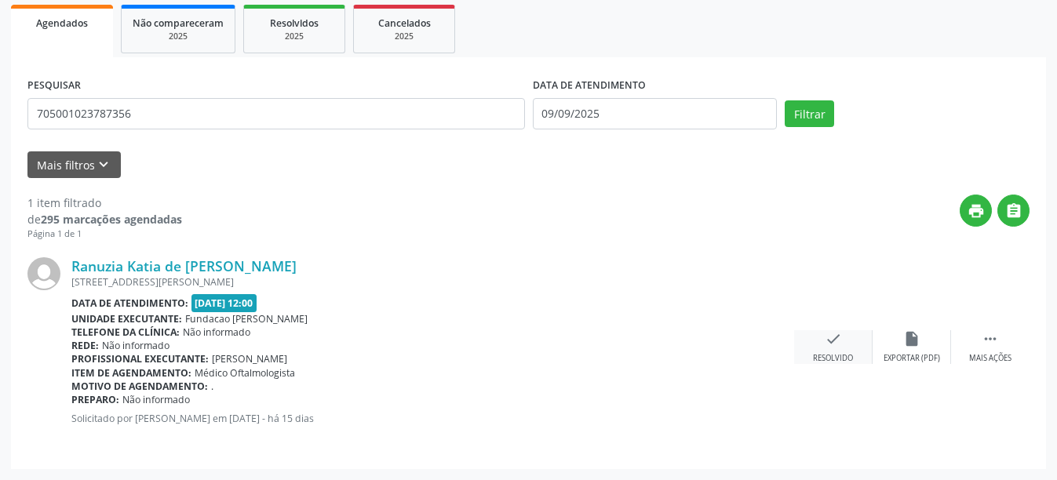
click at [849, 348] on div "check Resolvido" at bounding box center [833, 347] width 78 height 34
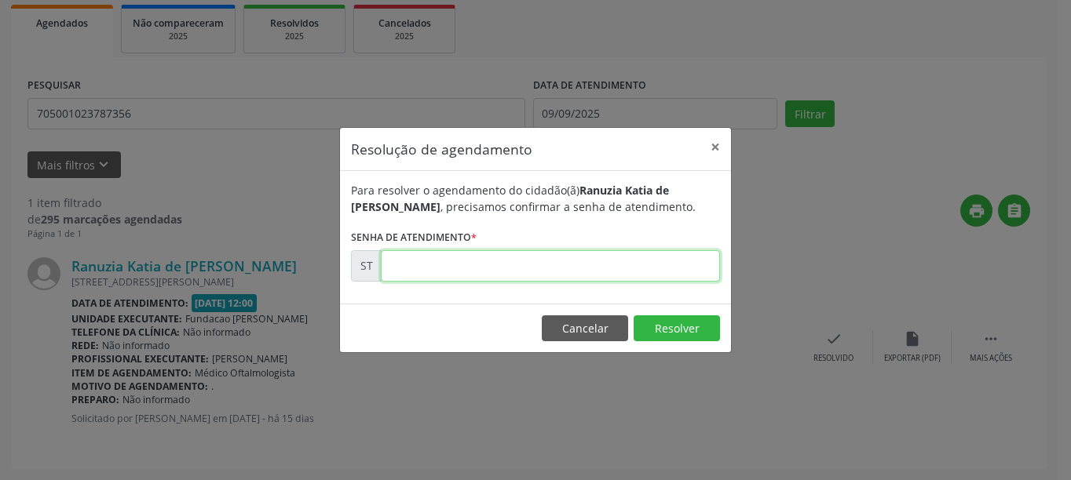
click at [425, 270] on input "text" at bounding box center [550, 265] width 339 height 31
type input "00017708"
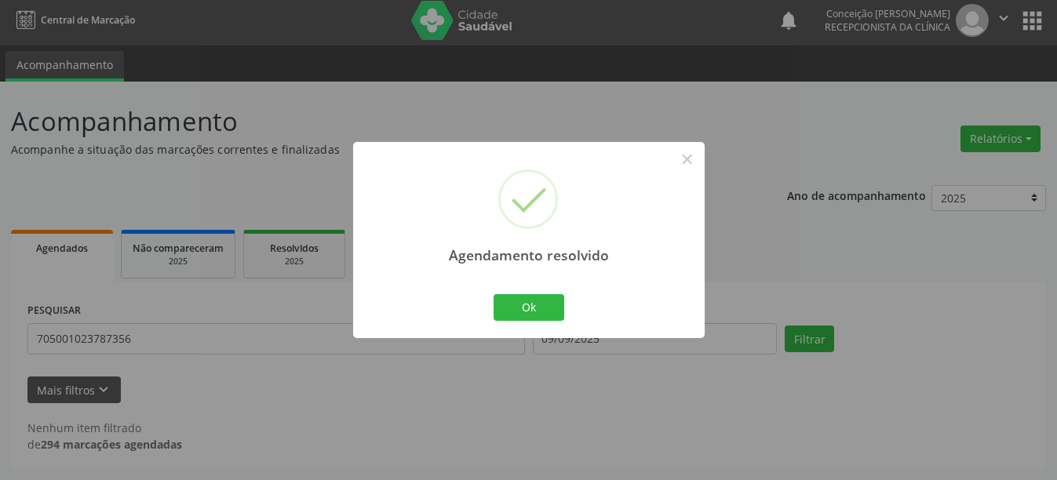
scroll to position [5, 0]
click at [526, 305] on button "Ok" at bounding box center [529, 307] width 71 height 27
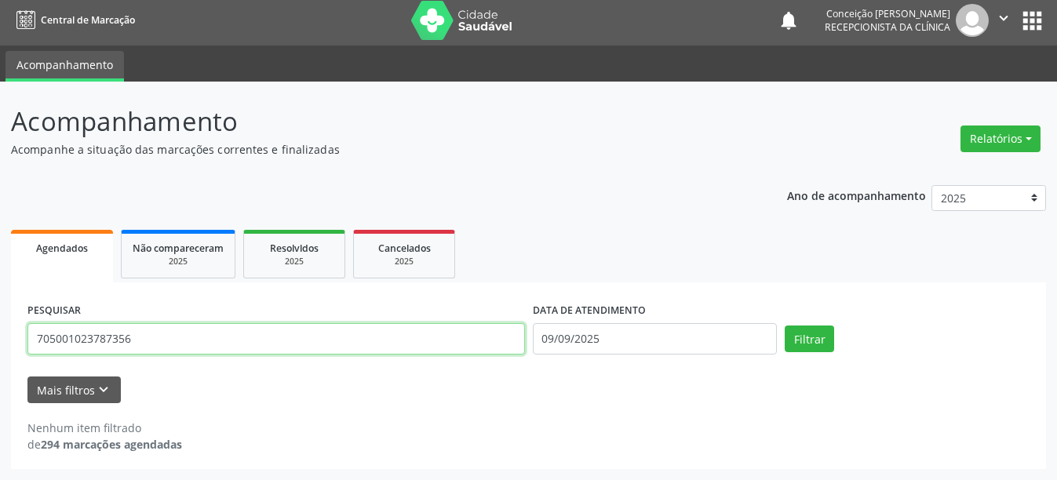
drag, startPoint x: 159, startPoint y: 347, endPoint x: 0, endPoint y: 359, distance: 159.0
click at [0, 359] on div "Acompanhamento Acompanhe a situação das marcações correntes e finalizadas Relat…" at bounding box center [528, 281] width 1057 height 399
type input "706403118155884"
click at [785, 326] on button "Filtrar" at bounding box center [809, 339] width 49 height 27
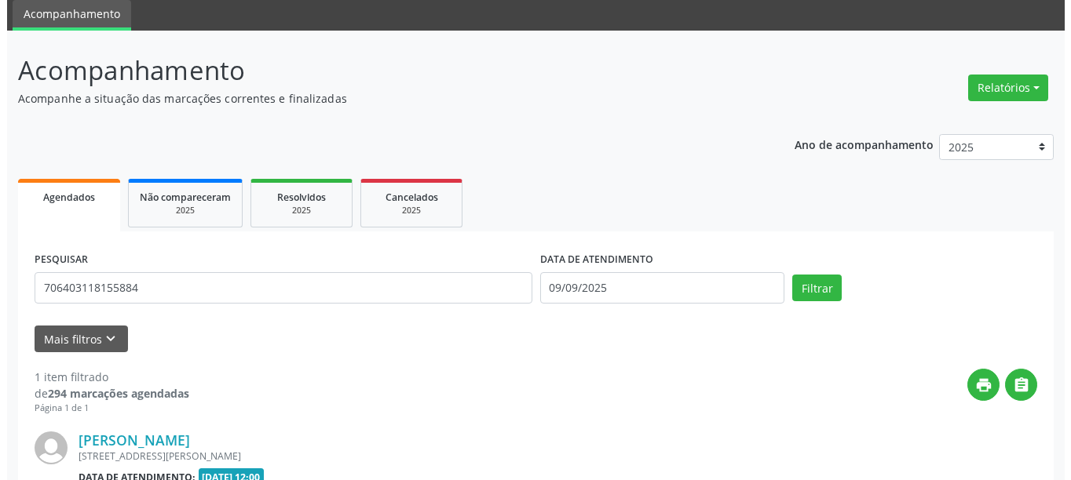
scroll to position [230, 0]
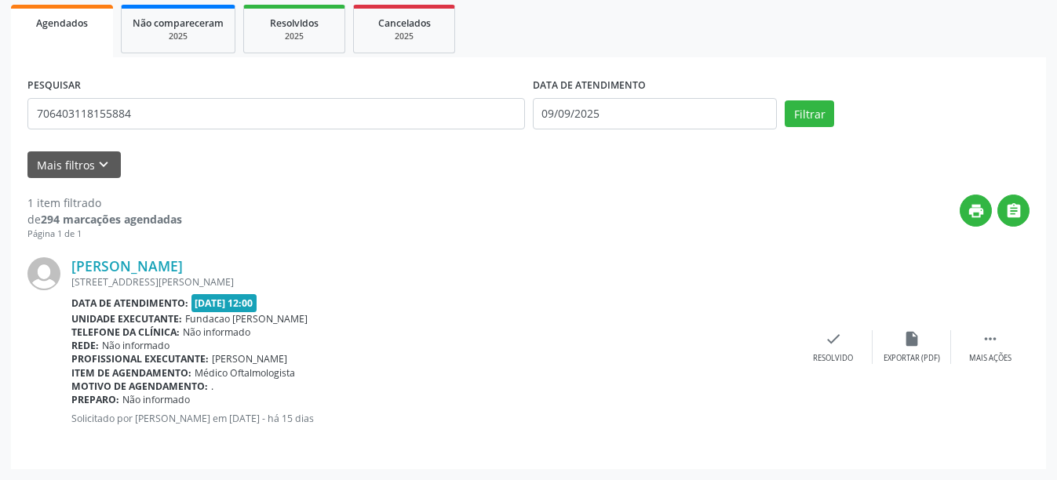
click at [832, 364] on div "[PERSON_NAME] [STREET_ADDRESS] Data de atendimento: [DATE] 12:00 Unidade execut…" at bounding box center [528, 347] width 1002 height 212
click at [834, 343] on icon "check" at bounding box center [833, 338] width 17 height 17
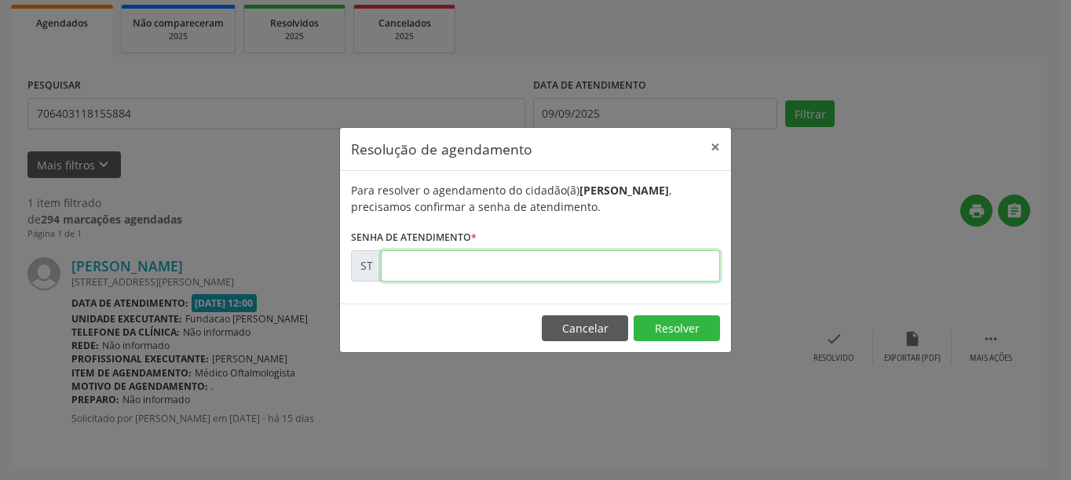
click at [557, 261] on input "text" at bounding box center [550, 265] width 339 height 31
type input "00017721"
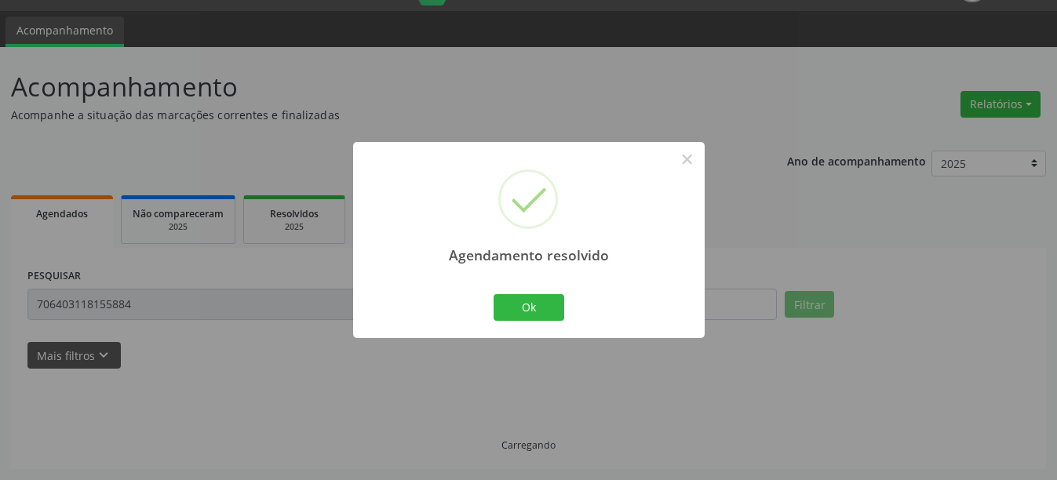
scroll to position [5, 0]
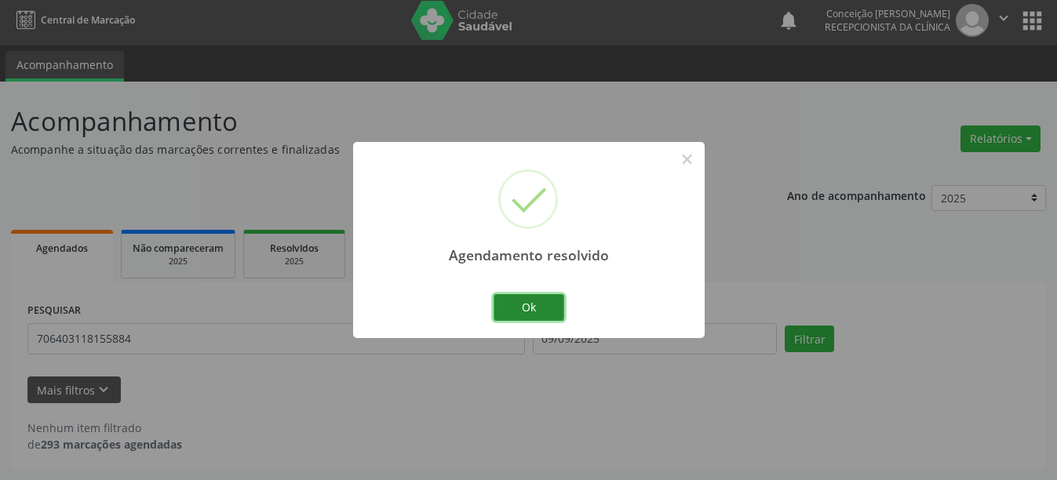
click at [549, 310] on button "Ok" at bounding box center [529, 307] width 71 height 27
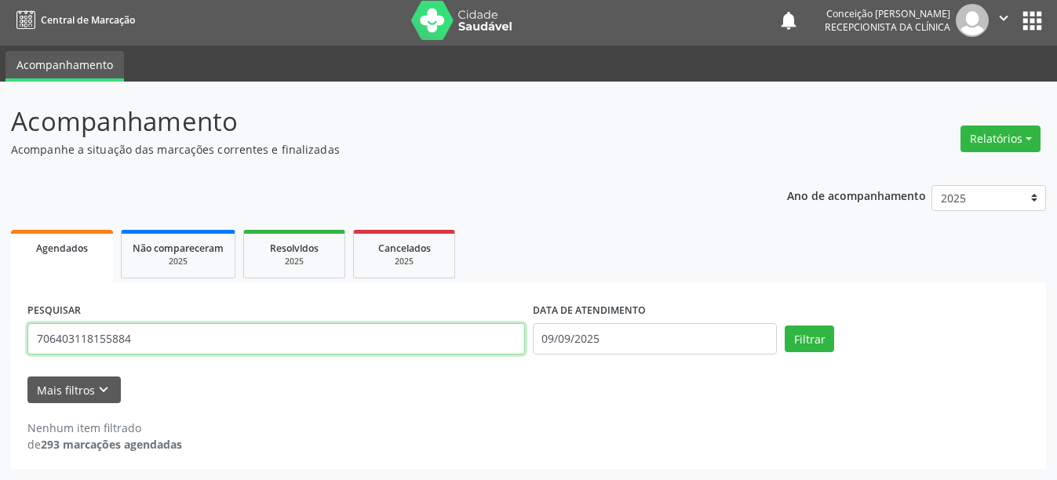
drag, startPoint x: 177, startPoint y: 344, endPoint x: 0, endPoint y: 345, distance: 177.4
click at [0, 345] on div "Acompanhamento Acompanhe a situação das marcações correntes e finalizadas Relat…" at bounding box center [528, 281] width 1057 height 399
type input "164261427520004"
click at [785, 326] on button "Filtrar" at bounding box center [809, 339] width 49 height 27
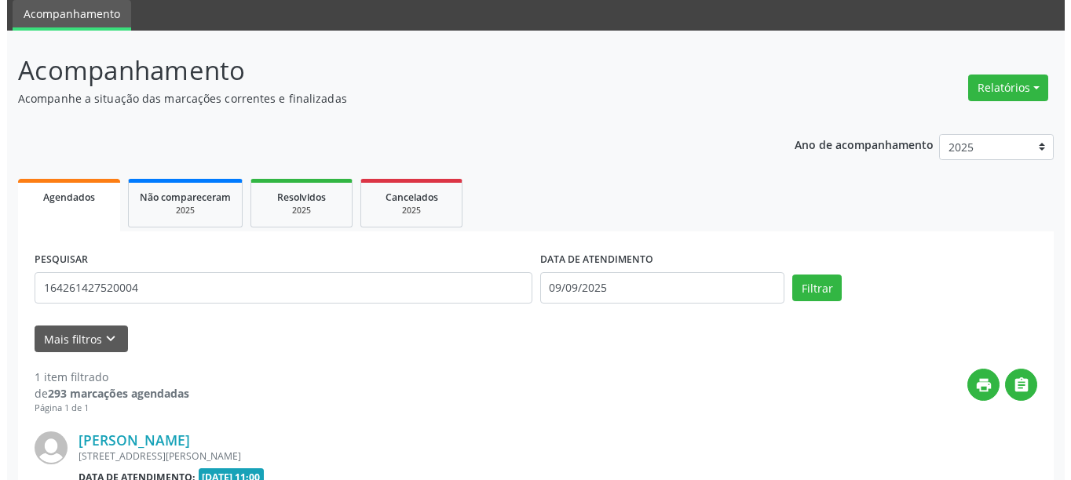
scroll to position [213, 0]
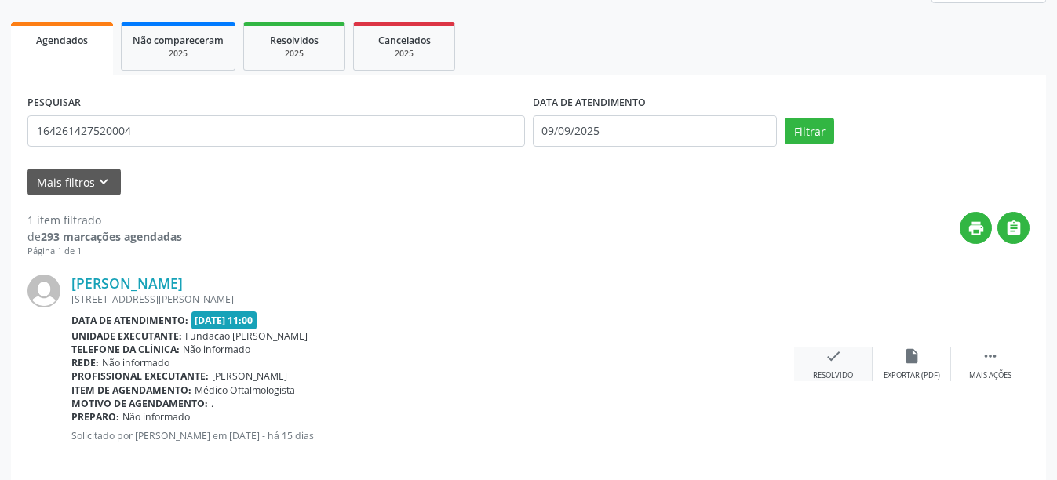
click at [834, 361] on icon "check" at bounding box center [833, 356] width 17 height 17
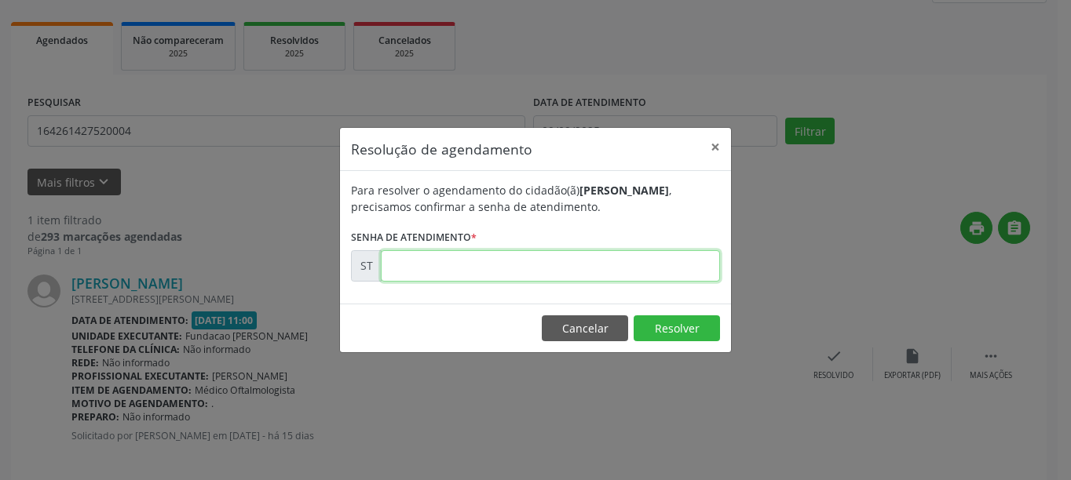
click at [442, 273] on input "text" at bounding box center [550, 265] width 339 height 31
type input "00017679"
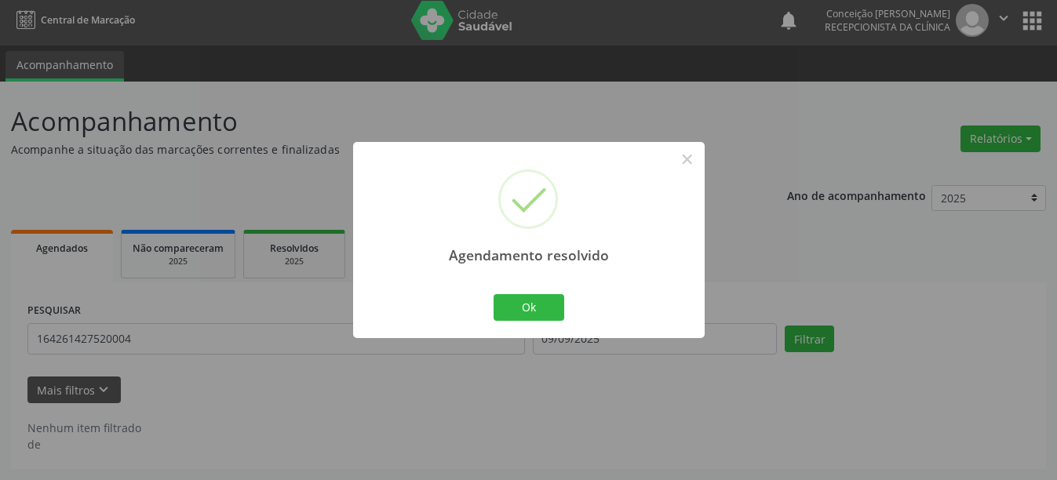
scroll to position [5, 0]
click at [543, 308] on button "Ok" at bounding box center [529, 307] width 71 height 27
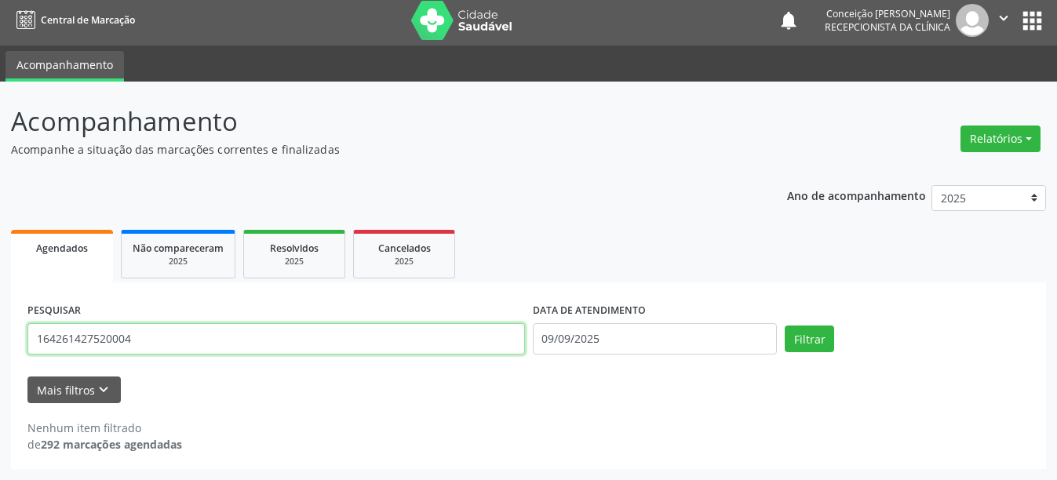
drag, startPoint x: 119, startPoint y: 353, endPoint x: 0, endPoint y: 323, distance: 123.0
click at [0, 323] on div "Acompanhamento Acompanhe a situação das marcações correntes e finalizadas Relat…" at bounding box center [528, 281] width 1057 height 399
type input "700007221524208"
click at [785, 326] on button "Filtrar" at bounding box center [809, 339] width 49 height 27
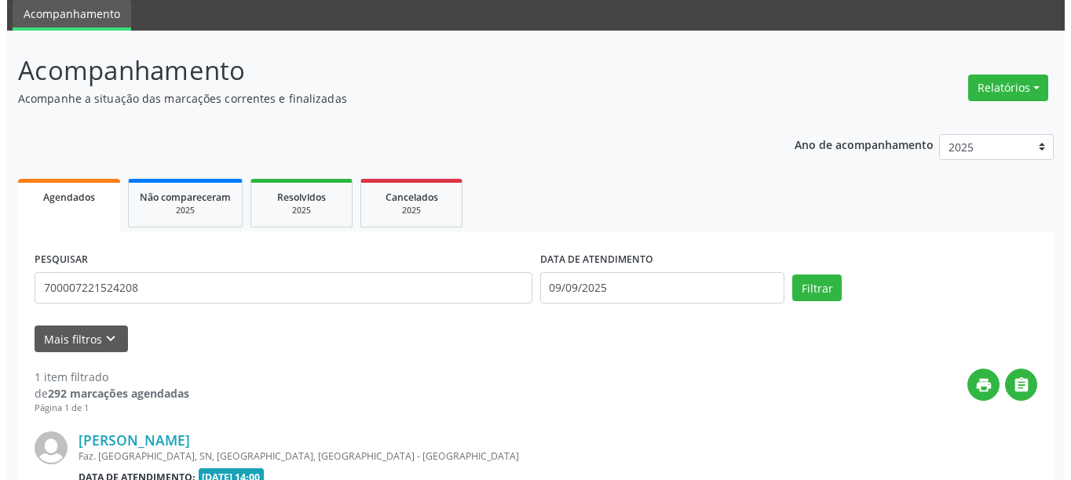
scroll to position [230, 0]
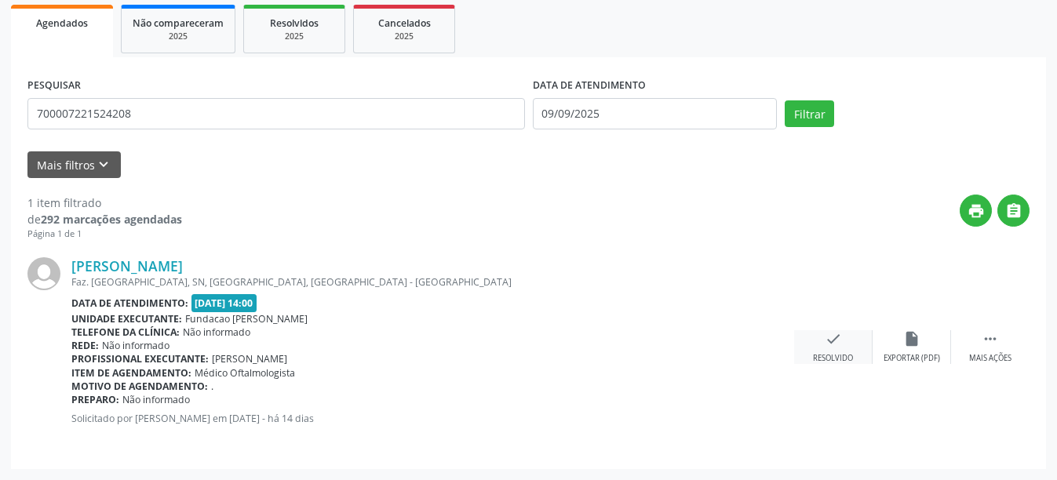
click at [834, 335] on icon "check" at bounding box center [833, 338] width 17 height 17
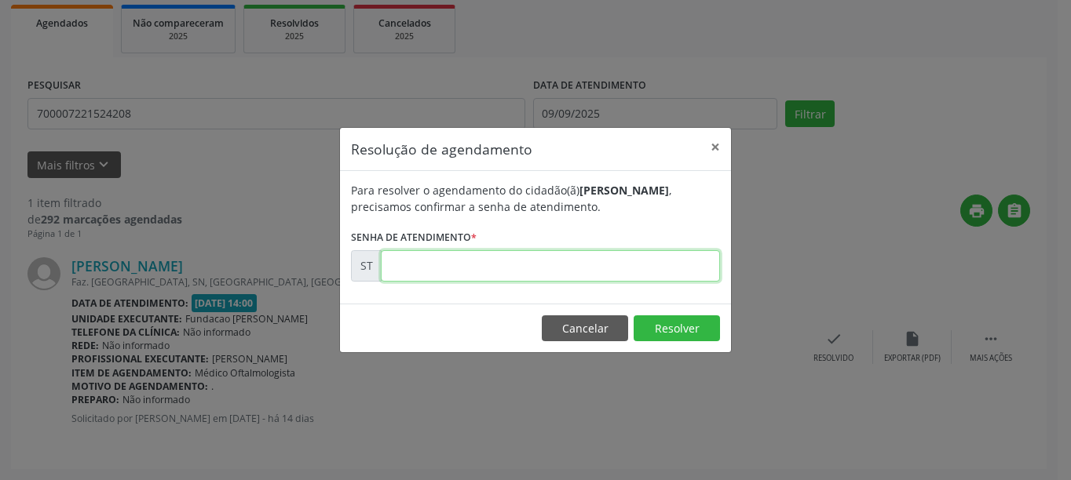
click at [421, 276] on input "text" at bounding box center [550, 265] width 339 height 31
type input "00018458"
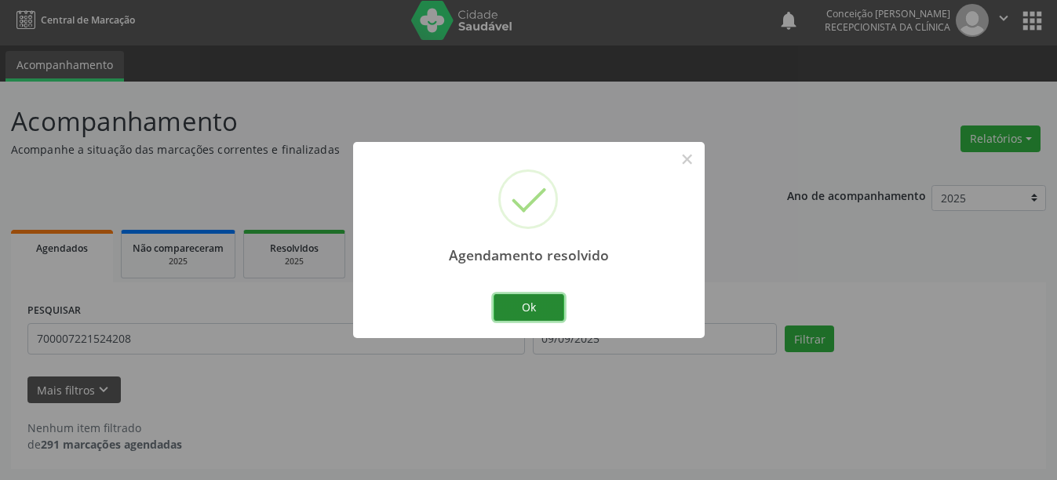
scroll to position [5, 0]
click at [539, 308] on button "Ok" at bounding box center [529, 307] width 71 height 27
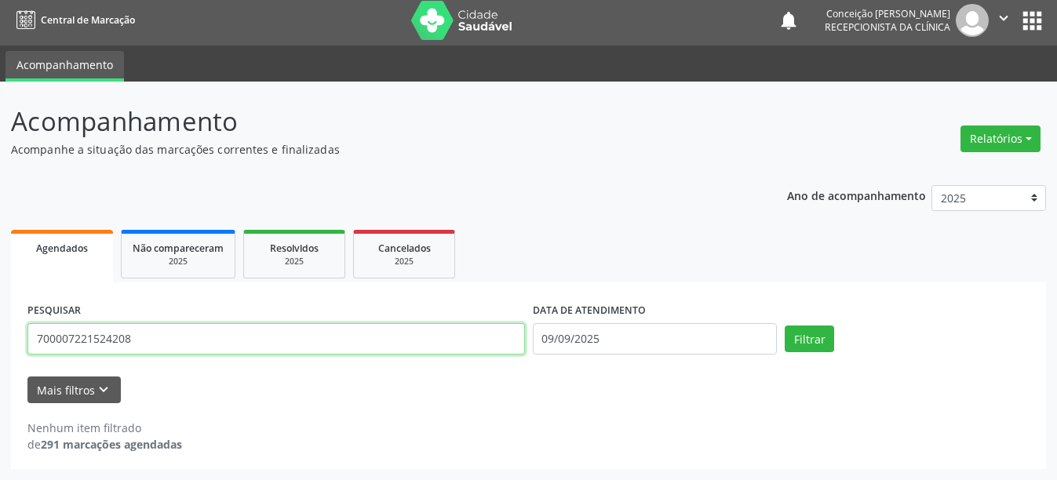
drag, startPoint x: 144, startPoint y: 334, endPoint x: 0, endPoint y: 362, distance: 146.4
click at [0, 362] on div "Acompanhamento Acompanhe a situação das marcações correntes e finalizadas Relat…" at bounding box center [528, 281] width 1057 height 399
type input "898002942117968"
click at [785, 326] on button "Filtrar" at bounding box center [809, 339] width 49 height 27
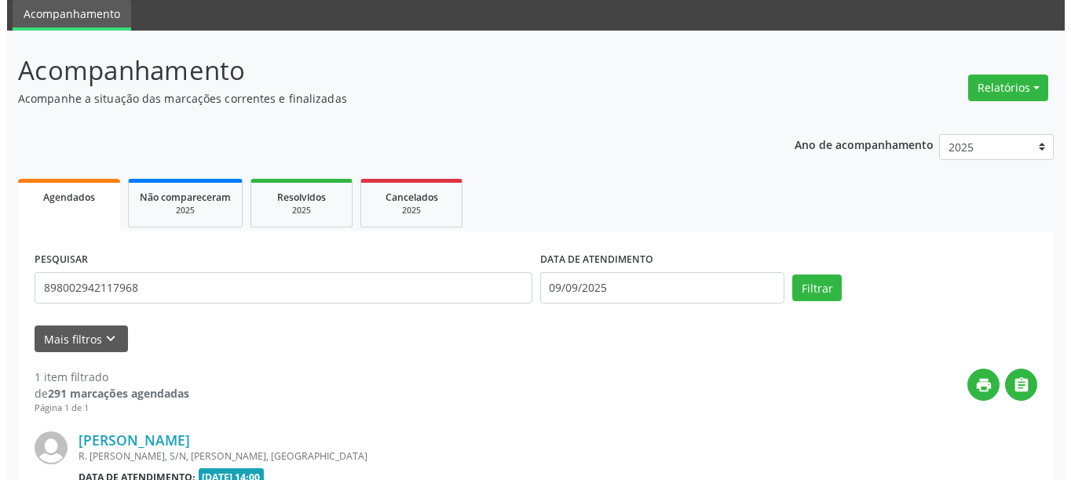
scroll to position [230, 0]
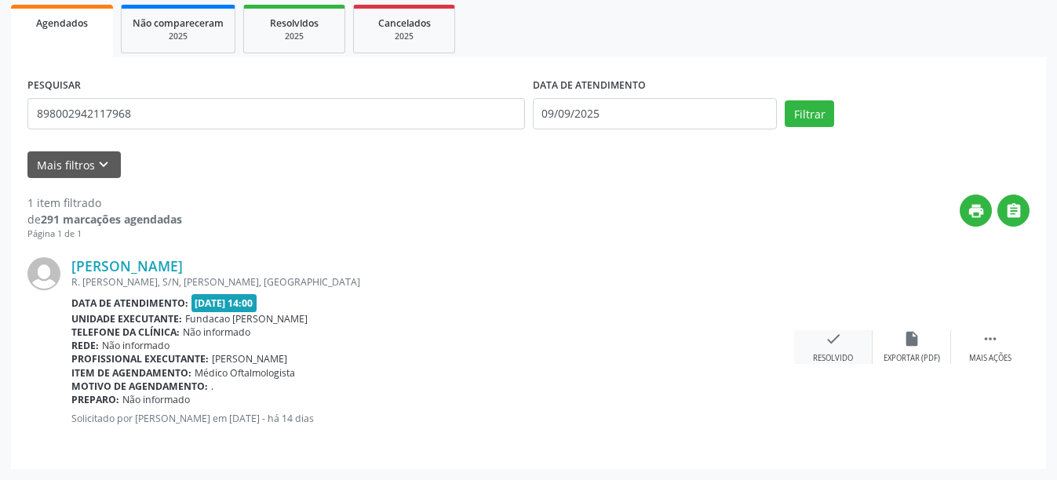
click at [856, 342] on div "check Resolvido" at bounding box center [833, 347] width 78 height 34
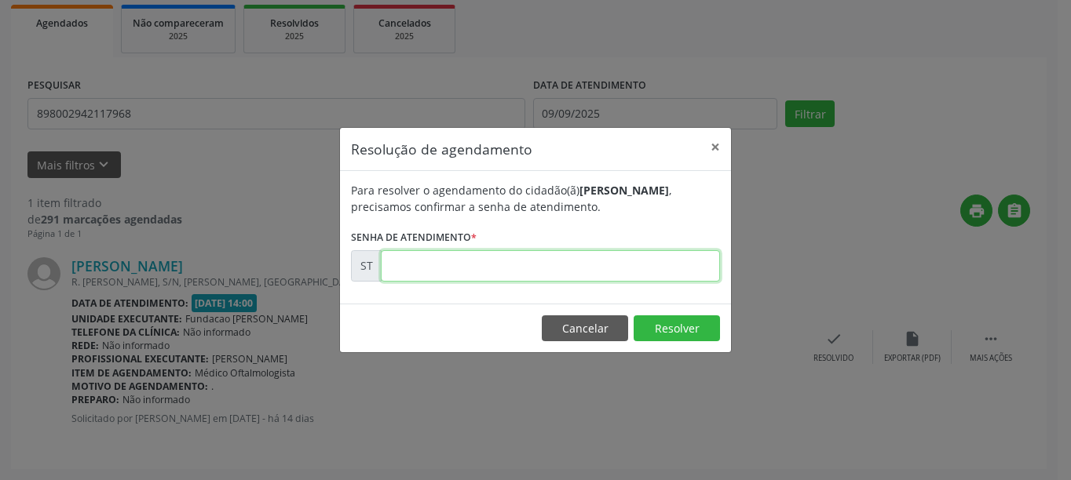
click at [467, 271] on input "text" at bounding box center [550, 265] width 339 height 31
type input "00018560"
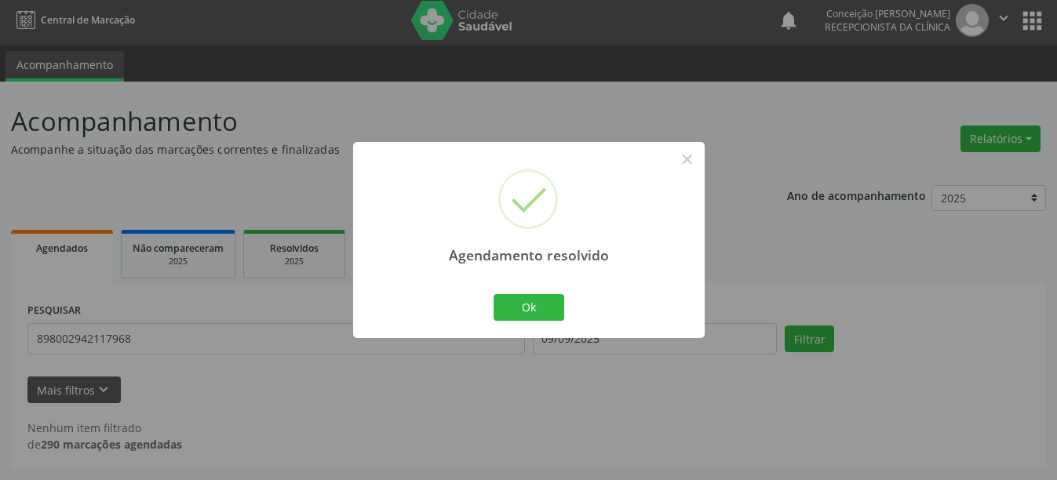
scroll to position [5, 0]
